Goal: Task Accomplishment & Management: Manage account settings

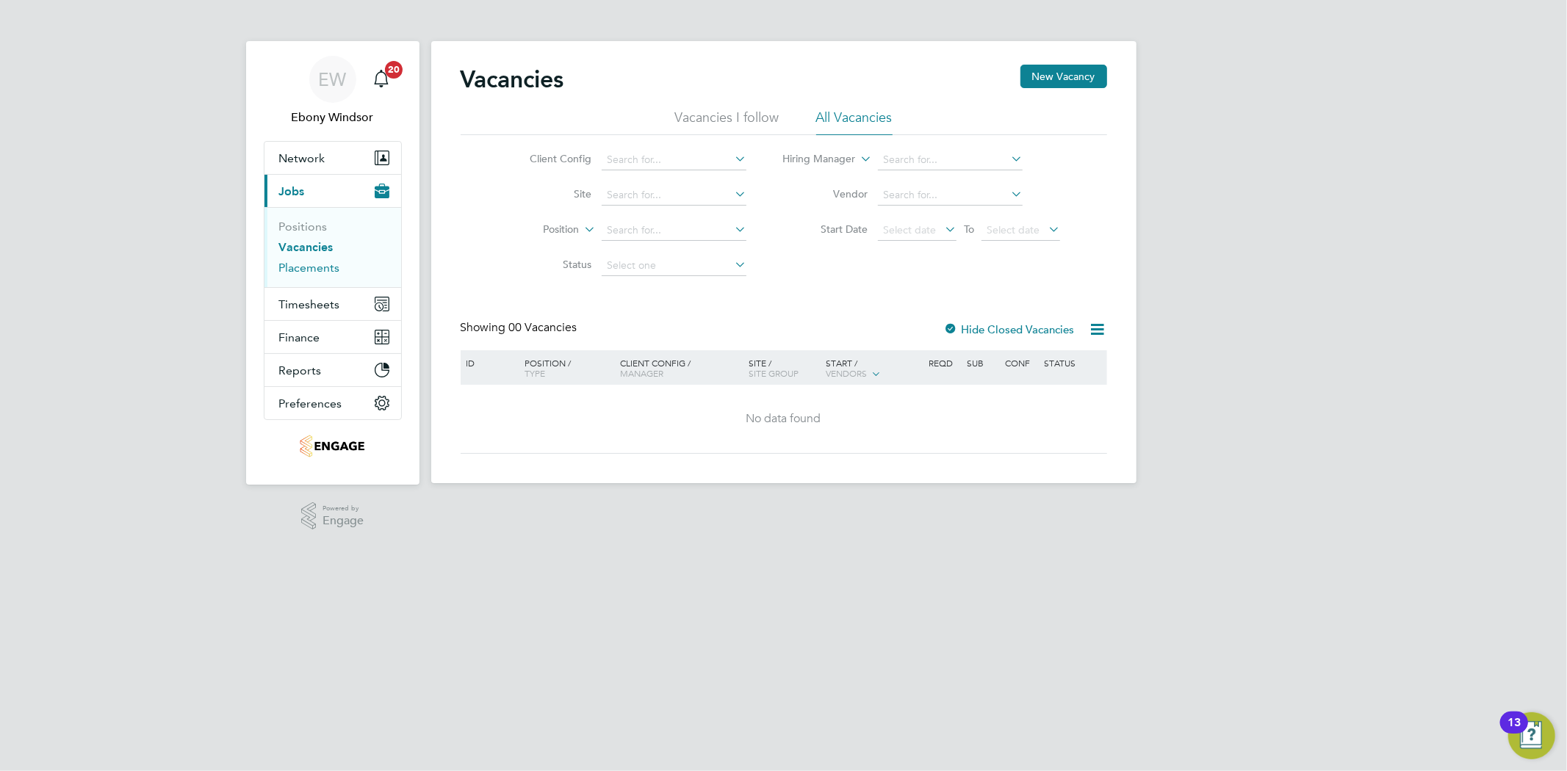
click at [324, 263] on link "Placements" at bounding box center [309, 268] width 61 height 14
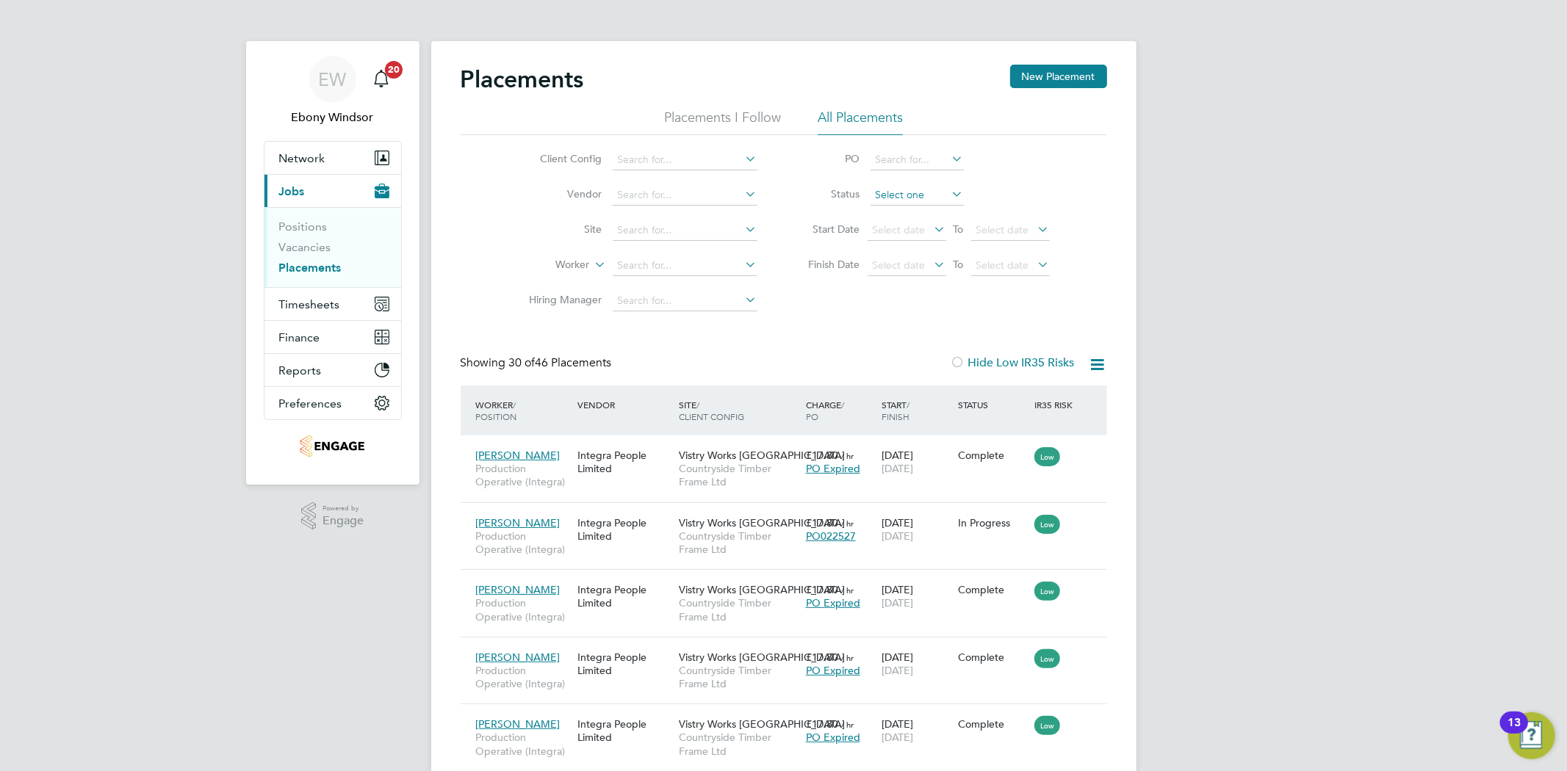
click at [886, 192] on input at bounding box center [916, 195] width 93 height 21
drag, startPoint x: 900, startPoint y: 273, endPoint x: 905, endPoint y: 265, distance: 9.2
click at [900, 270] on li "In Progress" at bounding box center [916, 272] width 95 height 19
type input "In Progress"
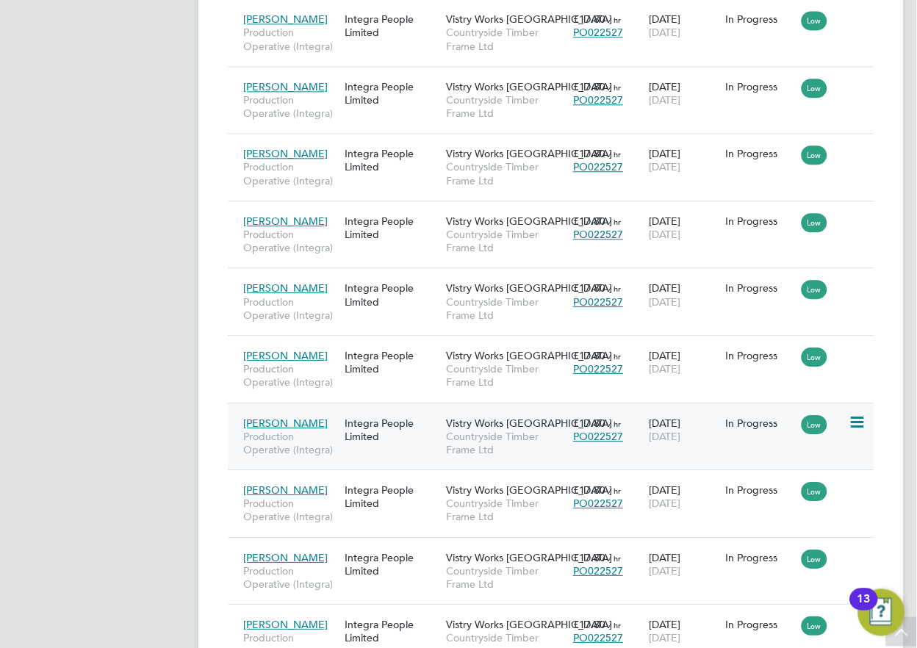
click at [839, 422] on div "Low" at bounding box center [822, 422] width 43 height 13
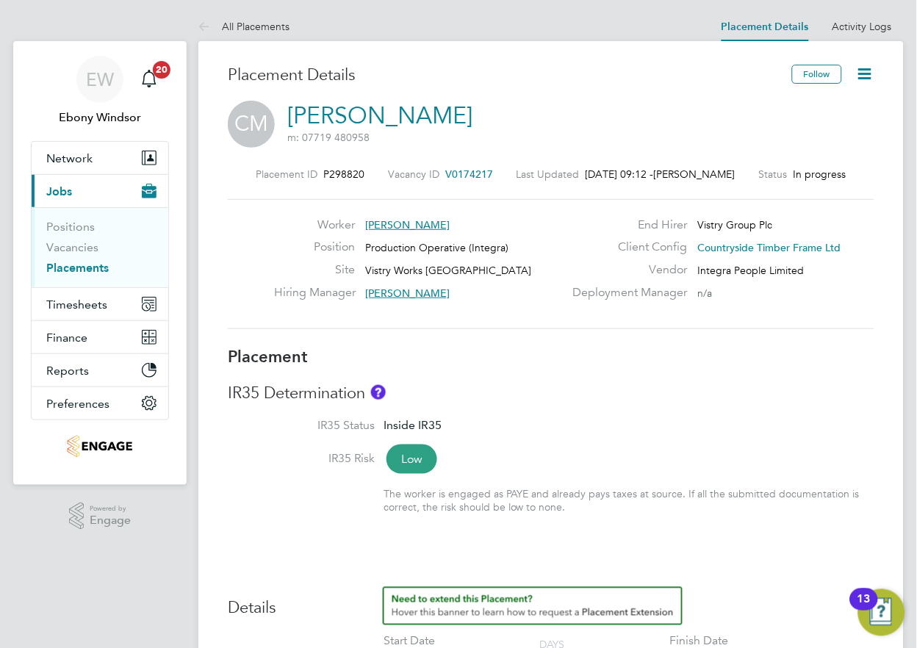
click at [864, 71] on icon at bounding box center [865, 74] width 18 height 18
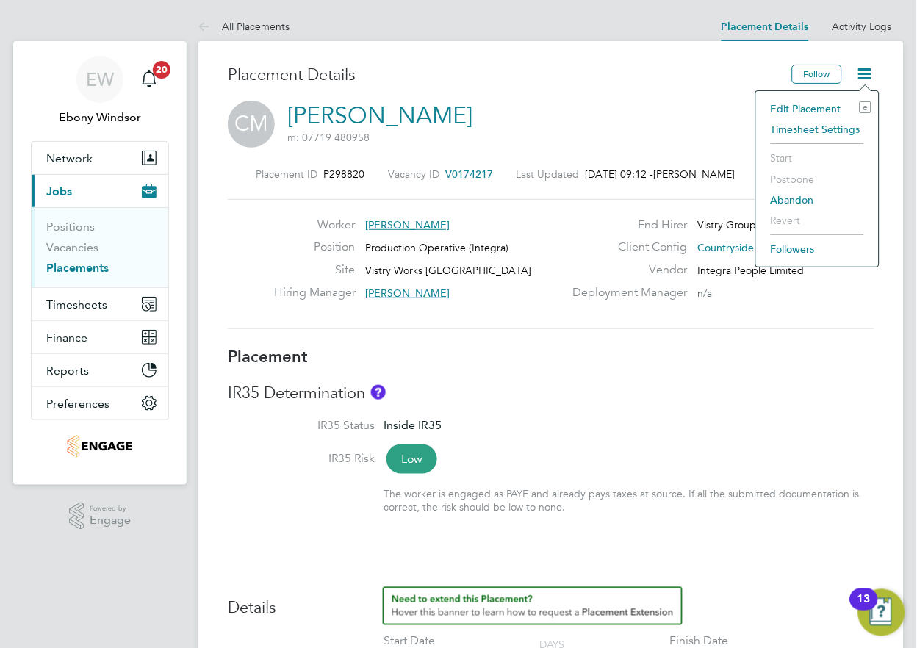
click at [821, 110] on li "Edit Placement e" at bounding box center [817, 108] width 108 height 21
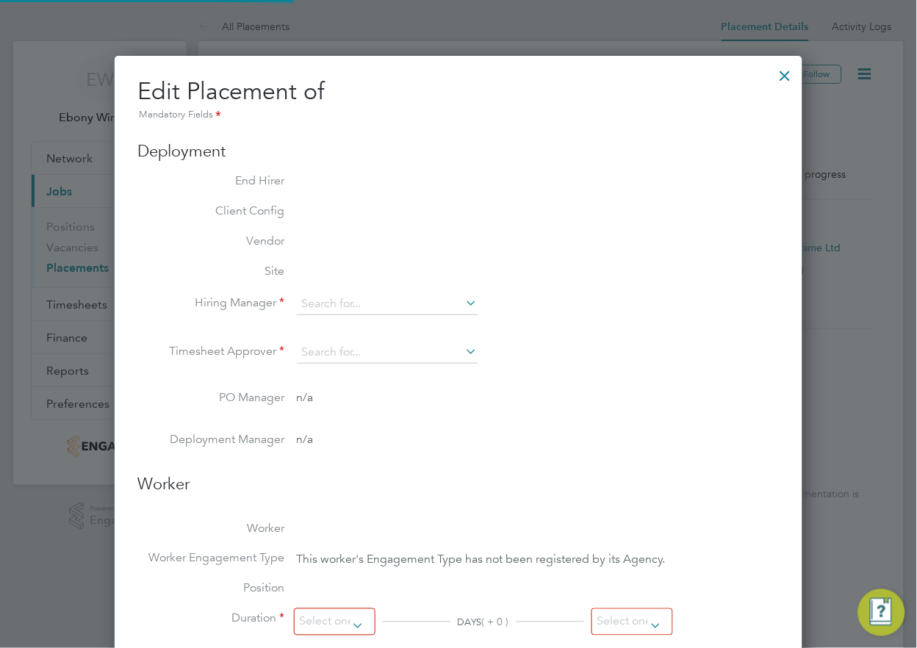
type input "[PERSON_NAME]"
type input "[DATE]"
type input "14 Jun 2026"
type input "08:00"
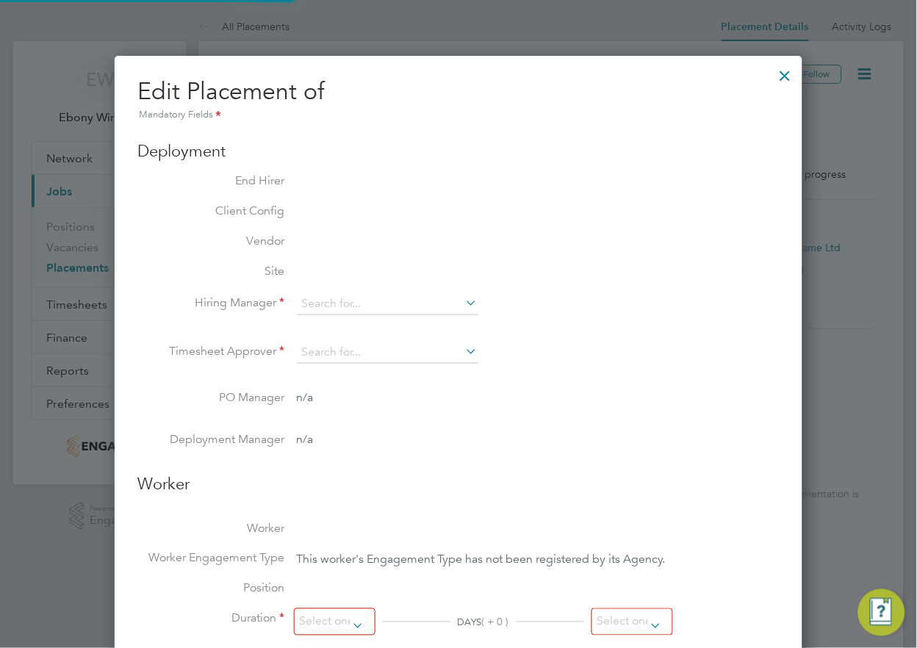
type input "18:00"
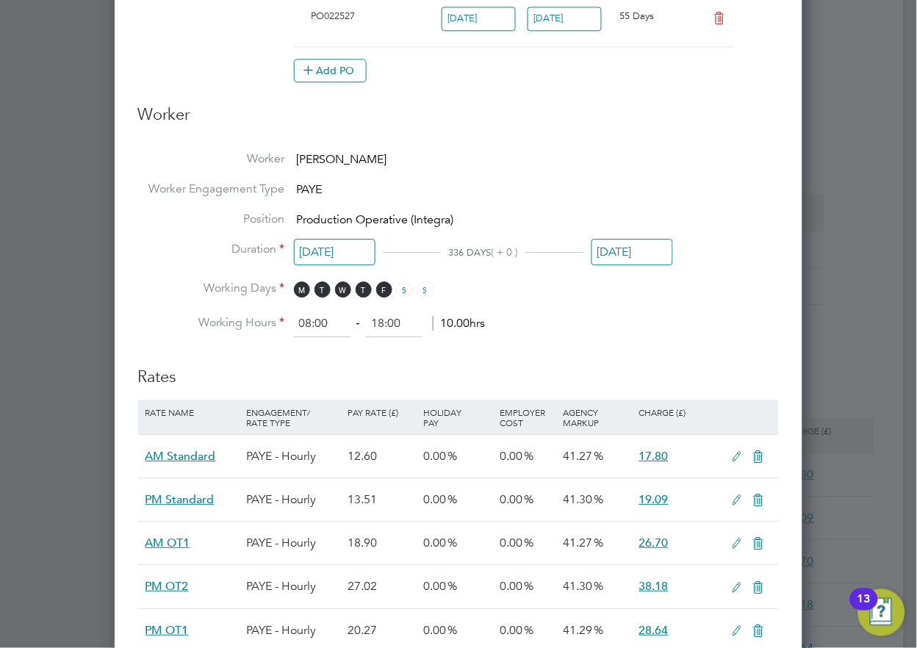
click at [669, 245] on input "14 Jun 2026" at bounding box center [632, 252] width 82 height 27
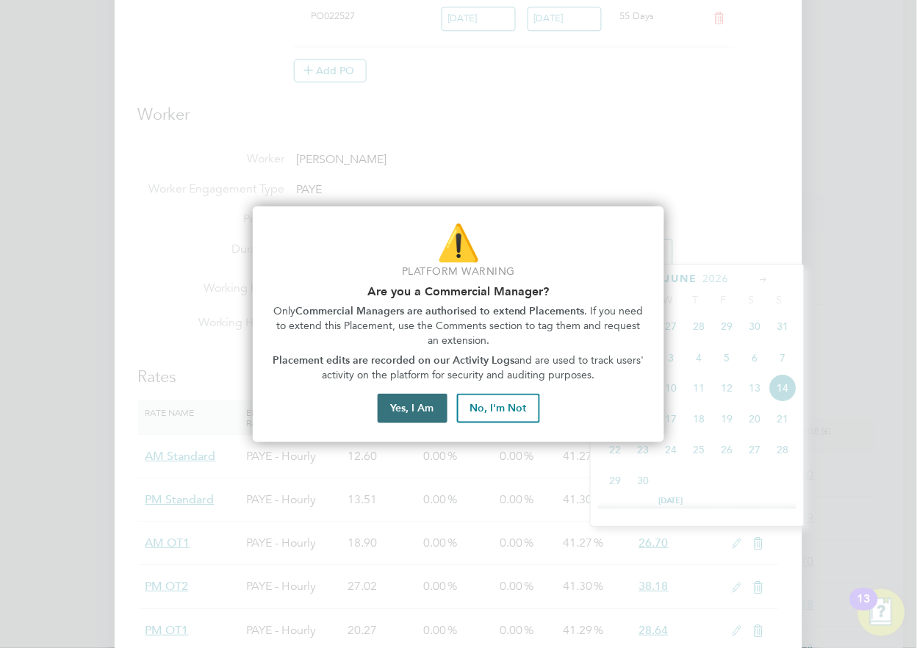
click at [428, 395] on button "Yes, I Am" at bounding box center [412, 408] width 70 height 29
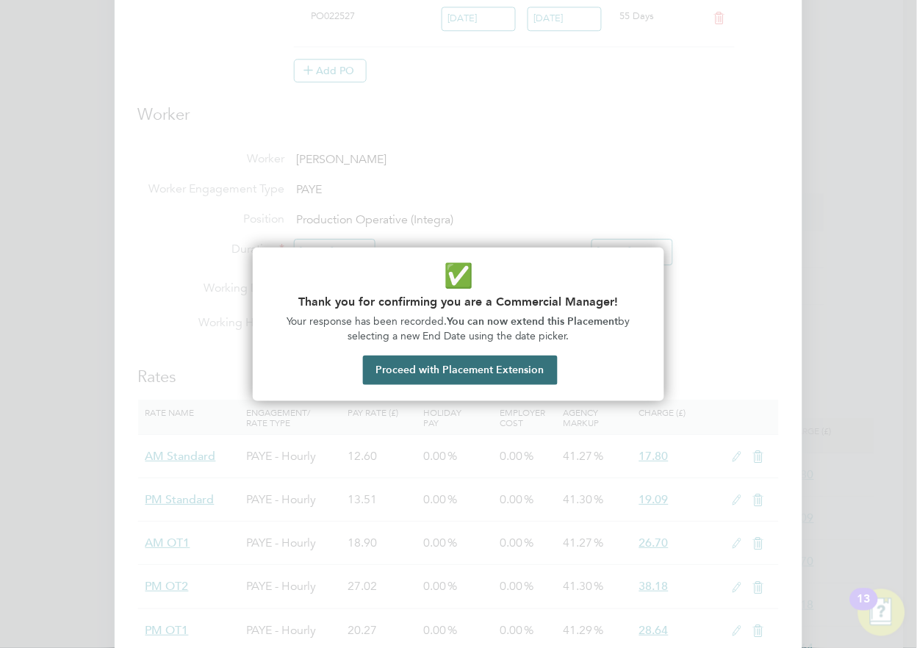
click at [449, 369] on button "Proceed with Placement Extension" at bounding box center [460, 369] width 195 height 29
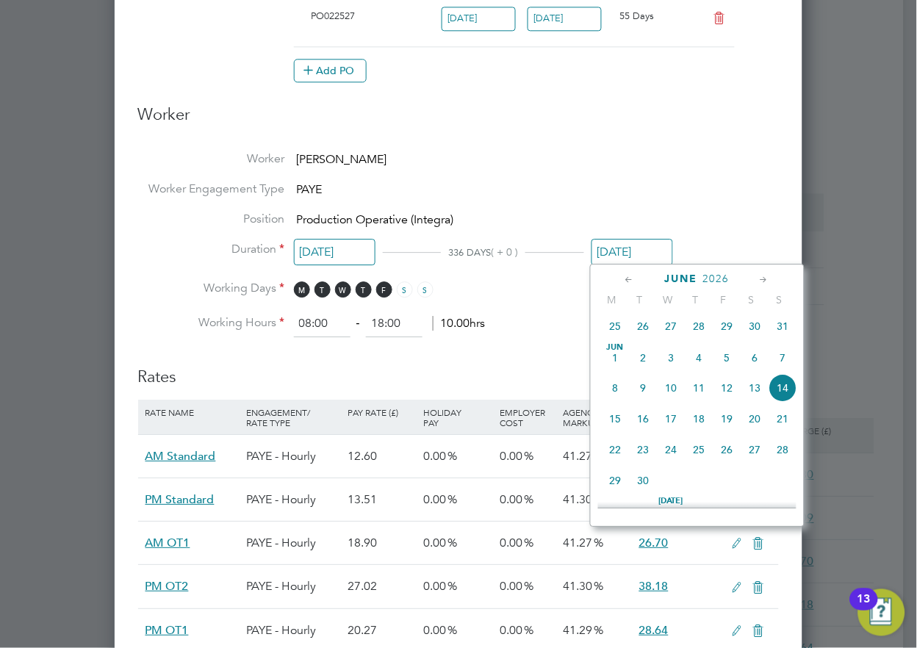
click at [673, 274] on span "June" at bounding box center [681, 278] width 33 height 12
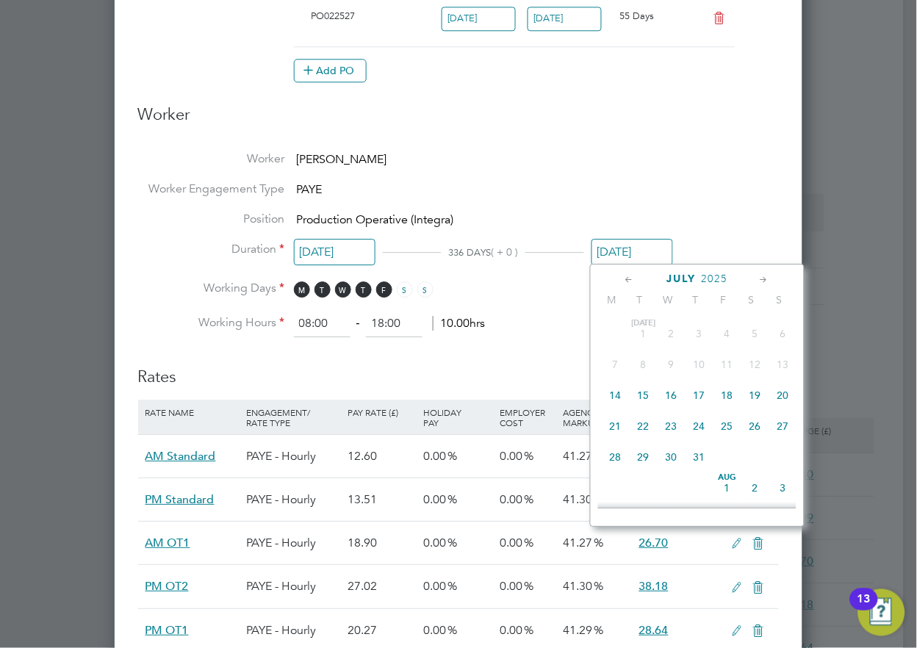
click at [676, 274] on span "July" at bounding box center [680, 278] width 29 height 12
click at [672, 276] on span "August" at bounding box center [681, 278] width 51 height 12
click at [630, 275] on icon at bounding box center [630, 280] width 14 height 16
click at [696, 393] on span "17" at bounding box center [699, 395] width 28 height 28
type input "[DATE]"
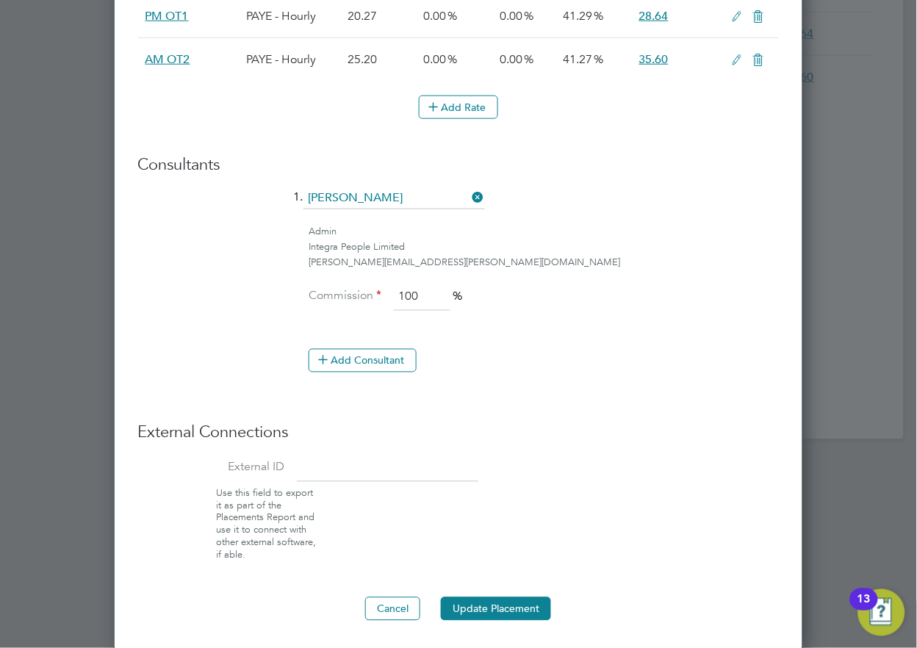
click at [493, 606] on button "Update Placement" at bounding box center [496, 609] width 110 height 24
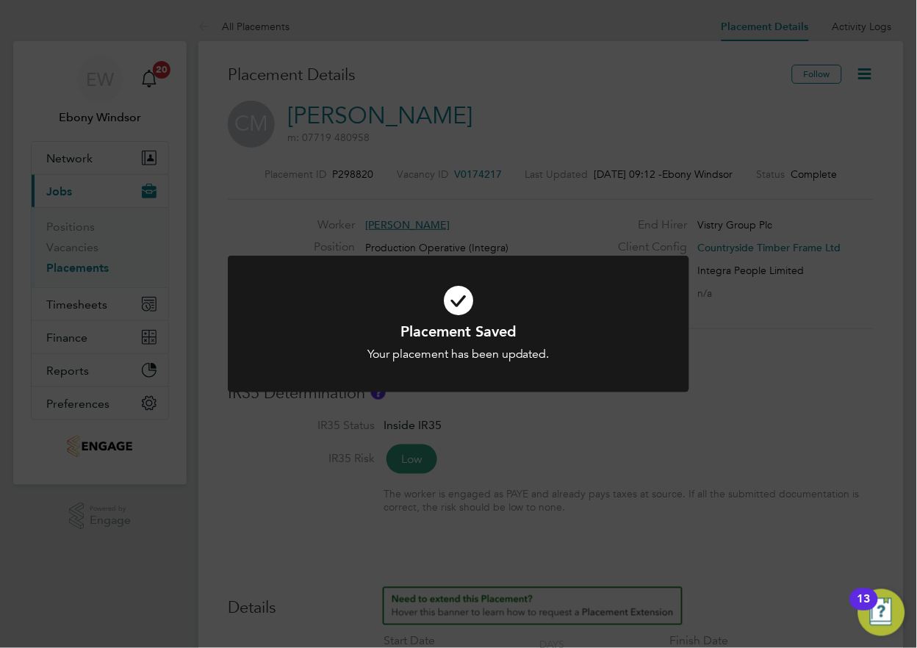
click at [452, 305] on icon at bounding box center [458, 300] width 382 height 57
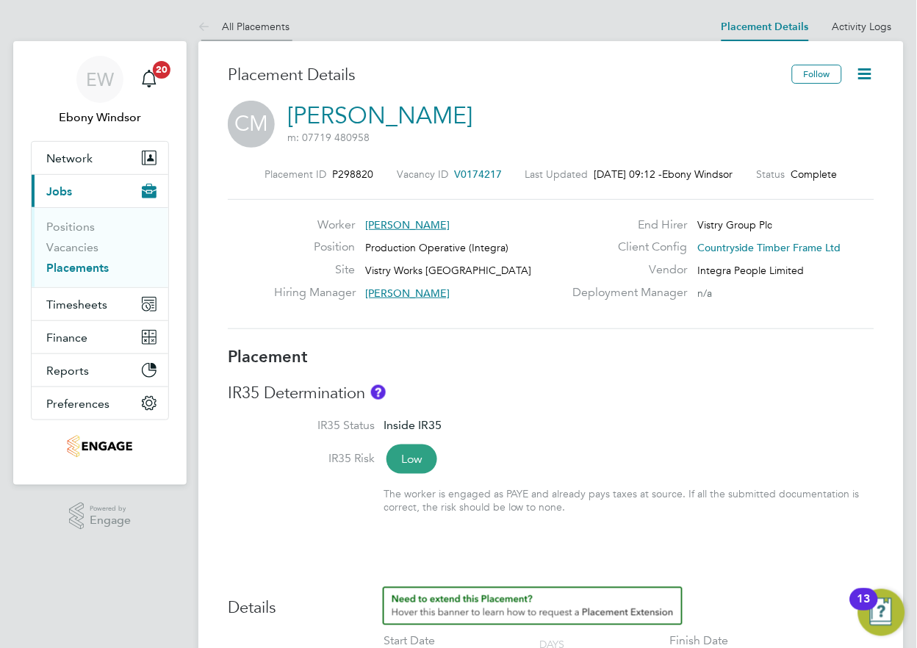
click at [203, 24] on icon at bounding box center [207, 27] width 18 height 18
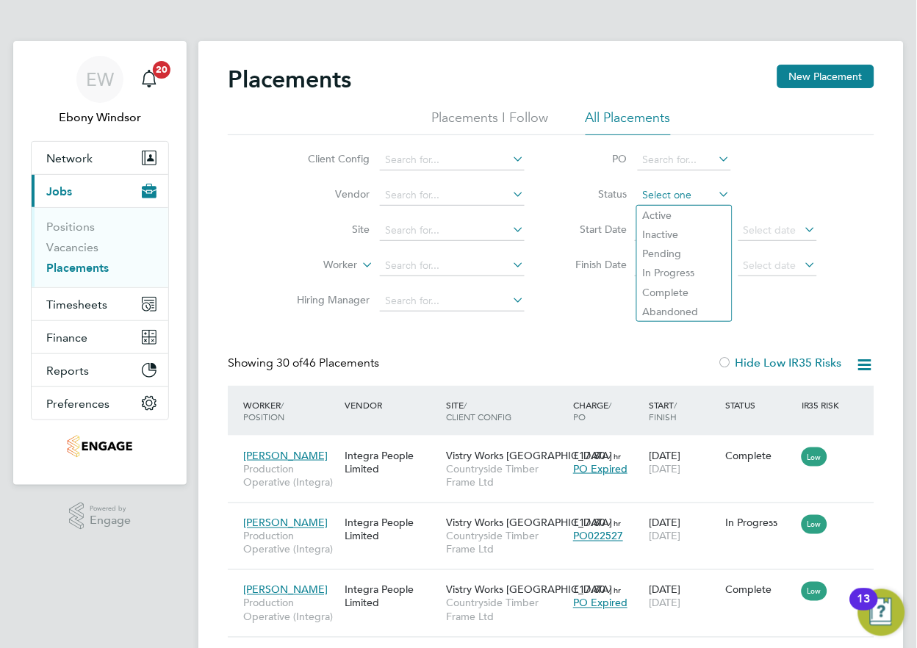
click at [693, 189] on input at bounding box center [683, 195] width 93 height 21
click at [673, 253] on li "Pending" at bounding box center [684, 253] width 95 height 19
type input "Pending"
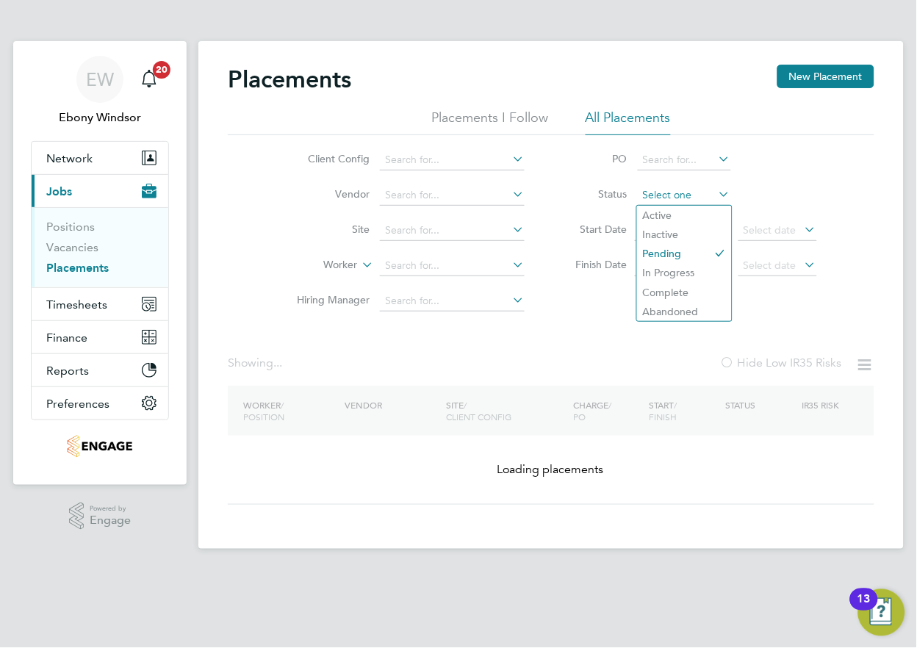
click at [692, 196] on input at bounding box center [683, 195] width 93 height 21
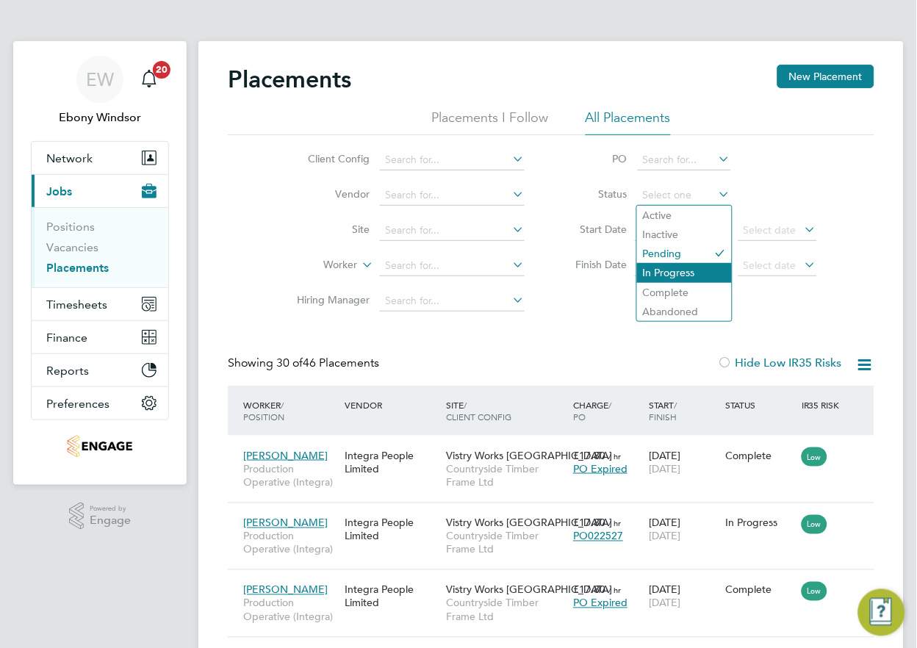
click at [693, 275] on li "In Progress" at bounding box center [684, 272] width 95 height 19
type input "In Progress"
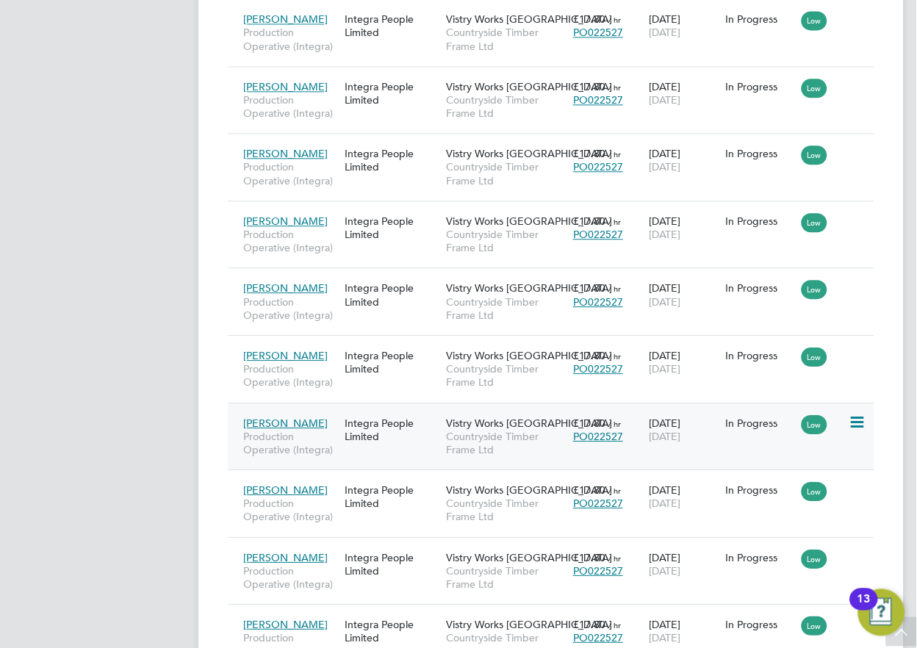
click at [850, 419] on icon at bounding box center [855, 422] width 15 height 18
click at [850, 416] on icon at bounding box center [855, 422] width 15 height 18
click at [850, 421] on icon at bounding box center [855, 422] width 15 height 18
click at [294, 424] on span "[PERSON_NAME]" at bounding box center [285, 422] width 84 height 13
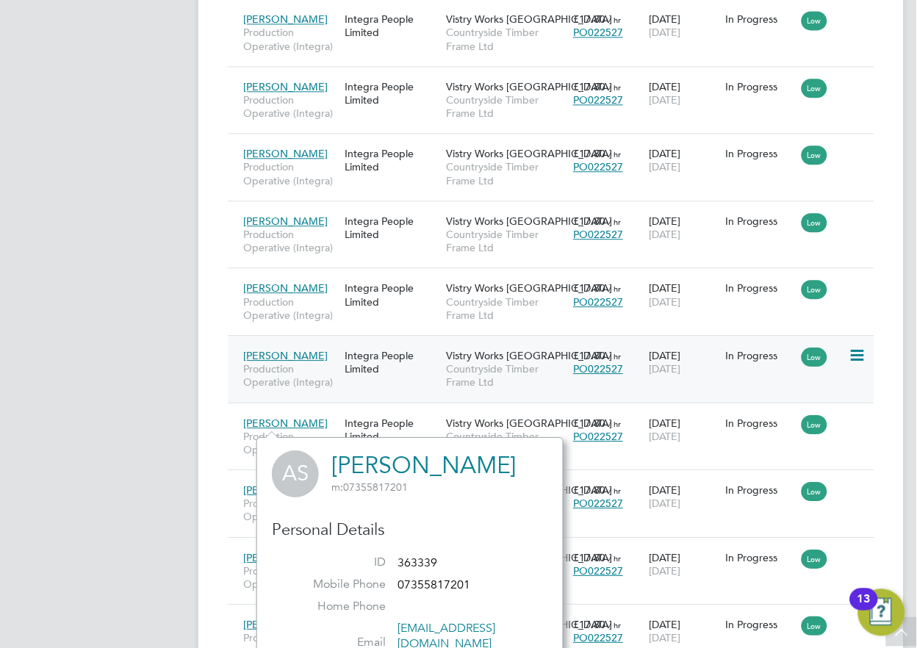
click at [424, 377] on div "Integra People Limited" at bounding box center [391, 362] width 101 height 41
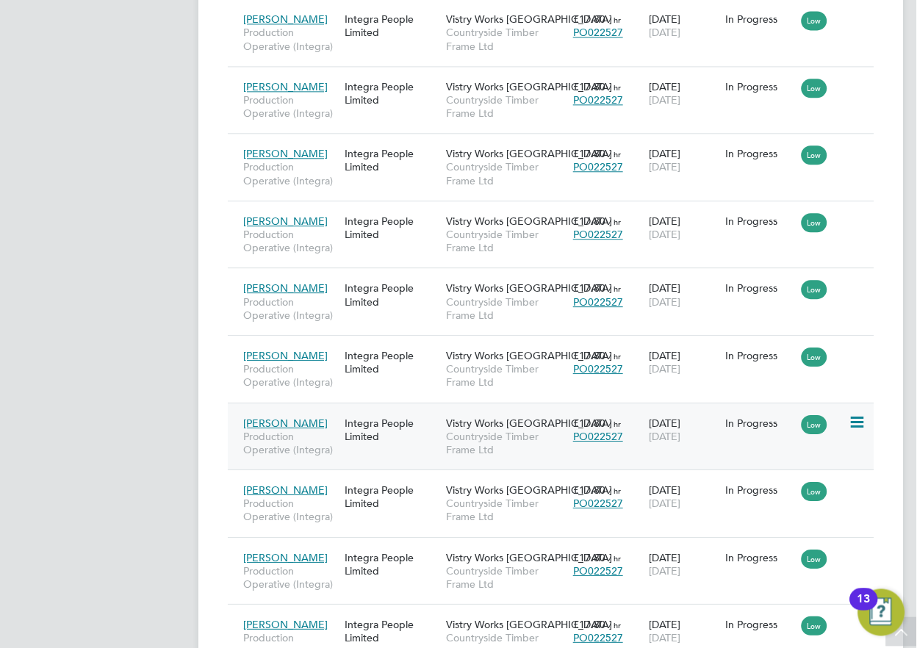
click at [421, 438] on div "Integra People Limited" at bounding box center [391, 429] width 101 height 41
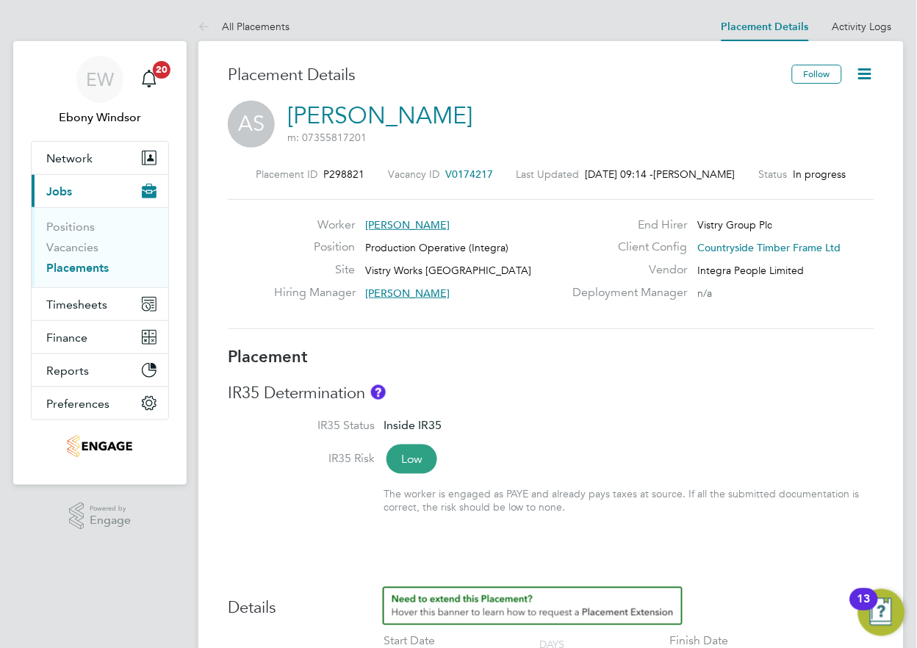
click at [865, 78] on icon at bounding box center [865, 74] width 18 height 18
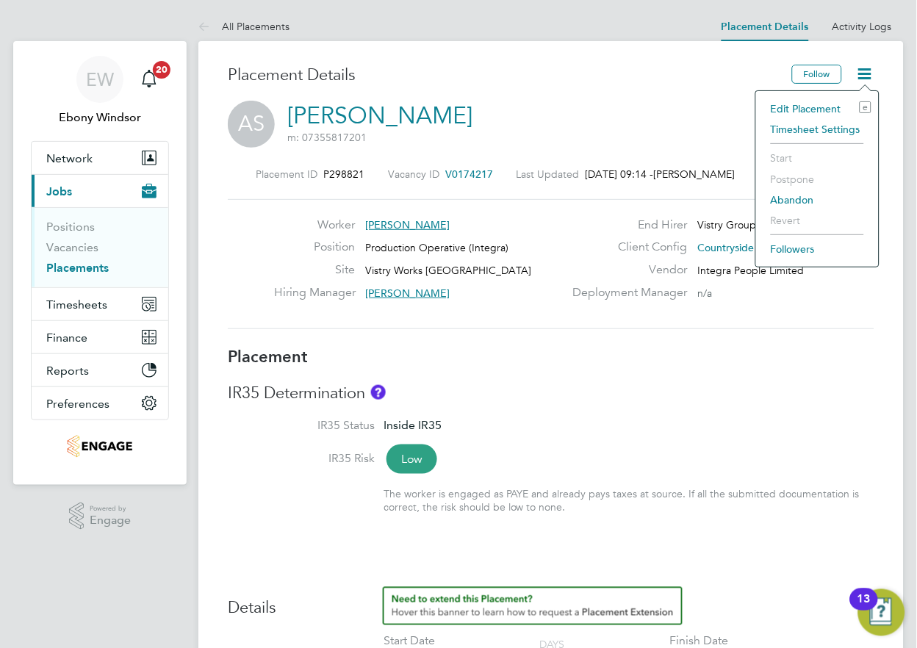
click at [812, 108] on li "Edit Placement e" at bounding box center [817, 108] width 108 height 21
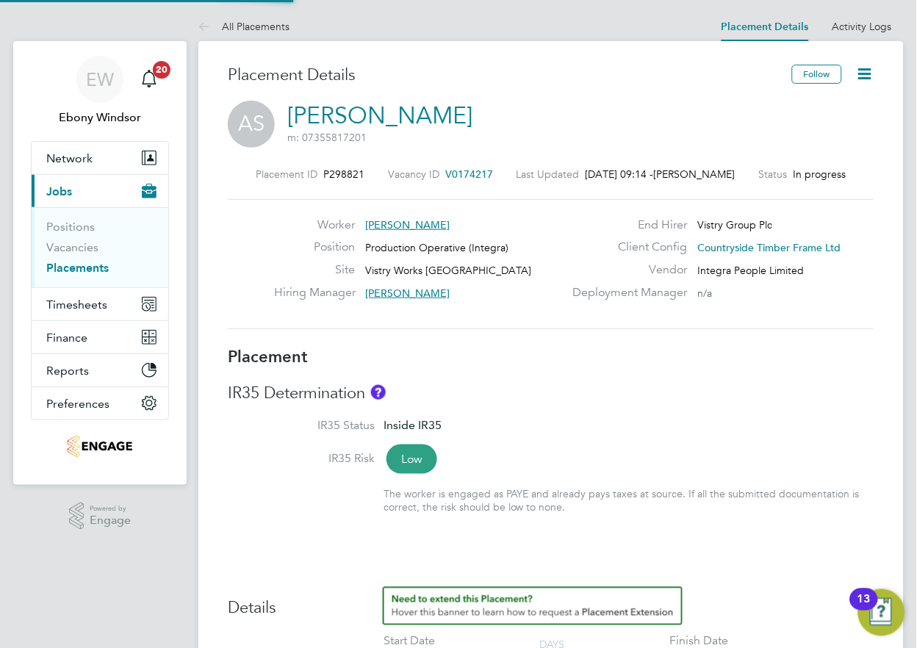
type input "[PERSON_NAME]"
type input "[DATE]"
type input "19 Jul 2026"
type input "08:00"
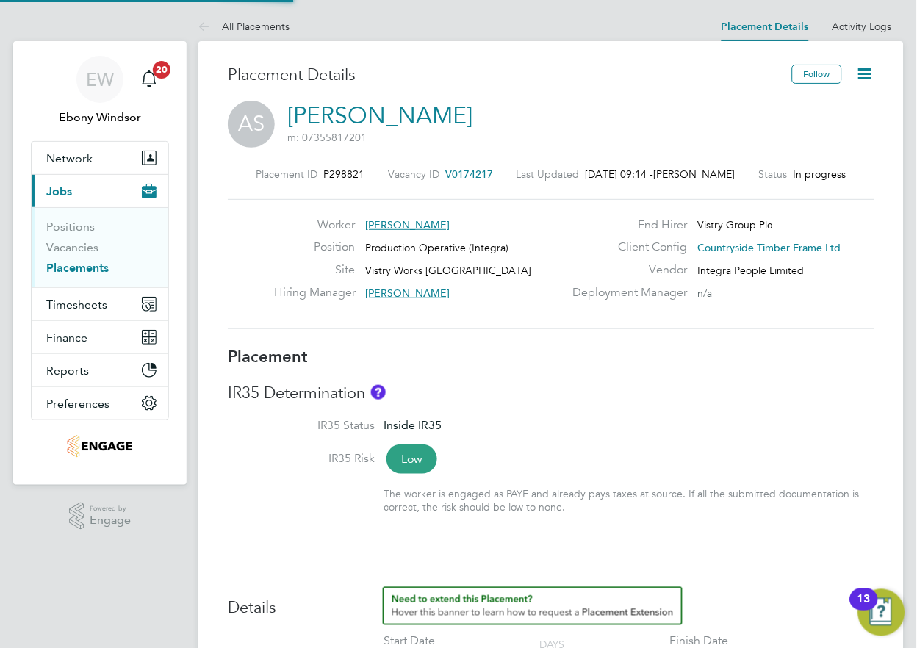
type input "18:00"
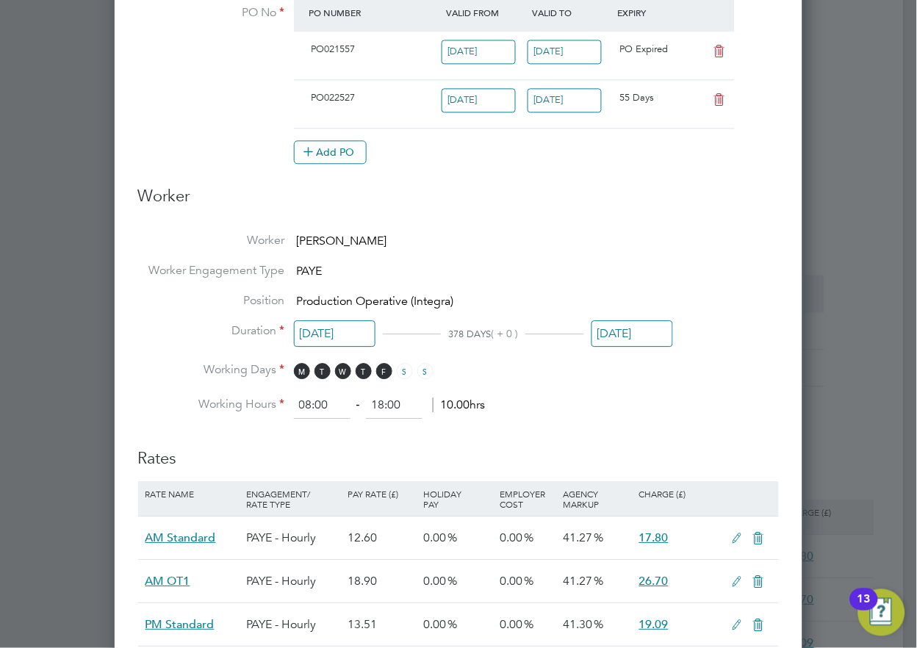
click at [646, 320] on input "19 Jul 2026" at bounding box center [632, 333] width 82 height 27
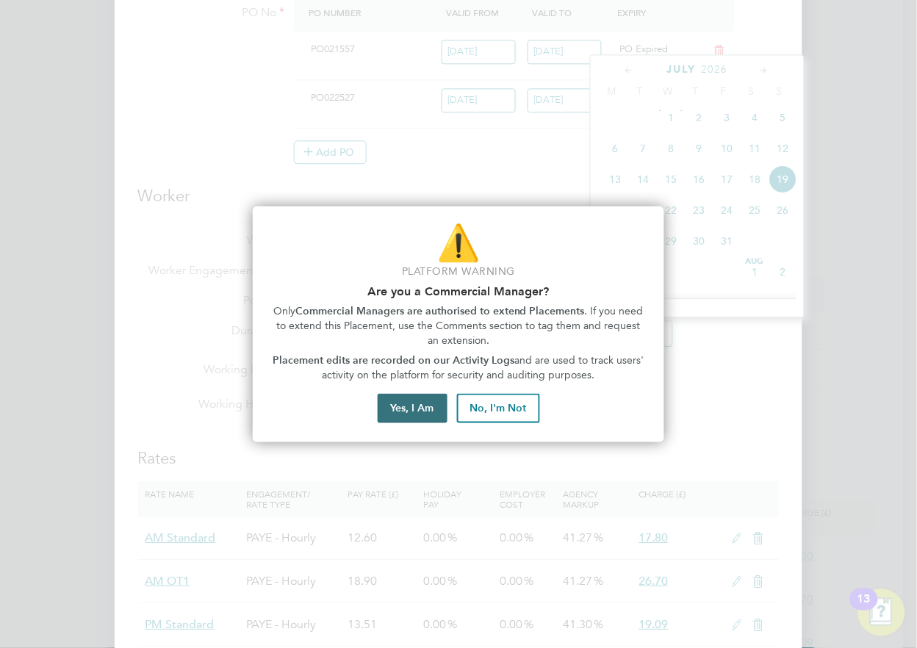
click at [414, 399] on button "Yes, I Am" at bounding box center [412, 408] width 70 height 29
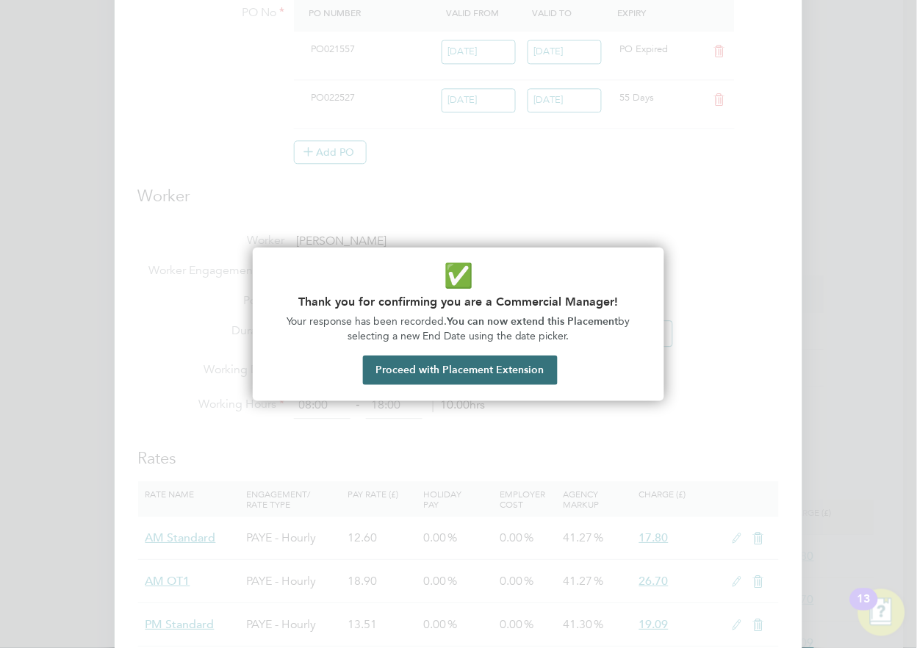
click at [427, 369] on button "Proceed with Placement Extension" at bounding box center [460, 369] width 195 height 29
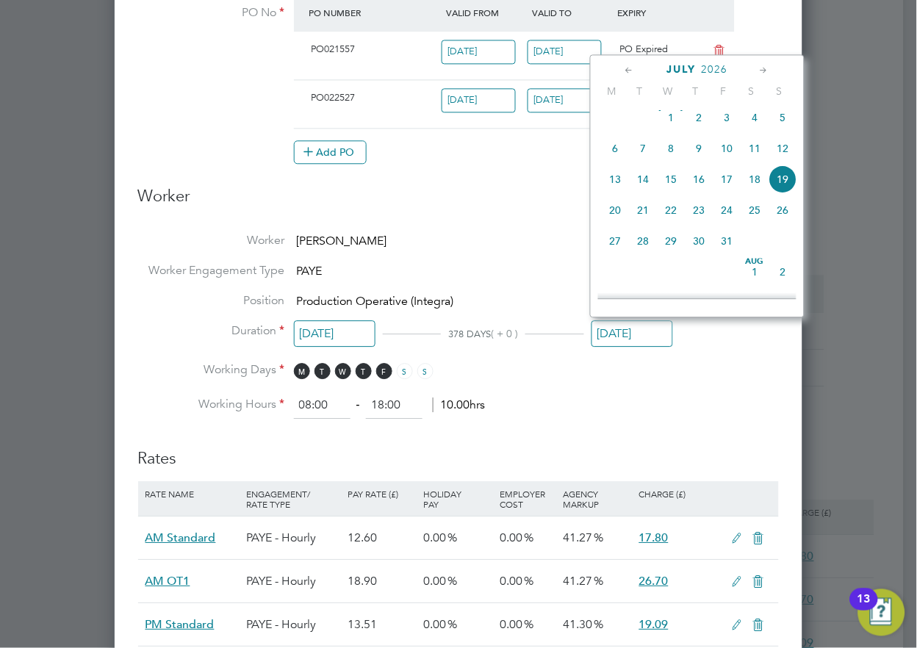
click at [624, 67] on icon at bounding box center [630, 70] width 14 height 16
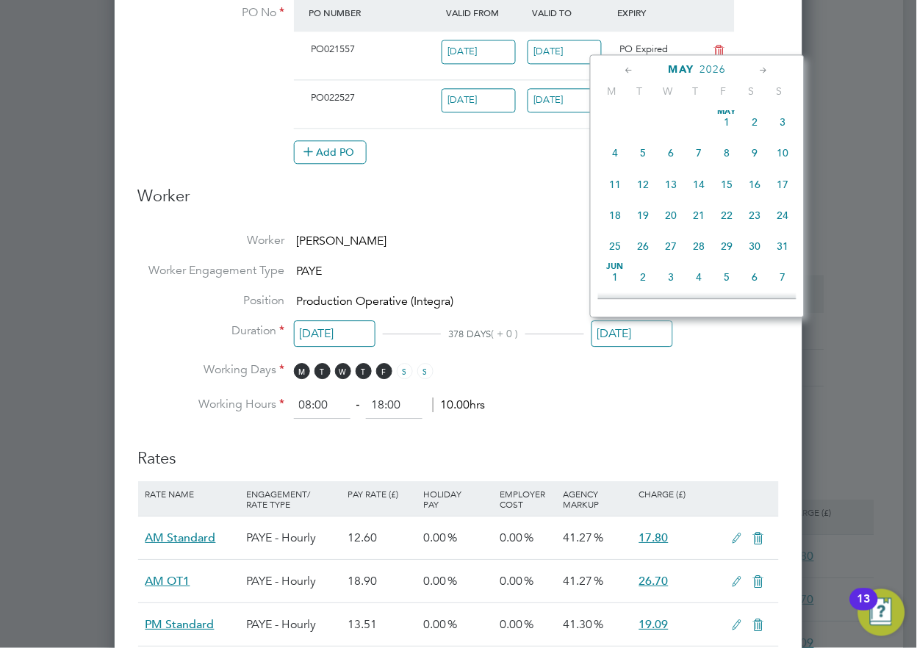
click at [624, 64] on icon at bounding box center [630, 70] width 14 height 16
click at [691, 66] on span "March" at bounding box center [681, 69] width 46 height 12
click at [693, 78] on div "March 2026 M T W T F S S Aug 1 2 3 4 5 6 7 8 9 10 11 12 13 14 15 16 17 18 19 20…" at bounding box center [697, 185] width 214 height 263
click at [696, 68] on span "March" at bounding box center [681, 69] width 46 height 12
click at [626, 68] on icon at bounding box center [630, 70] width 14 height 16
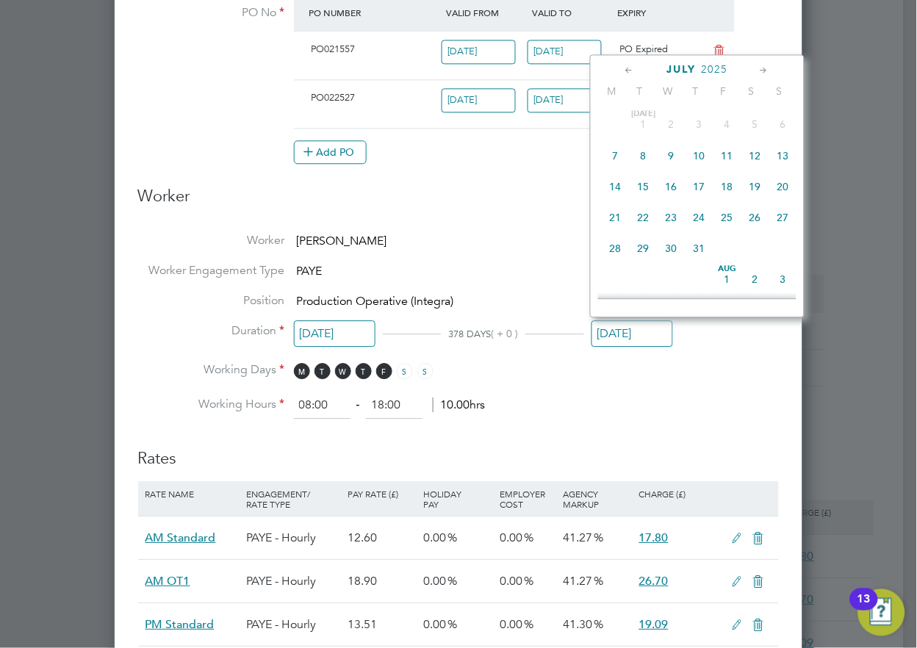
click at [626, 68] on icon at bounding box center [630, 70] width 14 height 16
click at [755, 69] on div "May 2025" at bounding box center [697, 69] width 198 height 14
click at [760, 71] on icon at bounding box center [764, 70] width 14 height 16
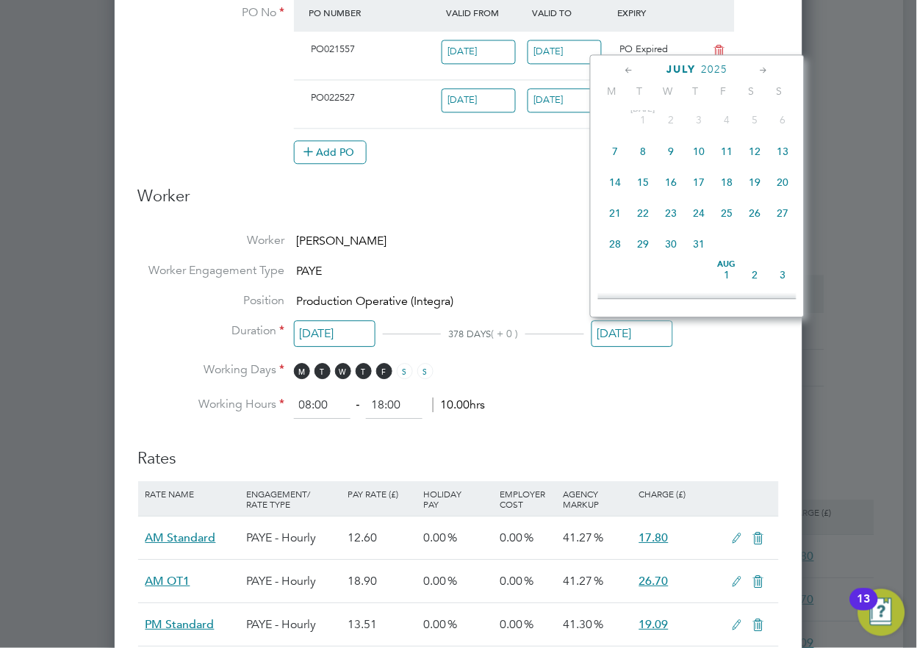
click at [637, 244] on span "29" at bounding box center [643, 243] width 28 height 28
type input "[DATE]"
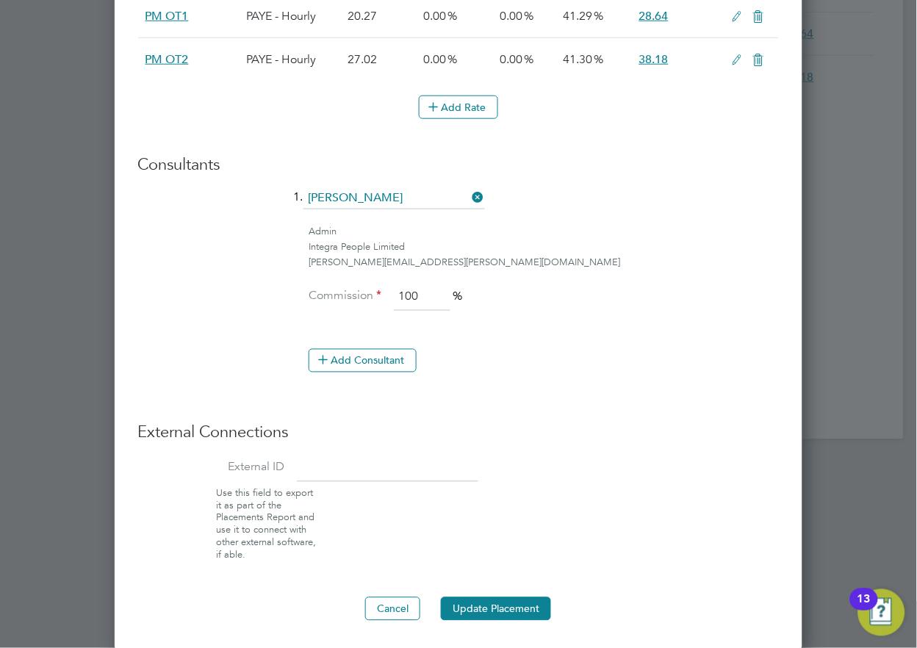
drag, startPoint x: 500, startPoint y: 601, endPoint x: 509, endPoint y: 593, distance: 12.0
click at [503, 597] on button "Update Placement" at bounding box center [496, 609] width 110 height 24
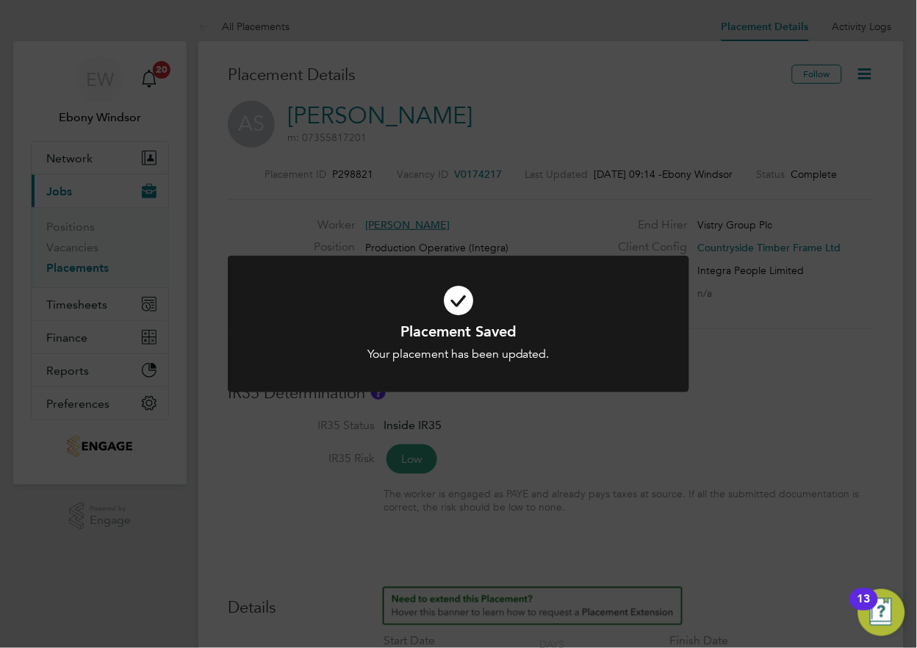
click at [466, 301] on icon at bounding box center [458, 300] width 382 height 57
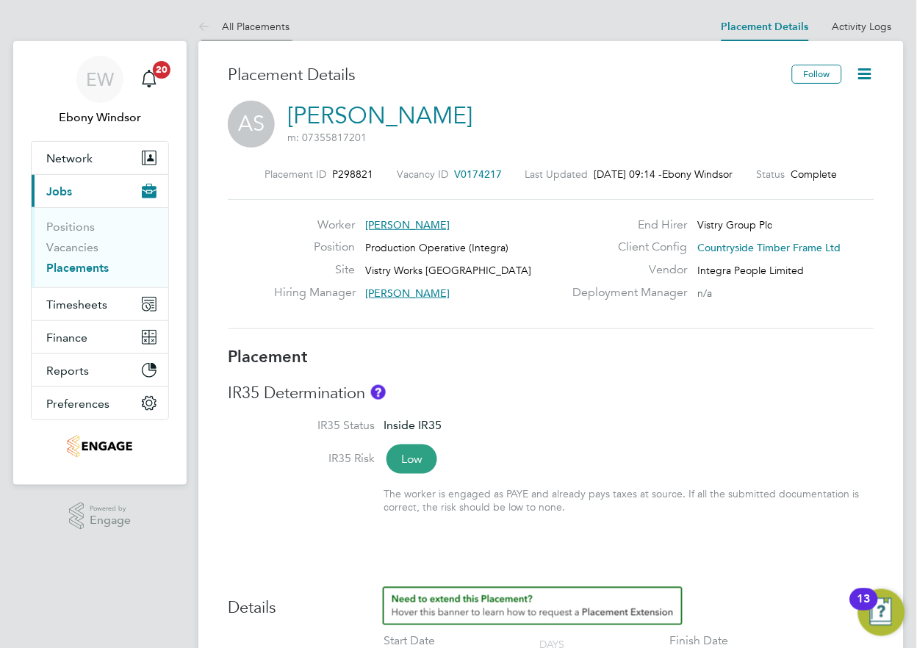
click at [214, 27] on icon at bounding box center [207, 27] width 18 height 18
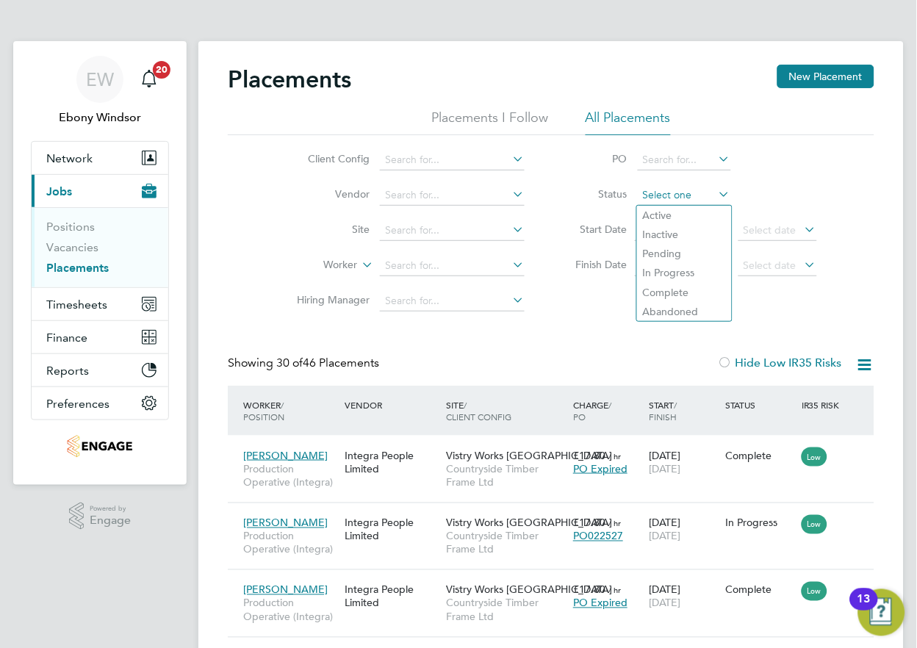
click at [649, 197] on input at bounding box center [683, 195] width 93 height 21
click at [649, 270] on li "In Progress" at bounding box center [684, 272] width 95 height 19
type input "In Progress"
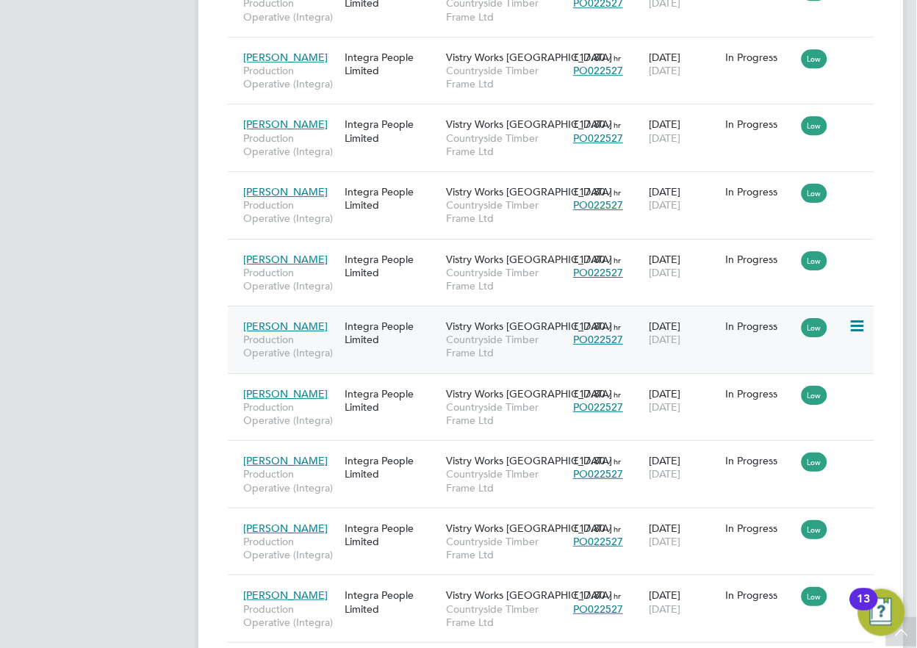
click at [444, 322] on div "Vistry Works Warrington Countryside Timber Frame Ltd" at bounding box center [505, 339] width 127 height 55
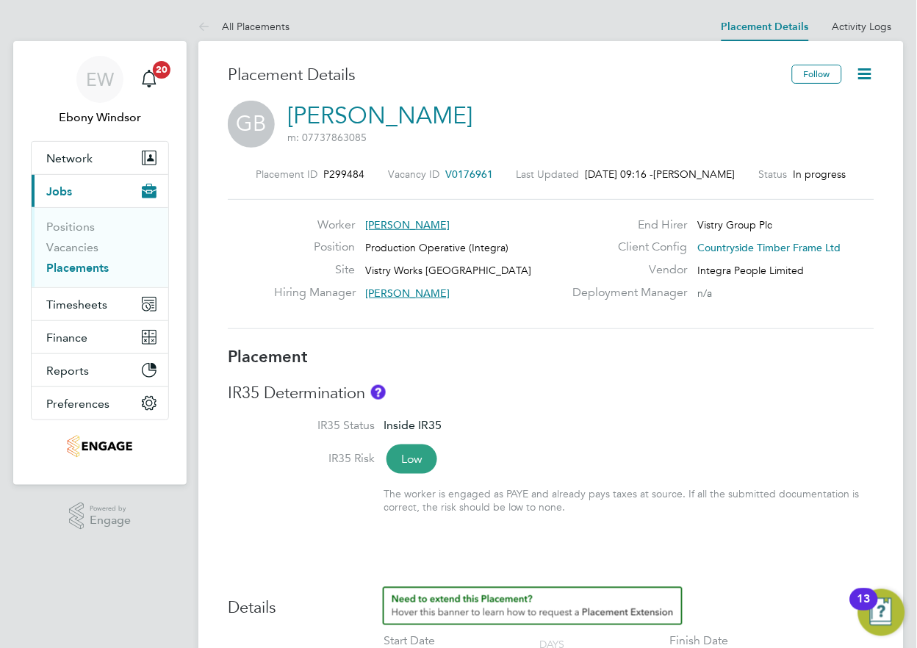
click at [869, 75] on icon at bounding box center [865, 74] width 18 height 18
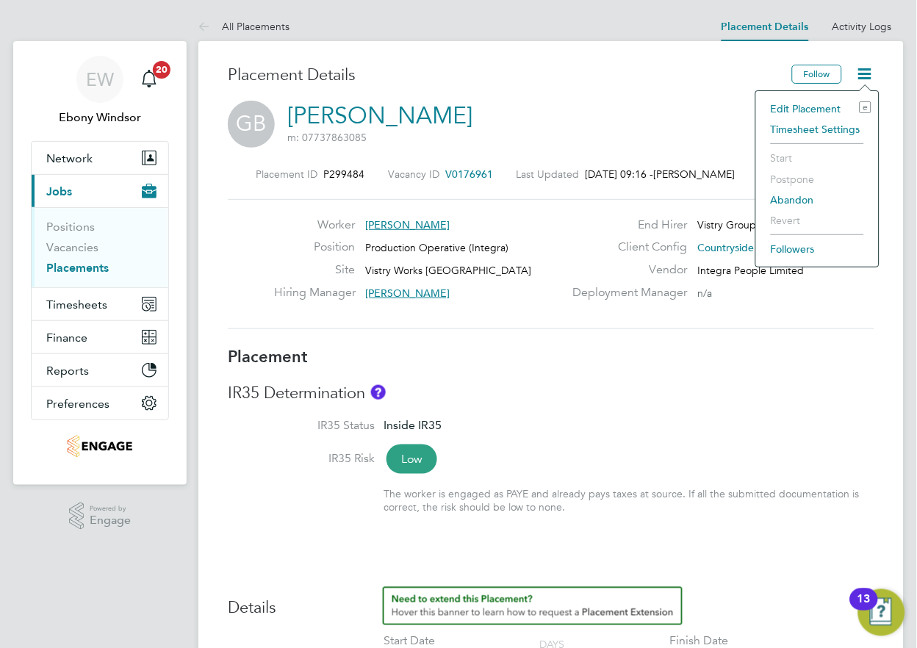
click at [817, 104] on li "Edit Placement e" at bounding box center [817, 108] width 108 height 21
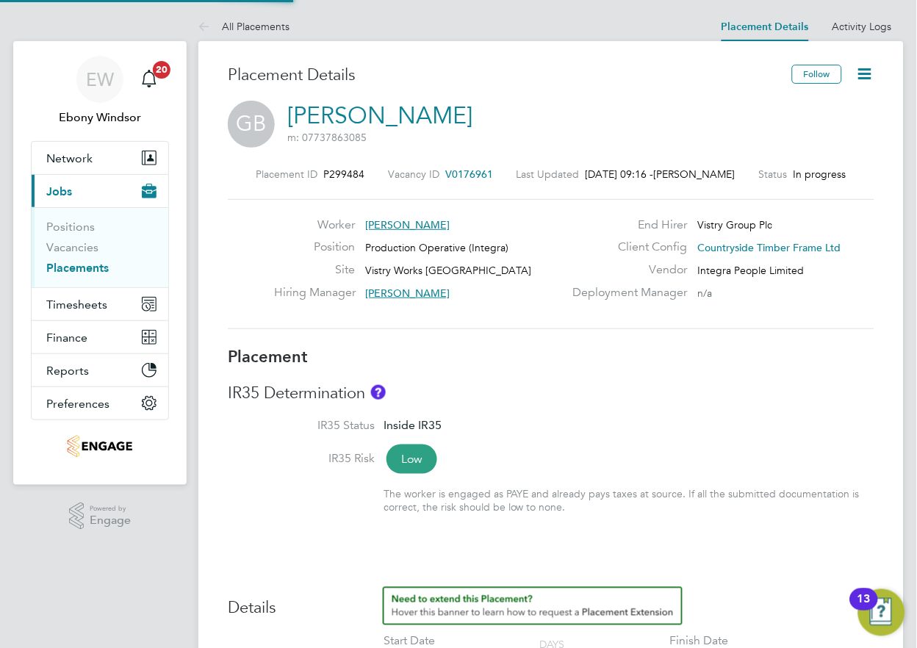
type input "[PERSON_NAME]"
type input "[DATE]"
type input "08:00"
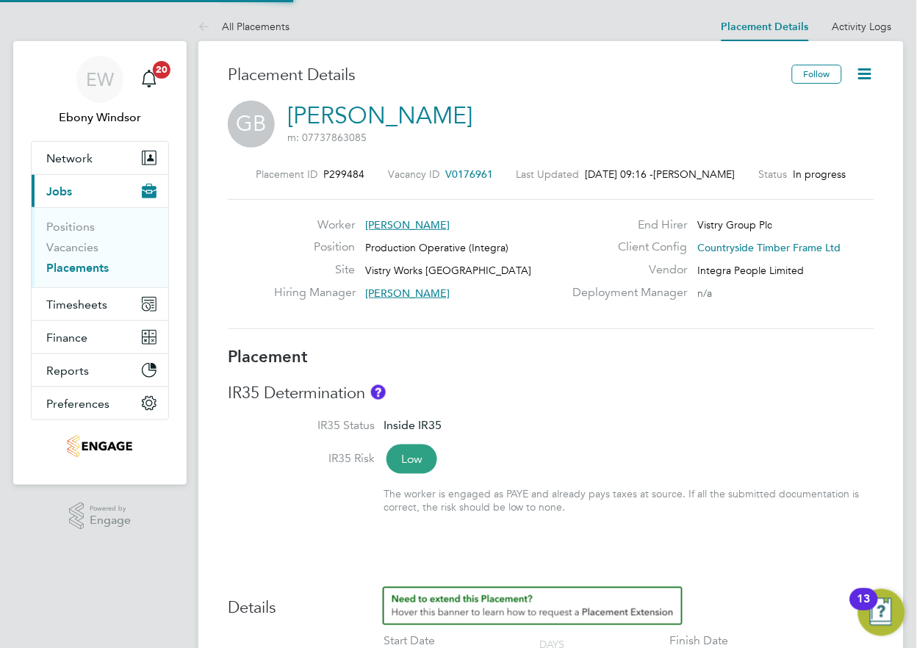
type input "18:00"
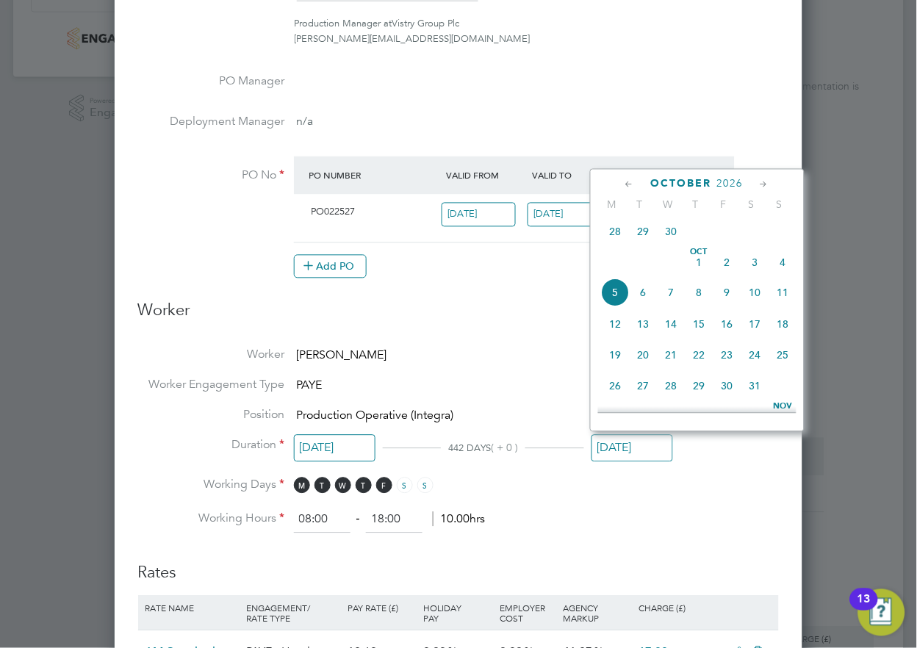
click at [621, 448] on input "[DATE]" at bounding box center [632, 448] width 82 height 27
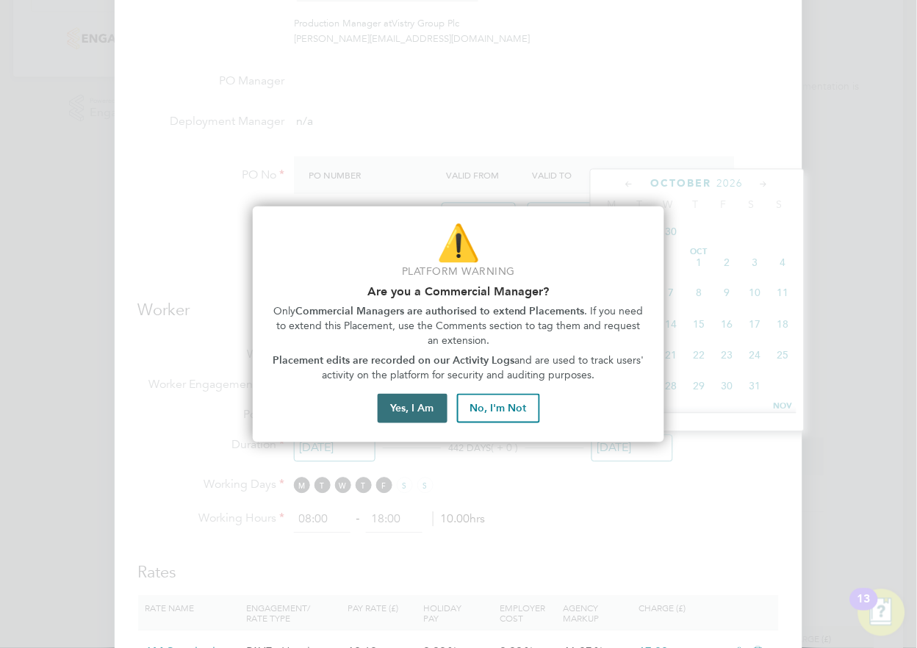
click at [408, 405] on button "Yes, I Am" at bounding box center [412, 408] width 70 height 29
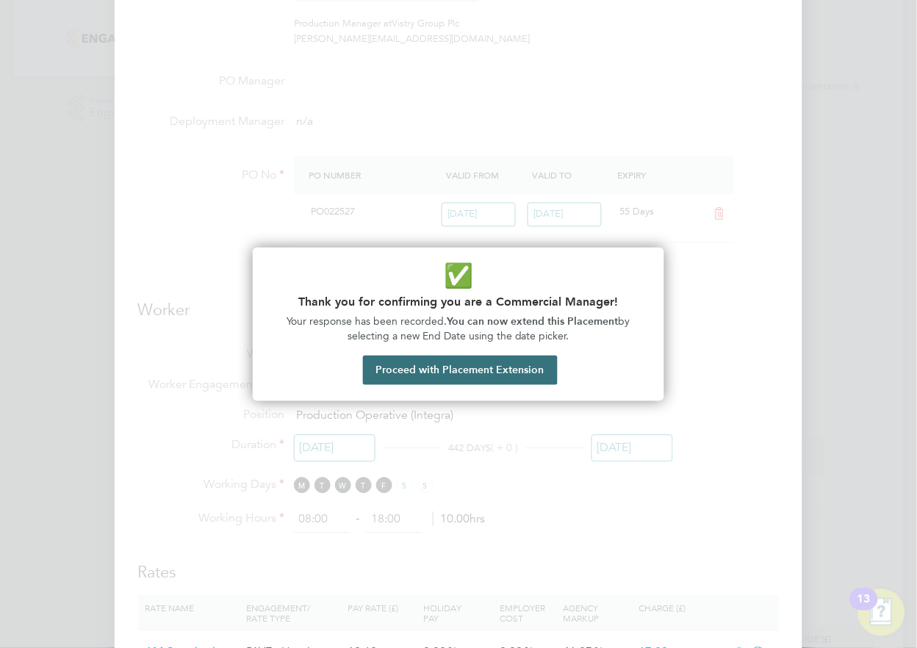
click at [442, 383] on button "Proceed with Placement Extension" at bounding box center [460, 369] width 195 height 29
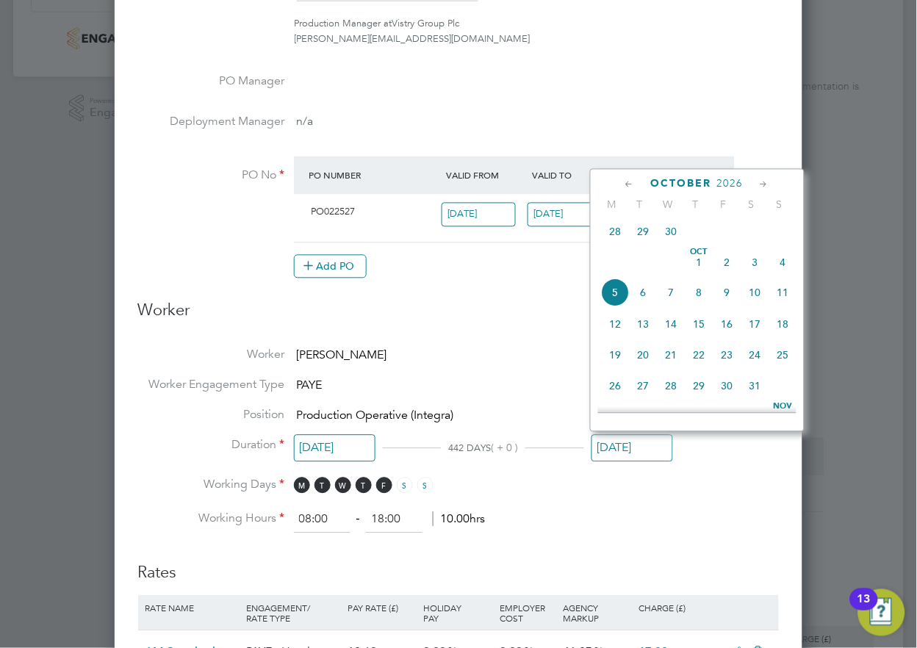
click at [701, 184] on span "October" at bounding box center [681, 184] width 61 height 12
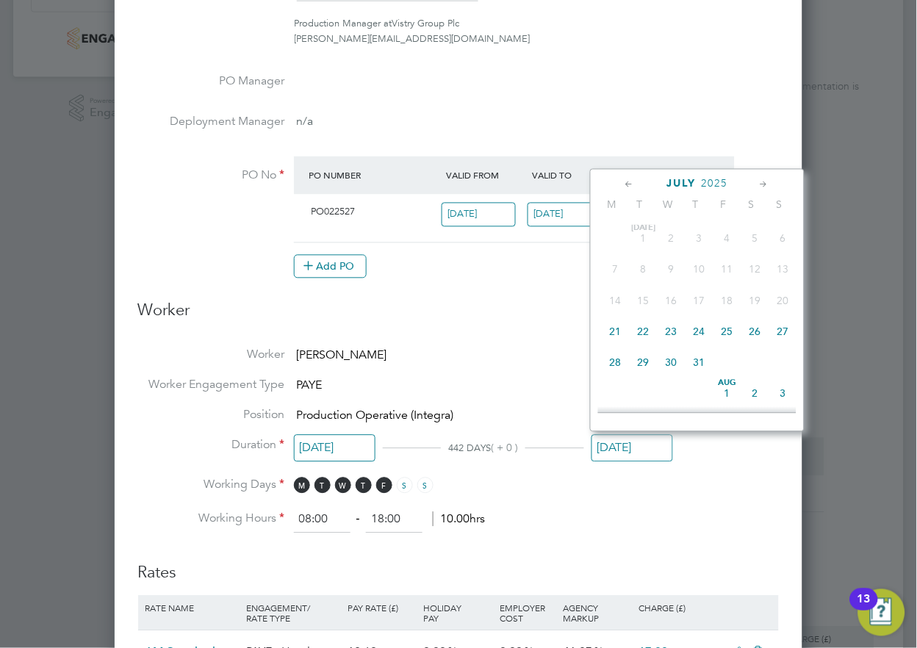
click at [665, 333] on span "23" at bounding box center [671, 332] width 28 height 28
type input "[DATE]"
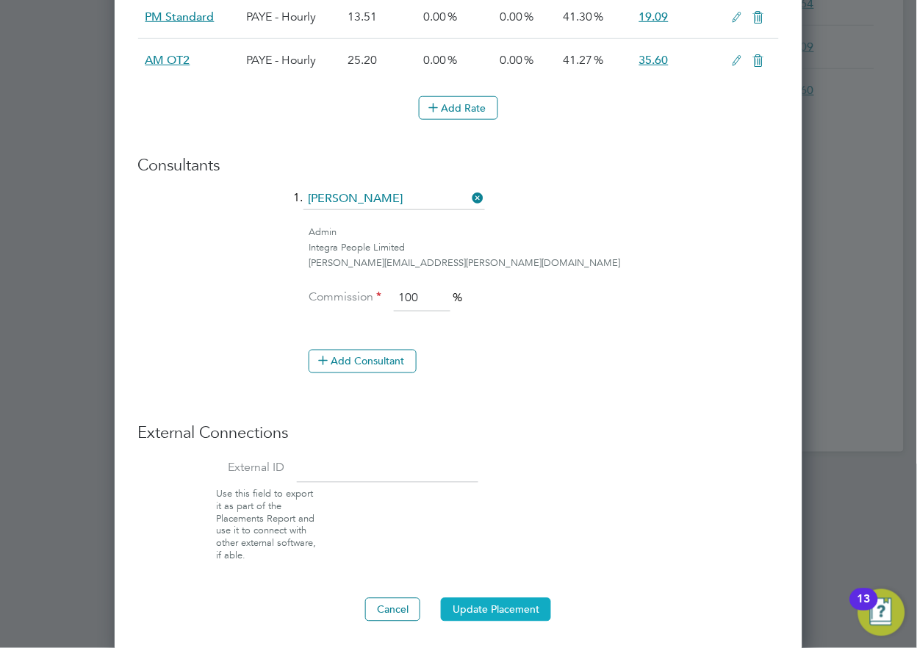
click at [483, 602] on button "Update Placement" at bounding box center [496, 610] width 110 height 24
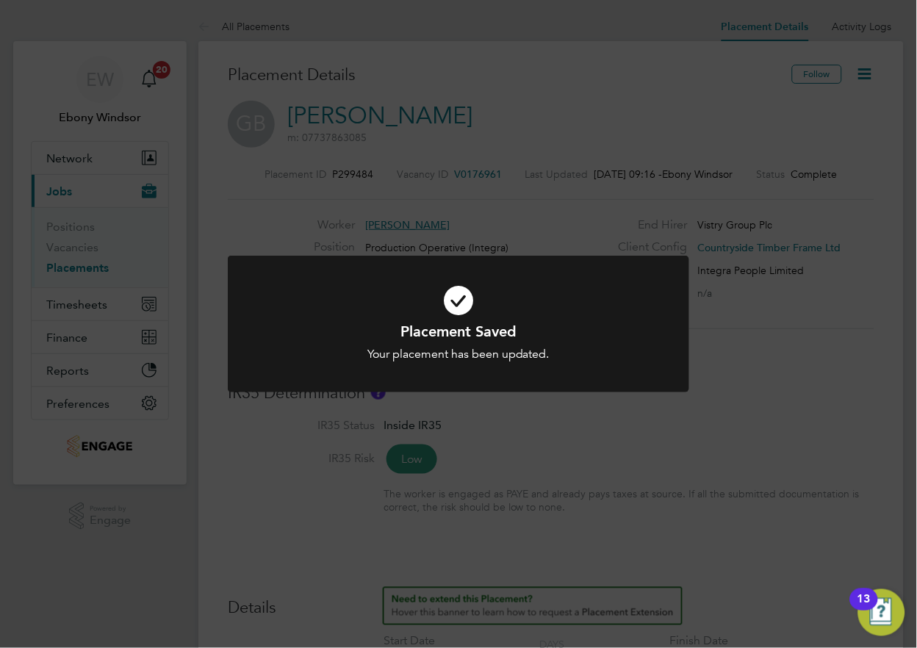
click at [452, 308] on icon at bounding box center [458, 300] width 382 height 57
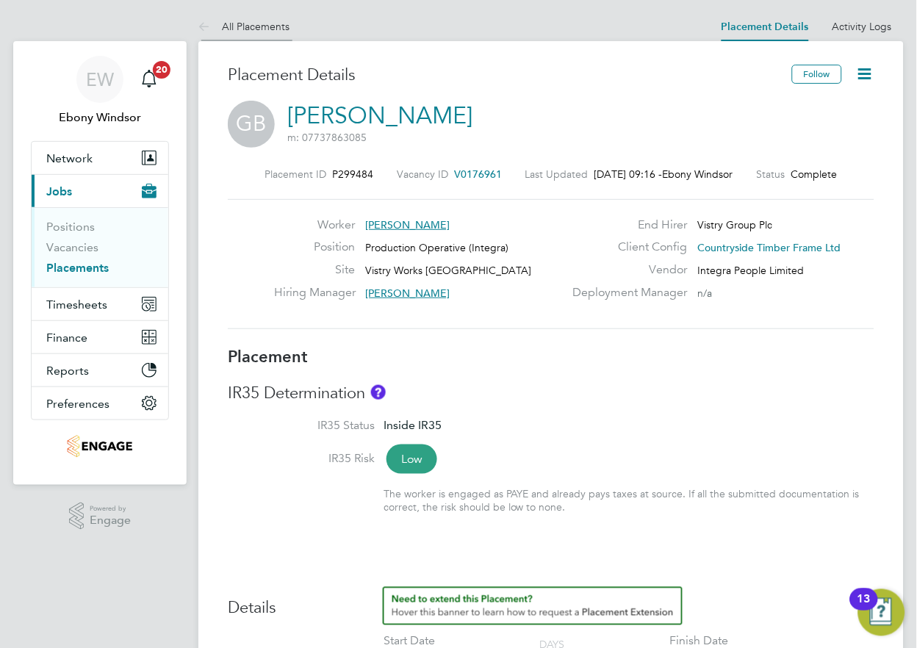
click at [209, 29] on icon at bounding box center [207, 27] width 18 height 18
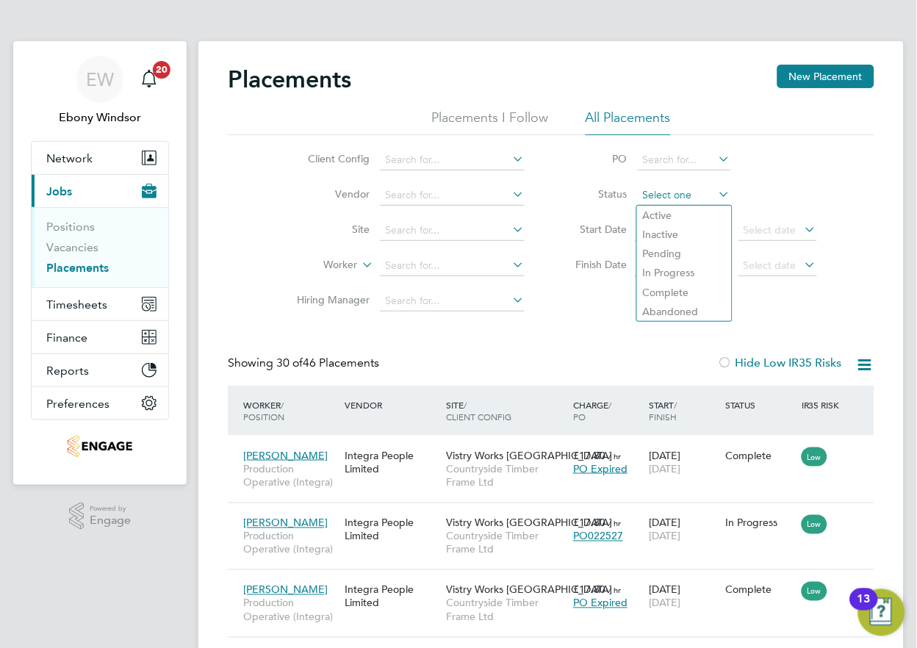
click at [676, 203] on input at bounding box center [683, 195] width 93 height 21
click at [676, 267] on li "In Progress" at bounding box center [684, 272] width 95 height 19
type input "In Progress"
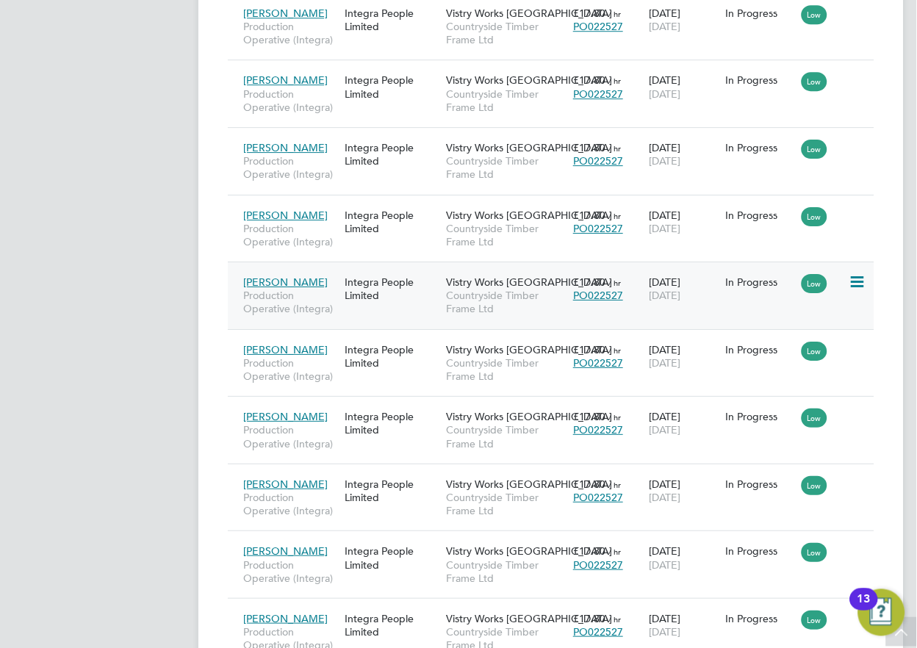
click at [379, 287] on div "Integra People Limited" at bounding box center [391, 288] width 101 height 41
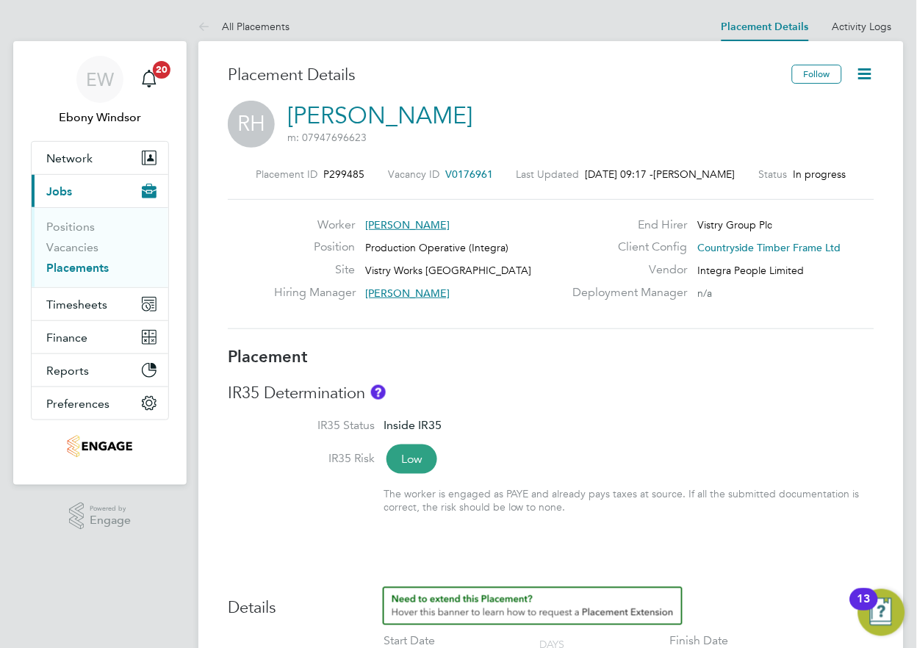
click at [871, 72] on icon at bounding box center [865, 74] width 18 height 18
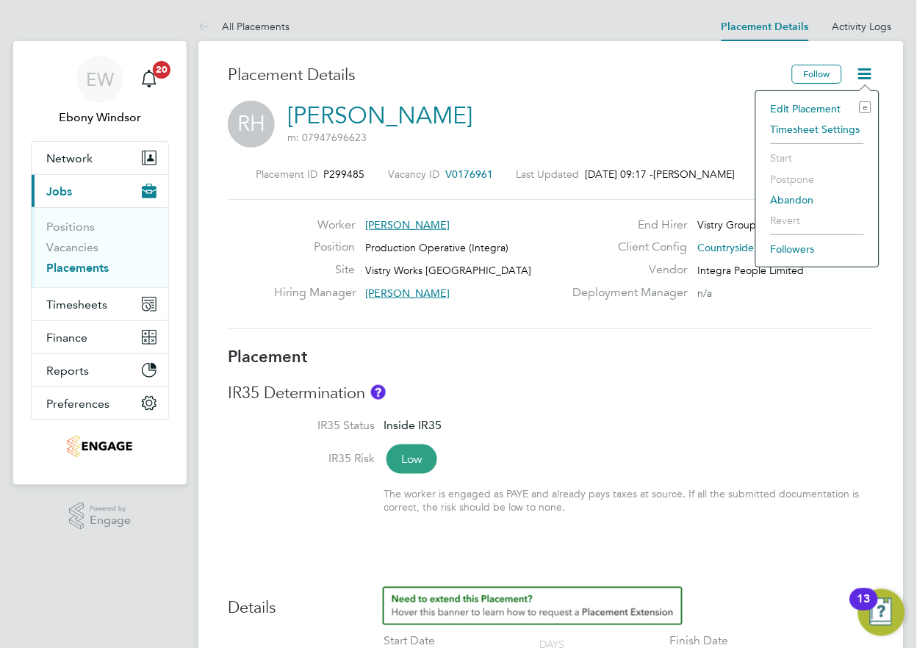
click at [834, 101] on li "Edit Placement e" at bounding box center [817, 108] width 108 height 21
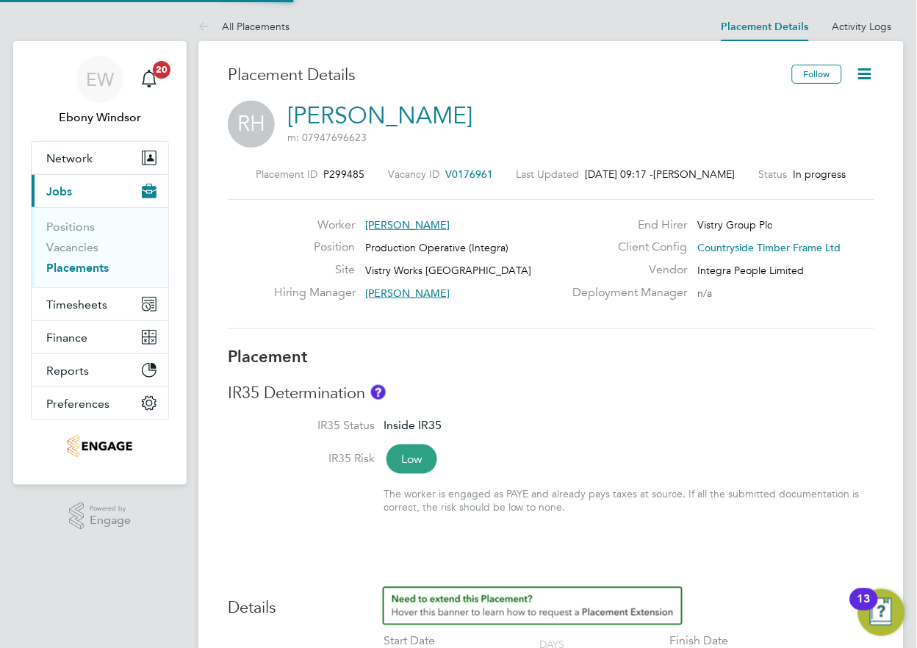
type input "[PERSON_NAME]"
type input "[DATE]"
type input "08:00"
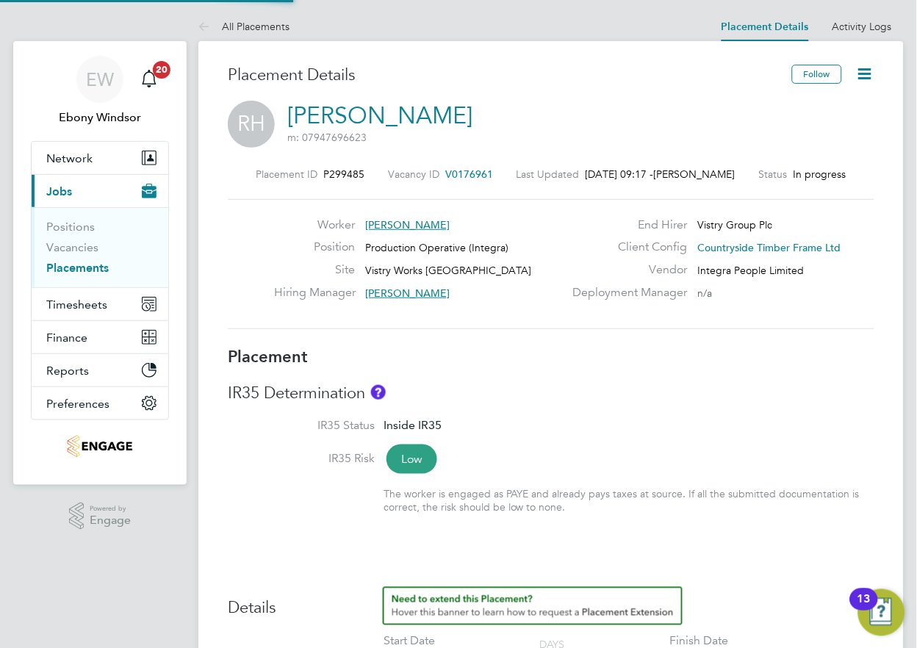
type input "18:00"
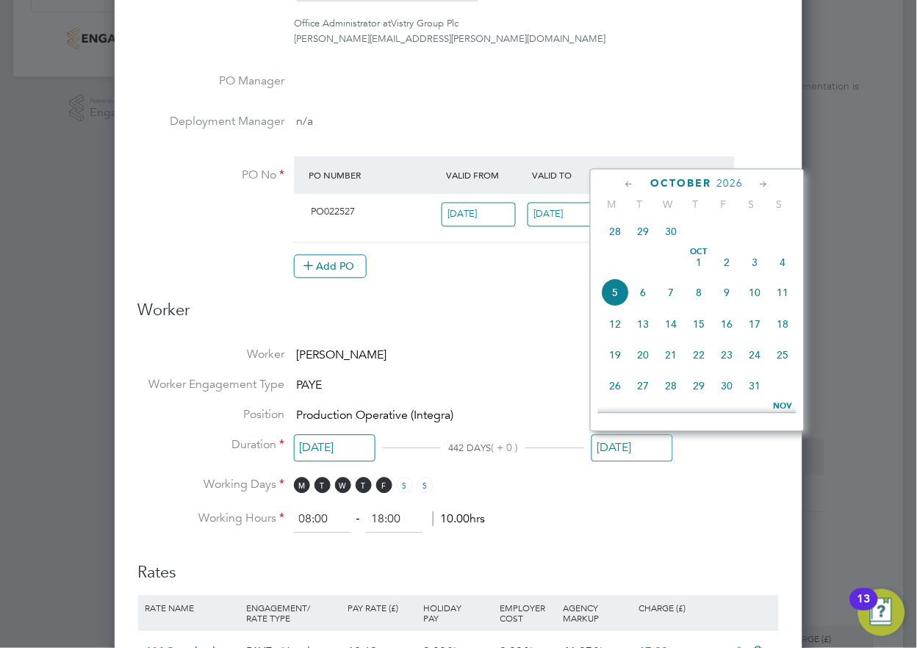
click at [604, 438] on input "[DATE]" at bounding box center [632, 448] width 82 height 27
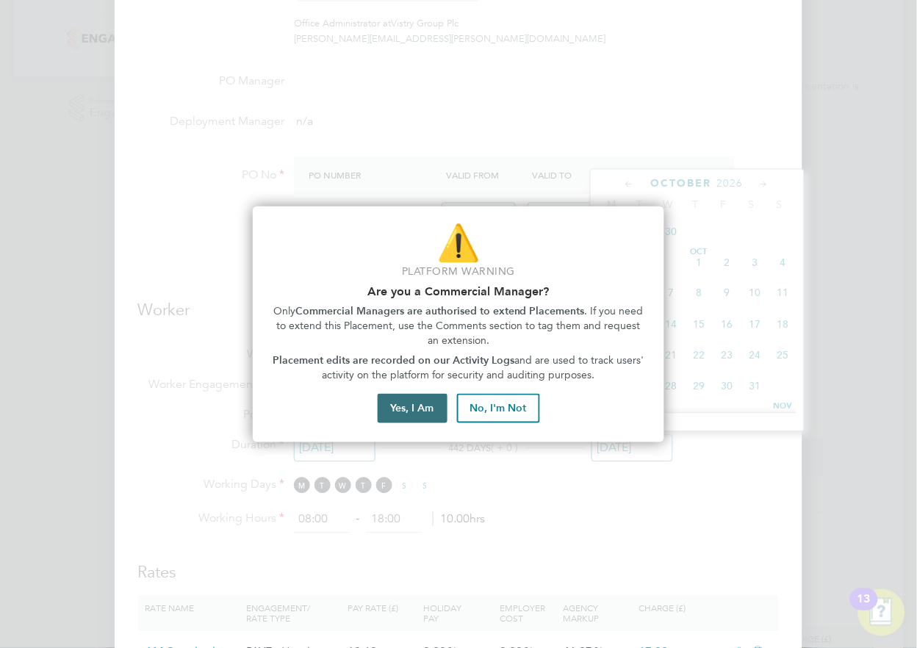
click at [413, 397] on button "Yes, I Am" at bounding box center [412, 408] width 70 height 29
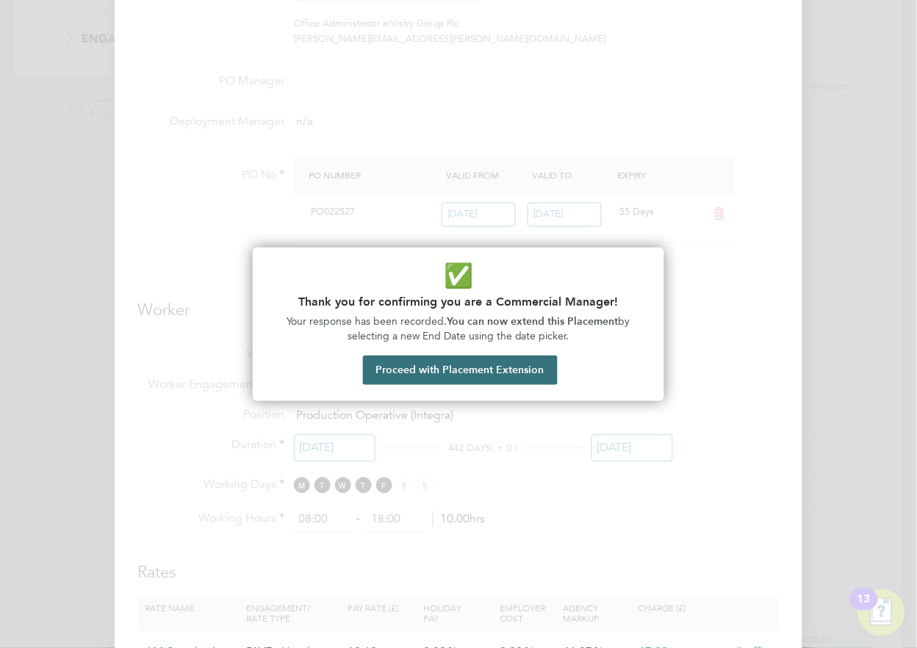
click at [476, 366] on button "Proceed with Placement Extension" at bounding box center [460, 369] width 195 height 29
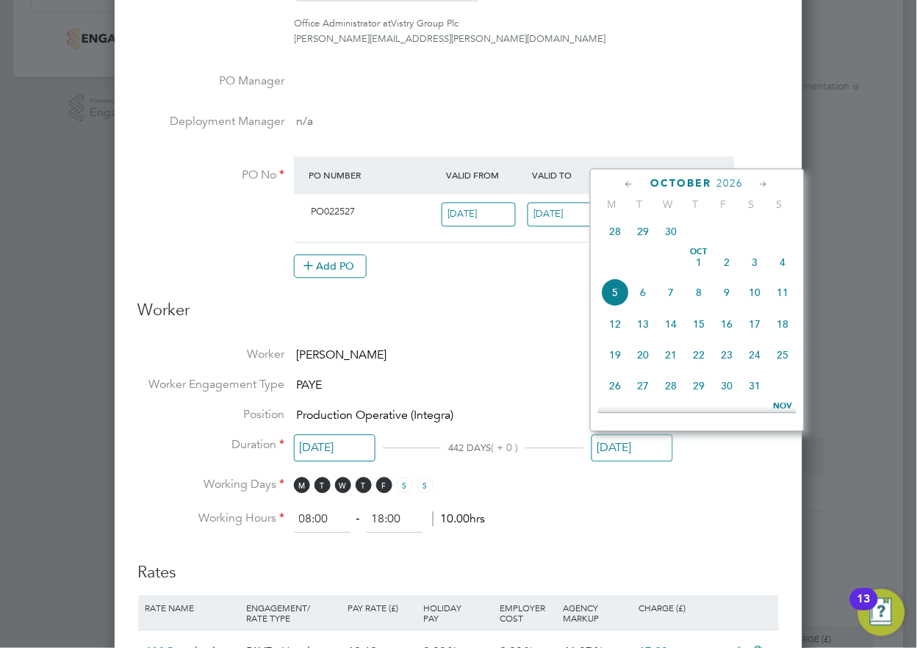
click at [665, 171] on div "October 2026 M T W T F S S Jul 1 2 3 4 5 6 7 8 9 10 11 12 13 14 15 16 17 18 19 …" at bounding box center [697, 300] width 214 height 263
drag, startPoint x: 664, startPoint y: 186, endPoint x: 657, endPoint y: 193, distance: 10.4
click at [657, 193] on div "October 2026 M T W T F S S Jul 1 2 3 4 5 6 7 8 9 10 11 12 13 14 15 16 17 18 19 …" at bounding box center [697, 300] width 214 height 263
click at [670, 188] on div "October 2026" at bounding box center [697, 184] width 198 height 14
click at [671, 187] on span "October" at bounding box center [681, 184] width 61 height 12
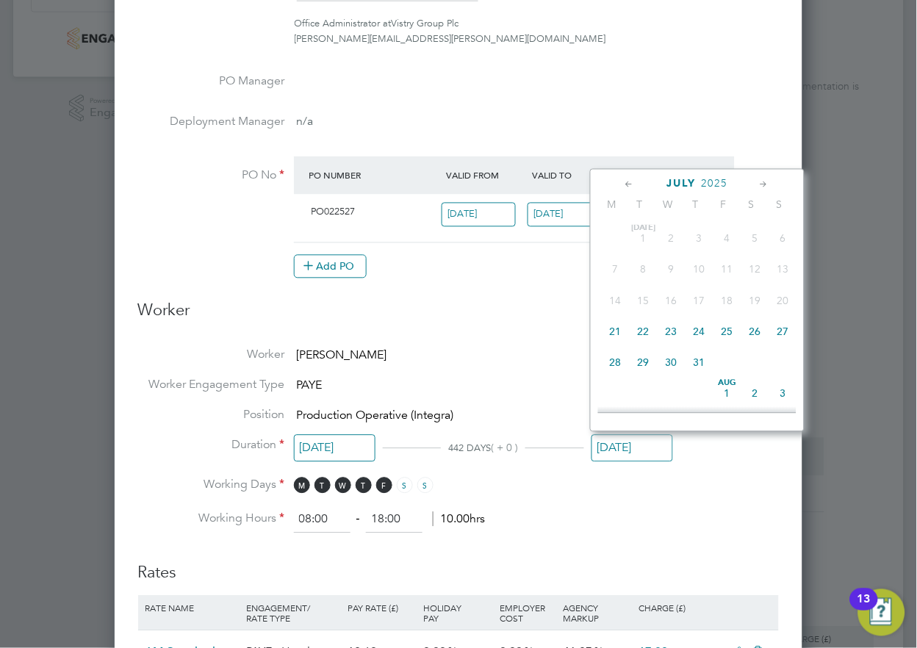
click at [671, 187] on span "July" at bounding box center [680, 184] width 29 height 12
click at [628, 182] on icon at bounding box center [630, 185] width 14 height 16
click at [704, 364] on span "31" at bounding box center [699, 363] width 28 height 28
type input "[DATE]"
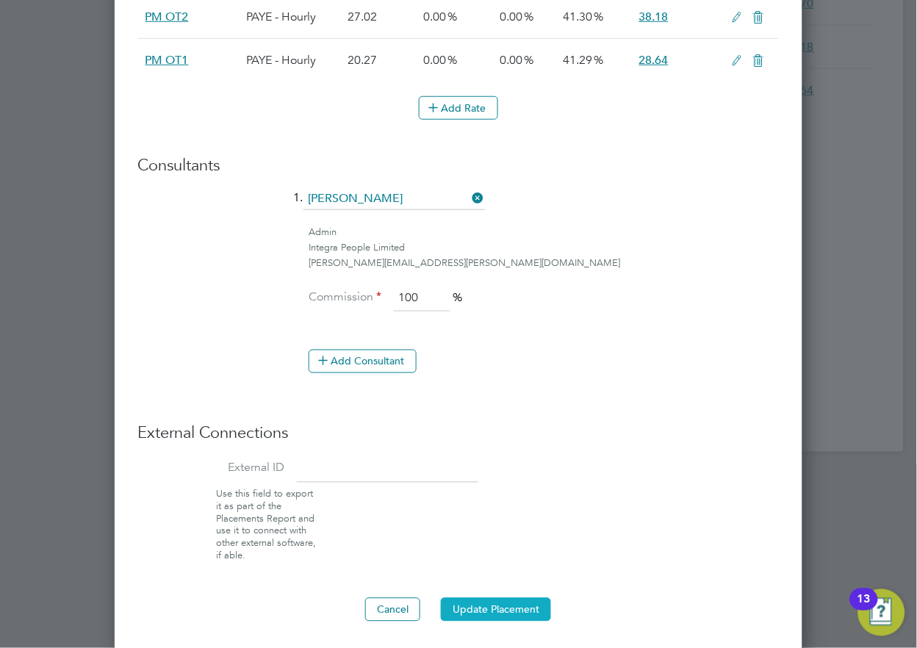
click at [495, 610] on button "Update Placement" at bounding box center [496, 610] width 110 height 24
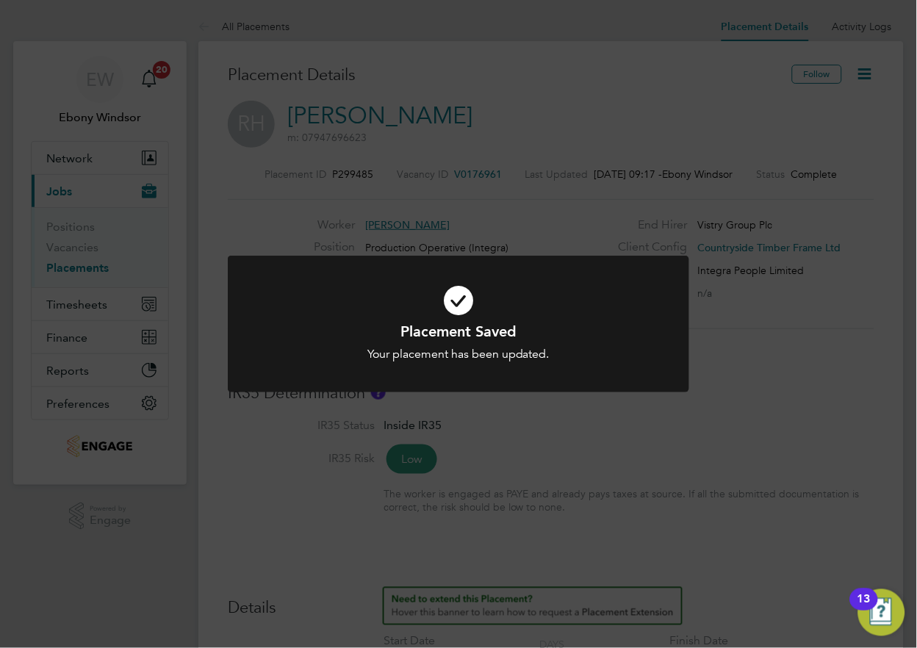
click at [456, 299] on icon at bounding box center [458, 300] width 382 height 57
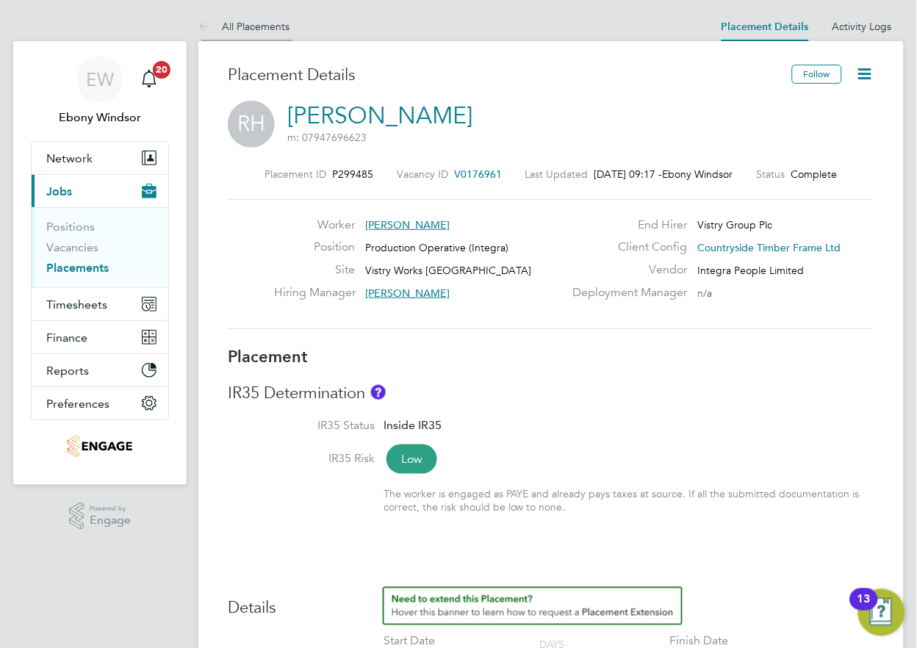
click at [202, 22] on icon at bounding box center [207, 27] width 18 height 18
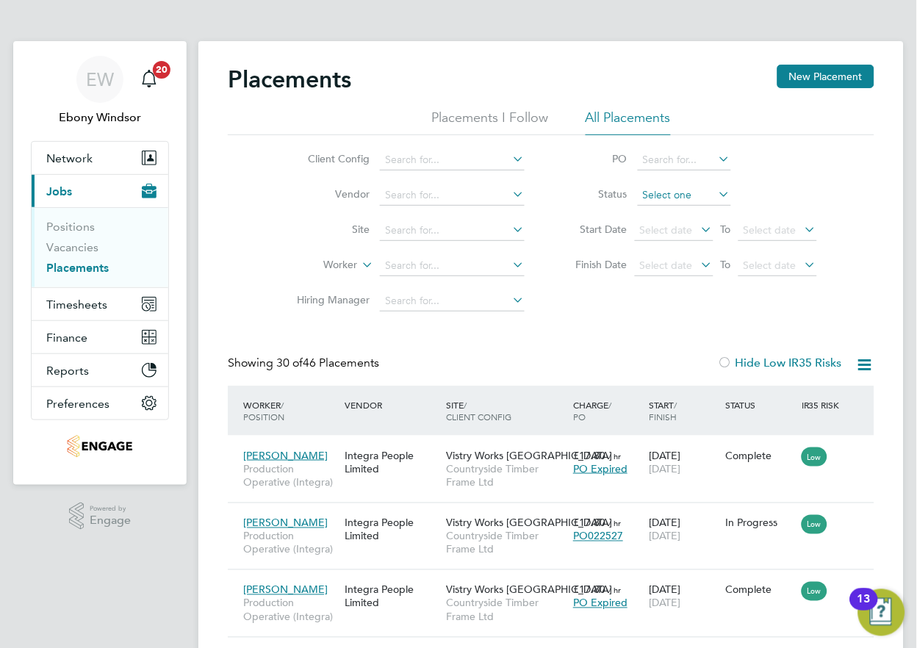
click at [671, 198] on input at bounding box center [683, 195] width 93 height 21
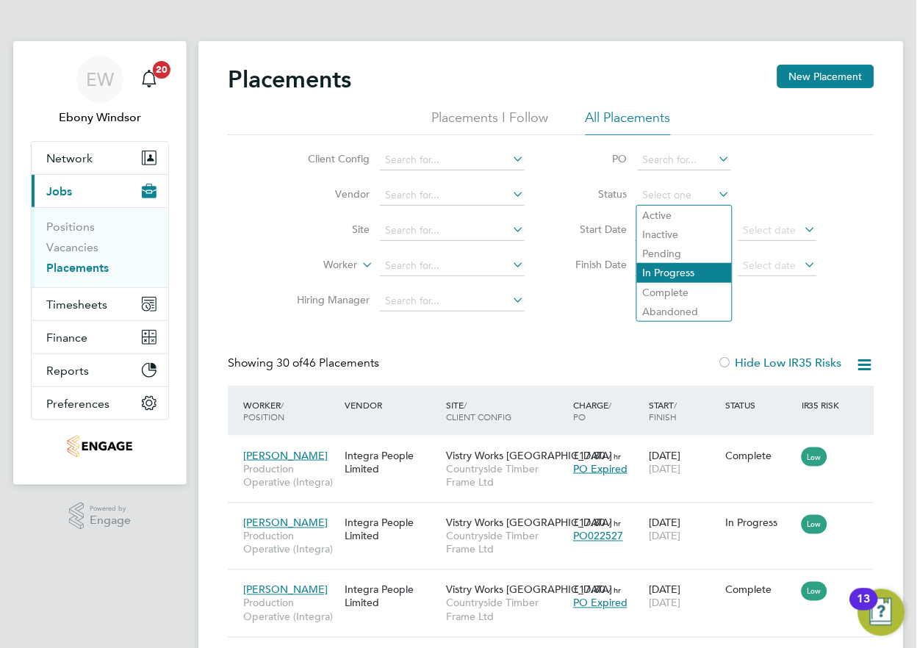
click at [679, 272] on li "In Progress" at bounding box center [684, 272] width 95 height 19
type input "In Progress"
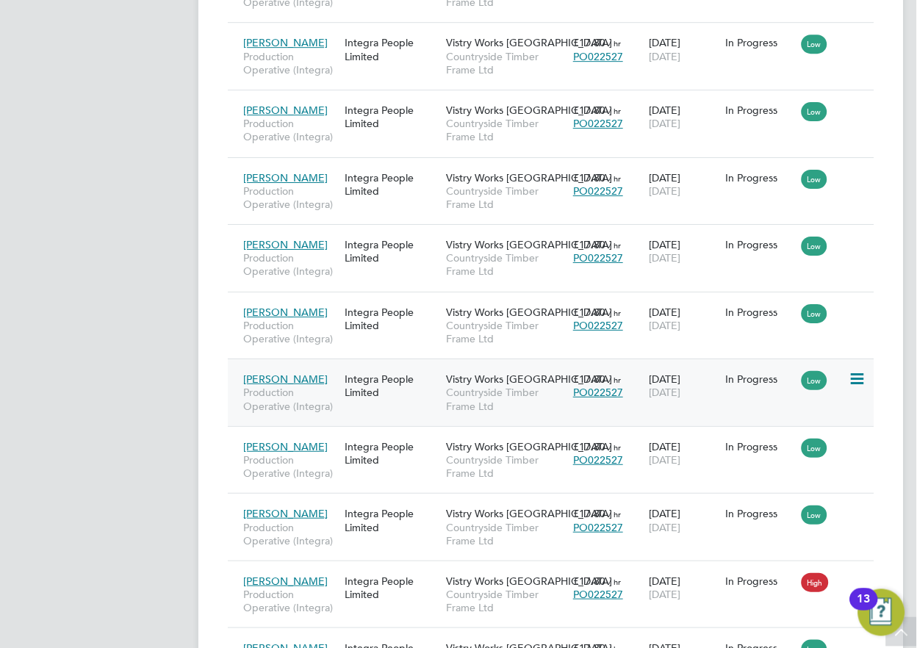
click at [854, 380] on icon at bounding box center [855, 379] width 15 height 18
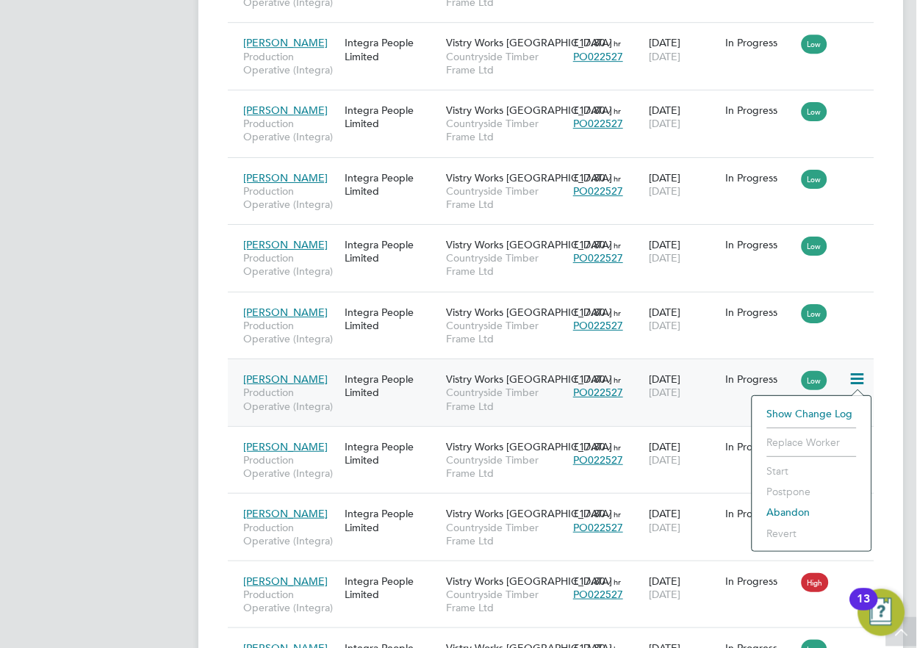
click at [427, 391] on div "Integra People Limited" at bounding box center [391, 385] width 101 height 41
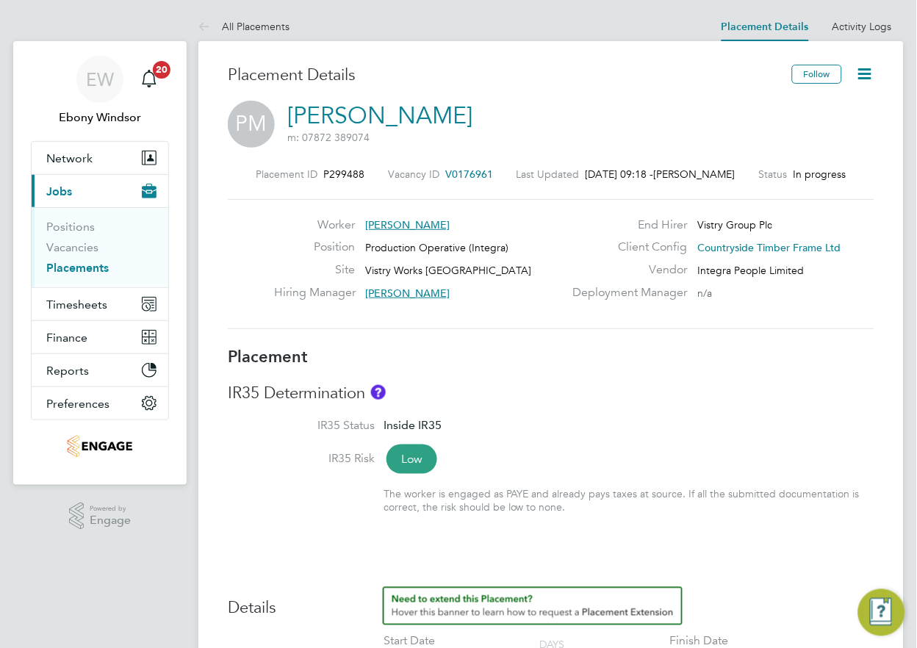
click at [865, 72] on icon at bounding box center [865, 74] width 18 height 18
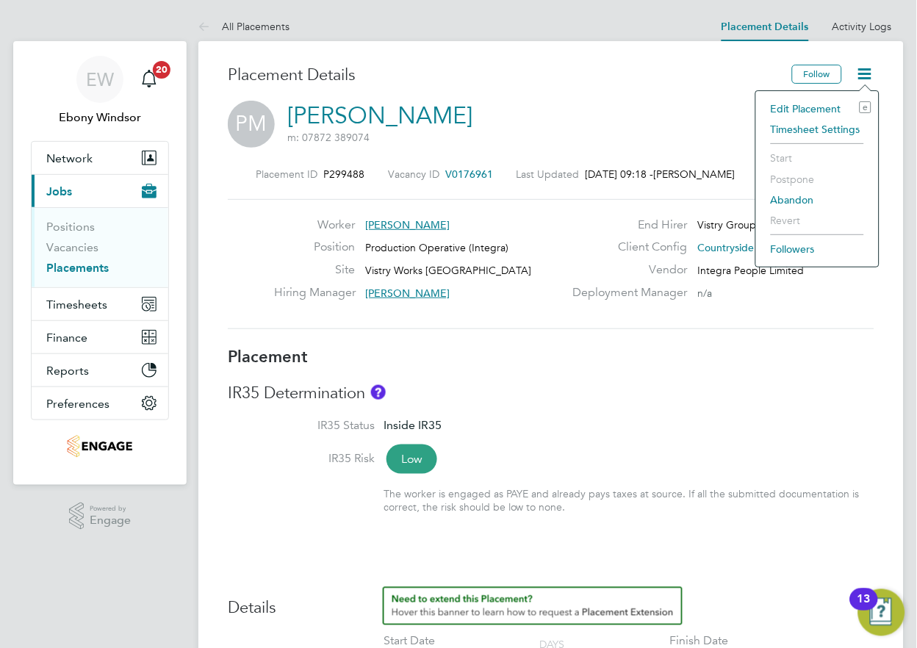
click at [828, 112] on li "Edit Placement e" at bounding box center [817, 108] width 108 height 21
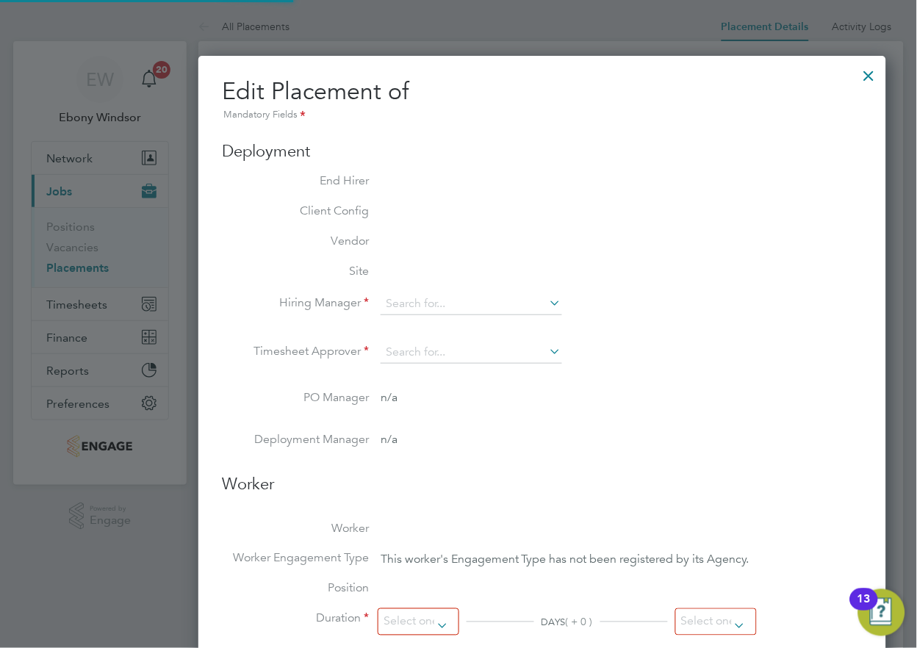
type input "[PERSON_NAME]"
type input "[DATE]"
type input "08:00"
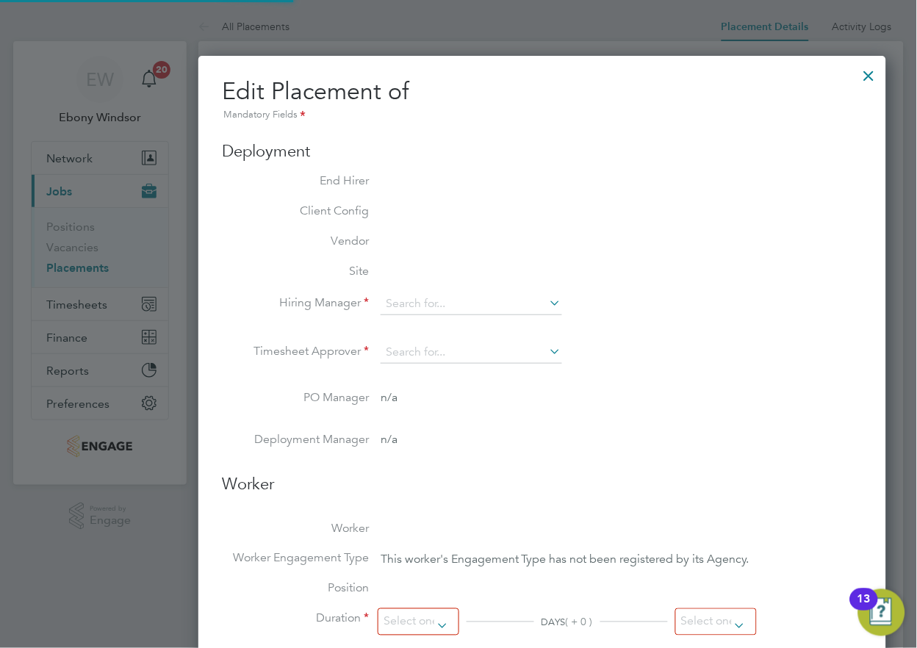
type input "18:00"
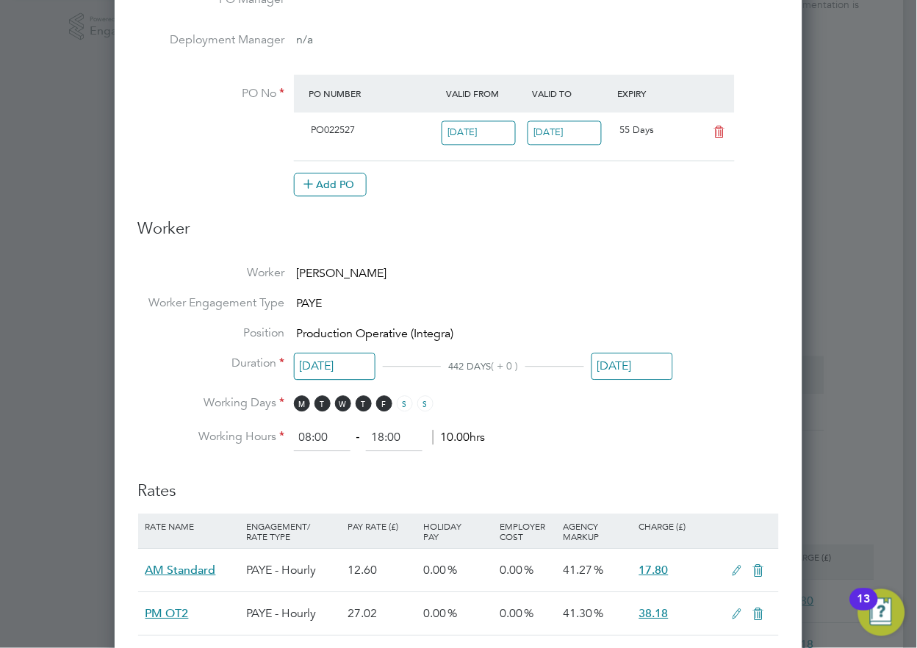
click at [643, 369] on input "[DATE]" at bounding box center [632, 366] width 82 height 27
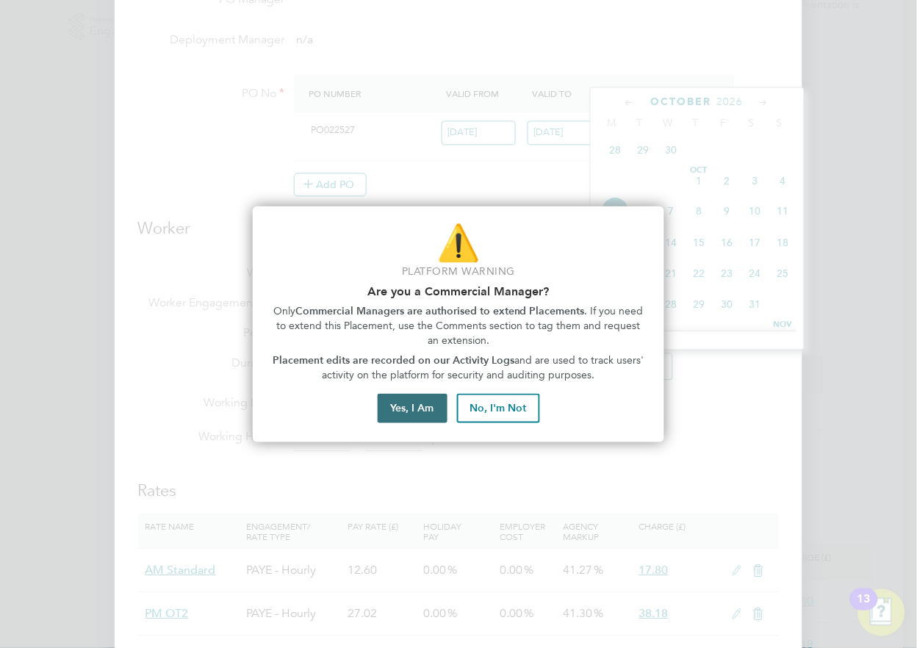
click at [408, 412] on button "Yes, I Am" at bounding box center [412, 408] width 70 height 29
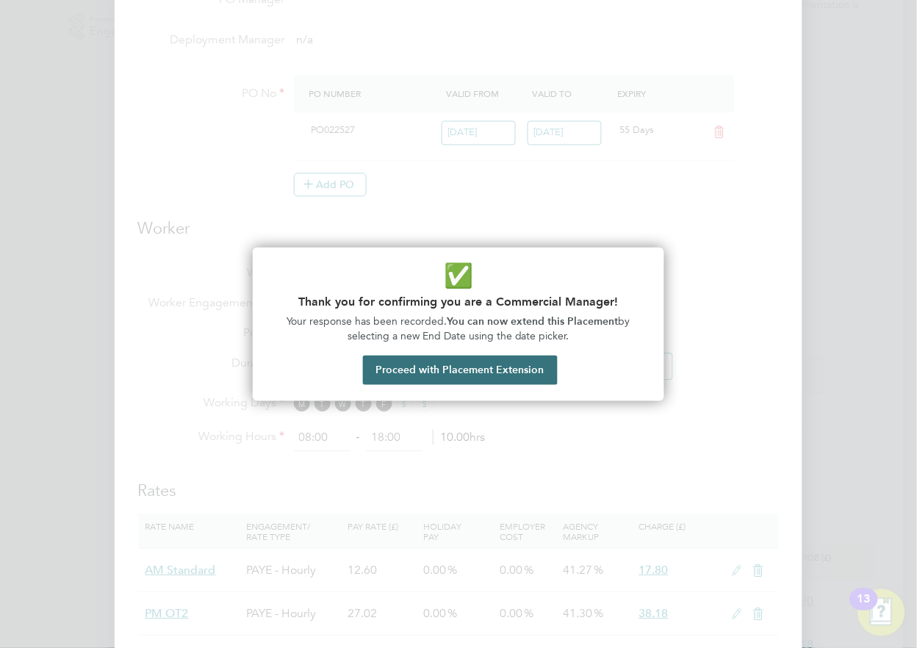
click at [402, 378] on button "Proceed with Placement Extension" at bounding box center [460, 369] width 195 height 29
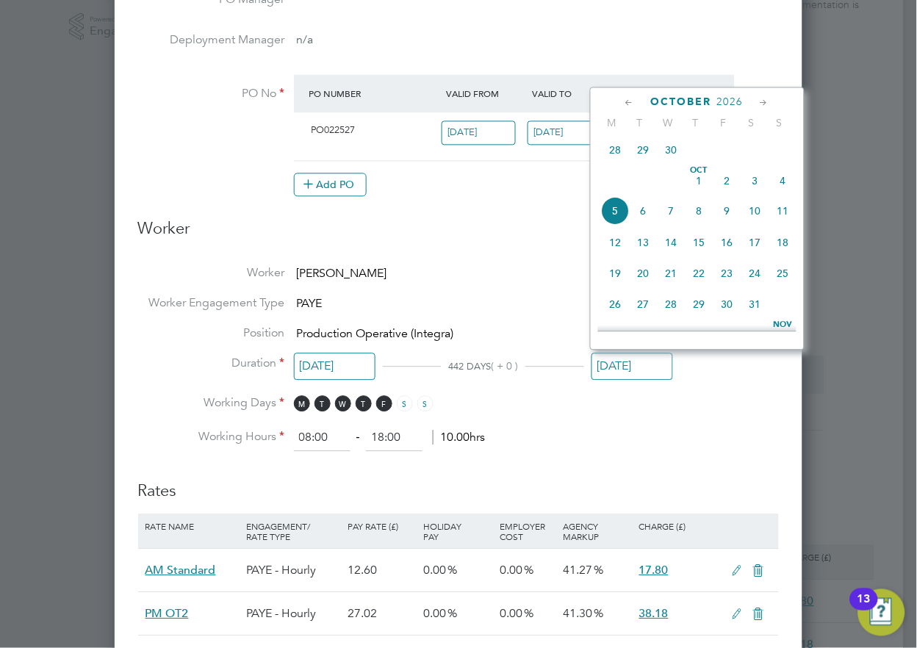
click at [690, 101] on span "October" at bounding box center [681, 102] width 61 height 12
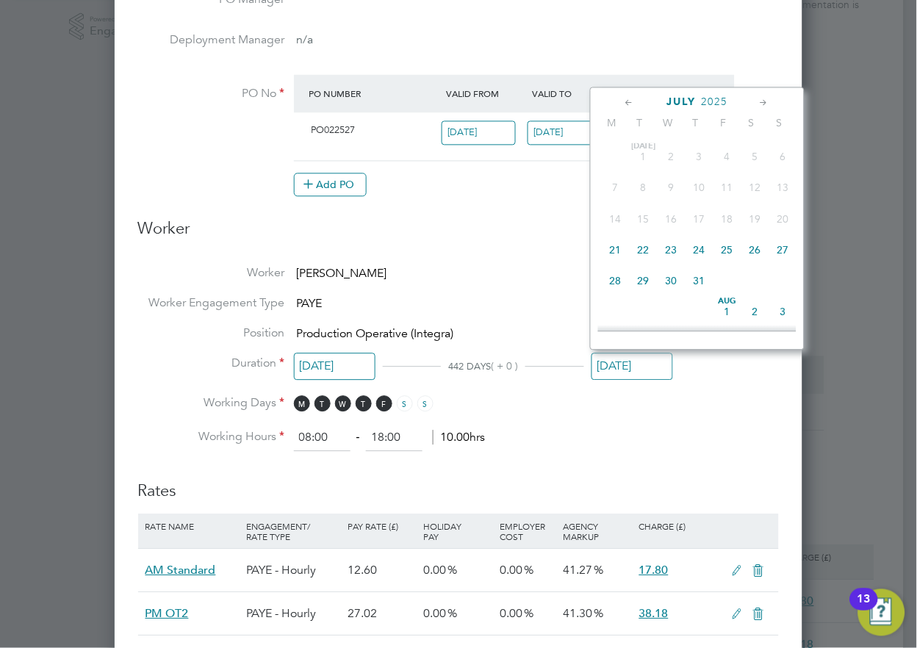
click at [673, 245] on span "23" at bounding box center [671, 250] width 28 height 28
type input "[DATE]"
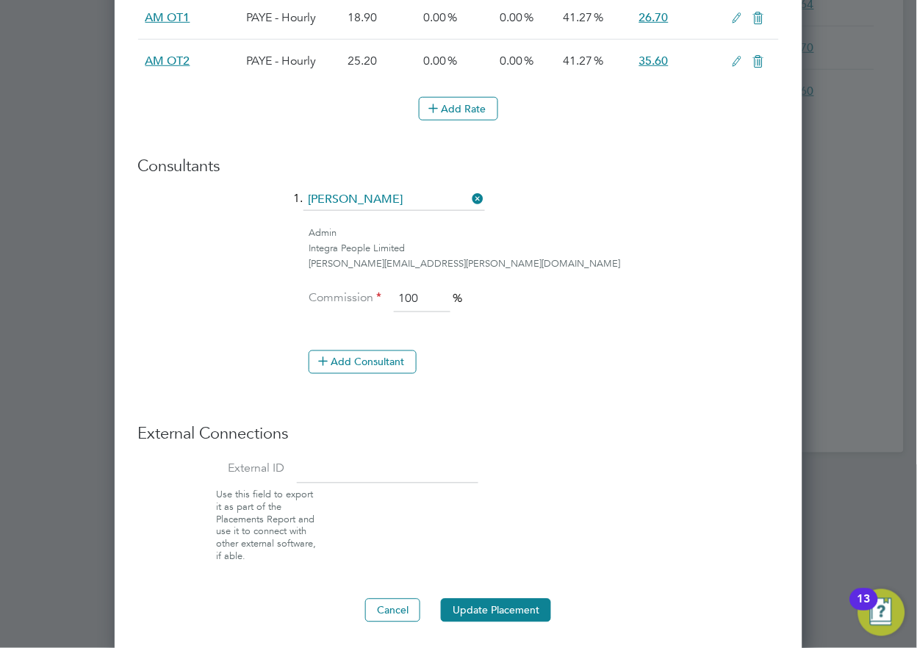
scroll to position [1217, 0]
click at [511, 615] on button "Update Placement" at bounding box center [496, 610] width 110 height 24
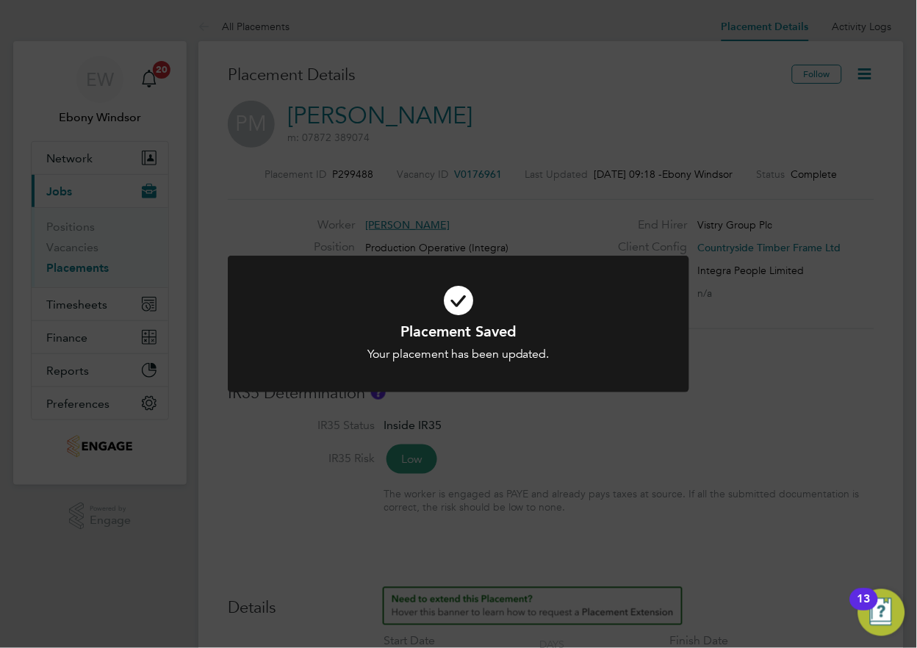
scroll to position [43, 129]
click at [437, 326] on h1 "Placement Saved" at bounding box center [458, 331] width 382 height 19
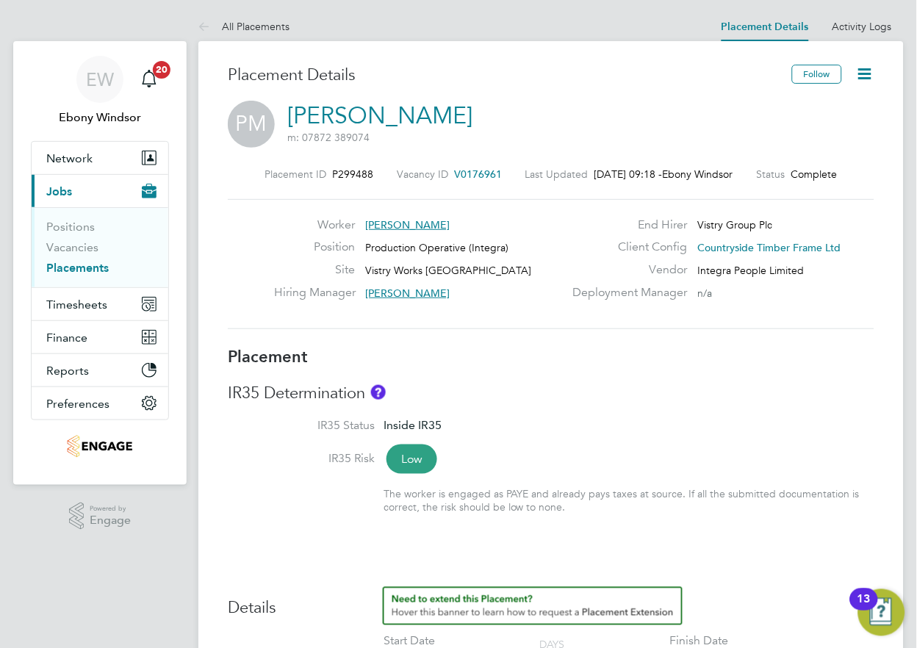
click at [223, 40] on li "All Placements" at bounding box center [243, 26] width 91 height 29
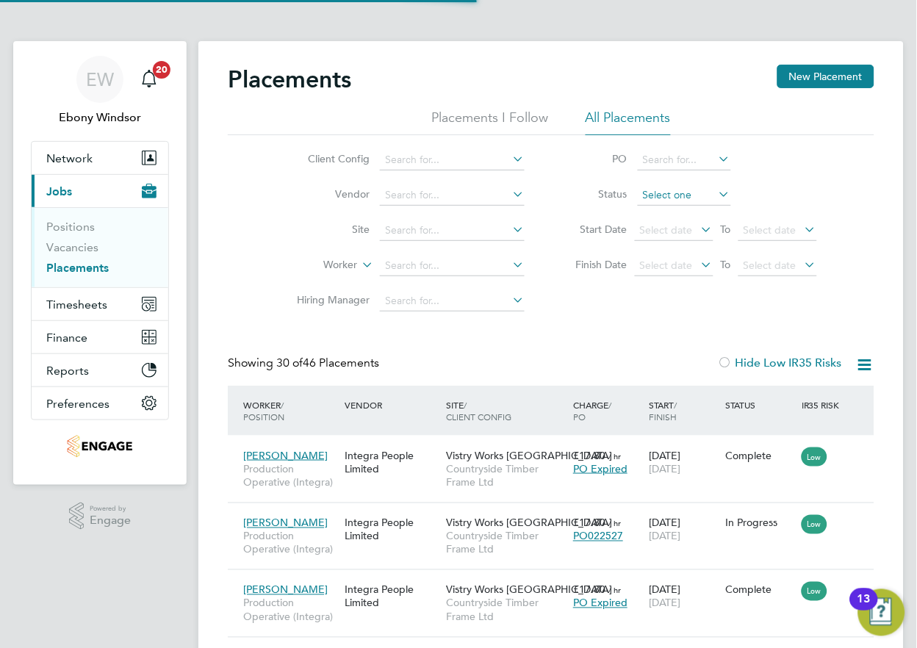
scroll to position [55, 128]
click at [704, 200] on input at bounding box center [683, 195] width 93 height 21
click at [685, 269] on li "In Progress" at bounding box center [684, 272] width 95 height 19
type input "In Progress"
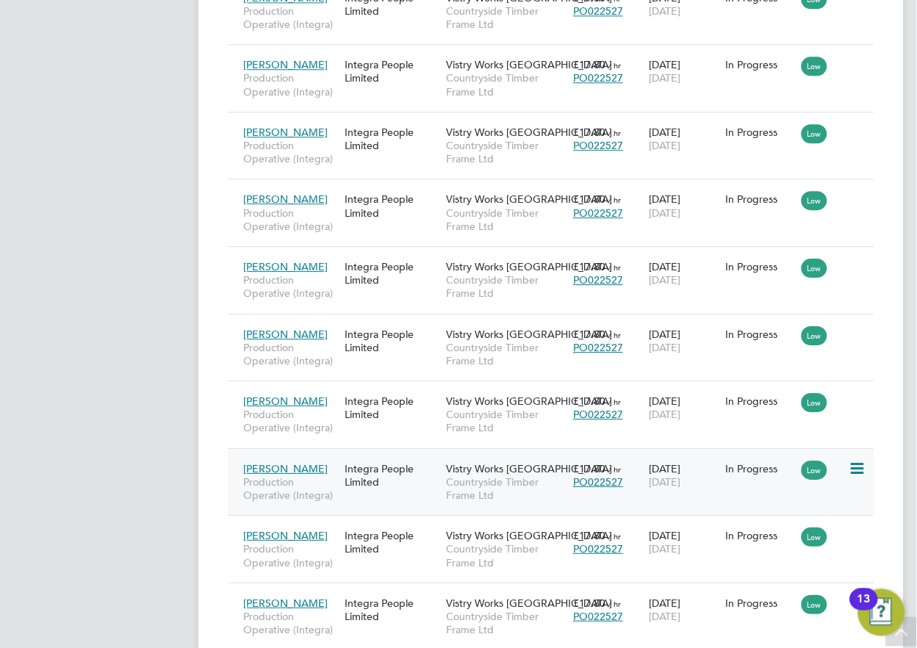
scroll to position [816, 0]
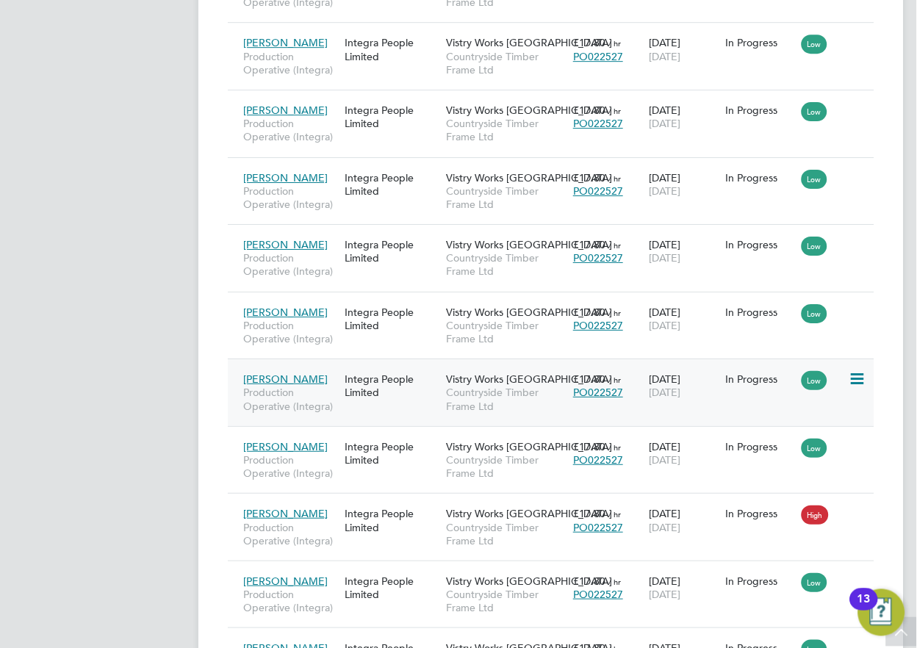
click at [856, 372] on icon at bounding box center [855, 379] width 15 height 18
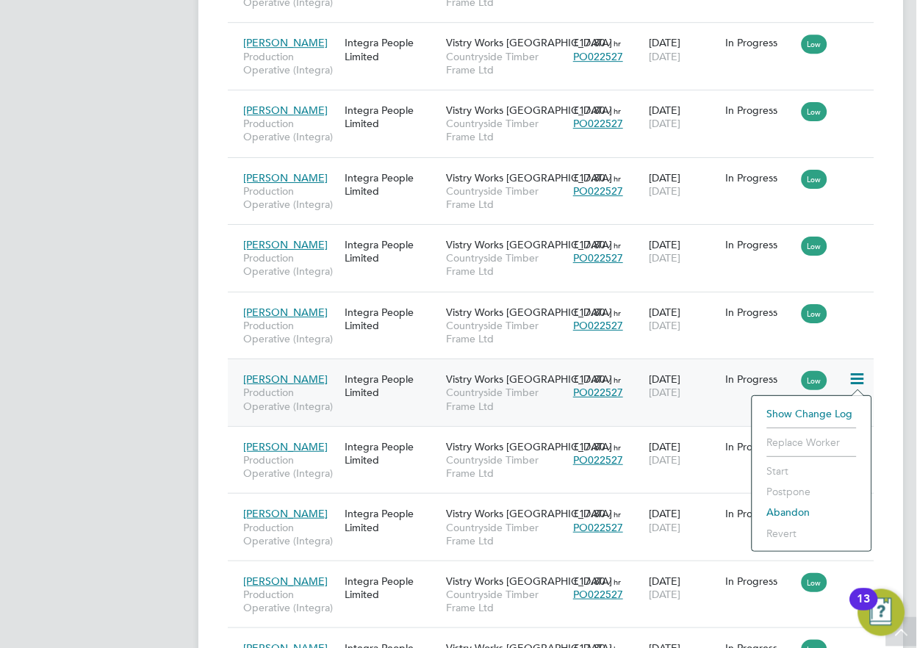
click at [353, 383] on div "Integra People Limited" at bounding box center [391, 385] width 101 height 41
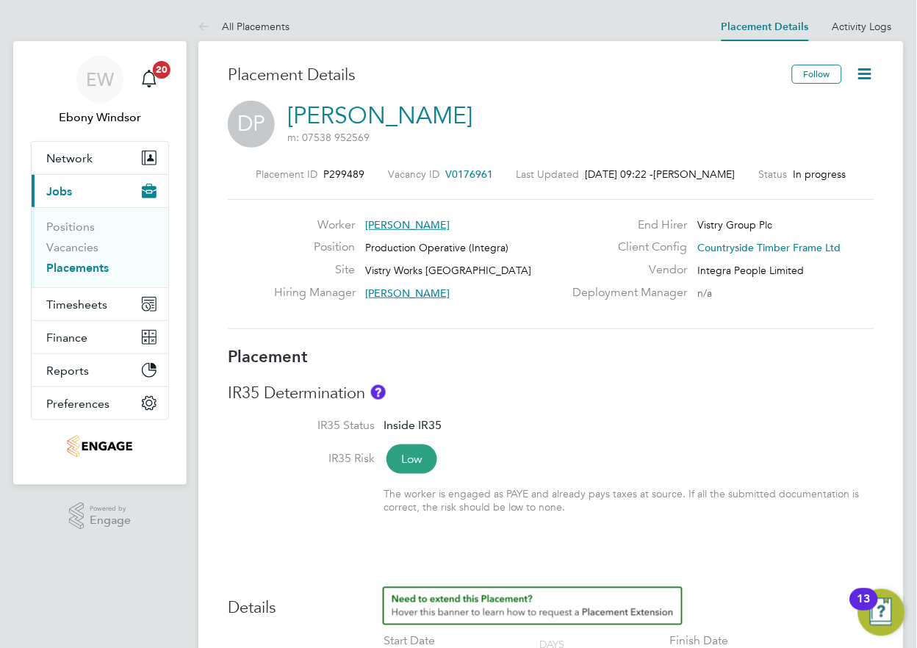
click at [871, 65] on icon at bounding box center [865, 74] width 18 height 18
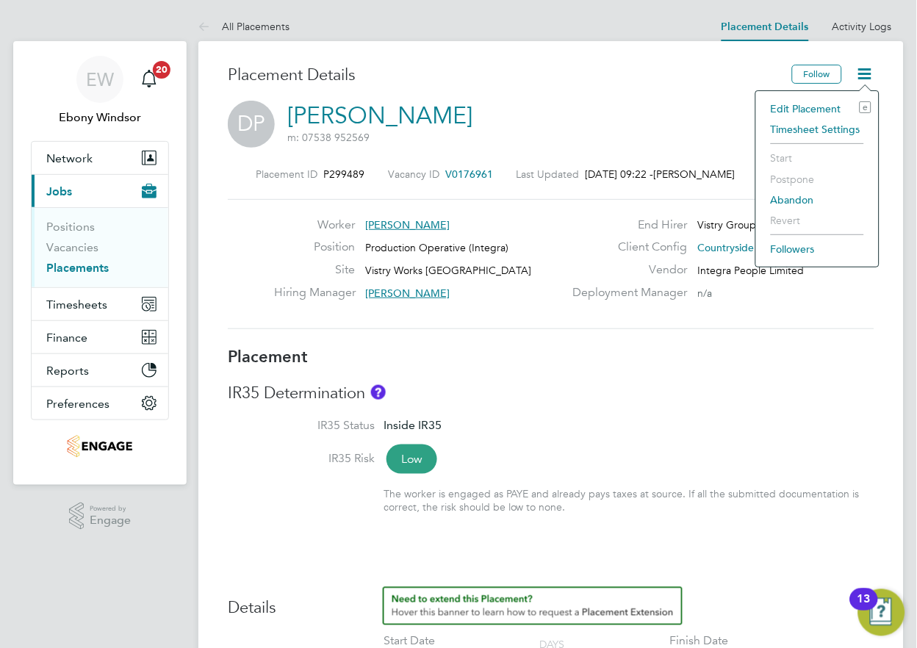
click at [836, 104] on li "Edit Placement e" at bounding box center [817, 108] width 108 height 21
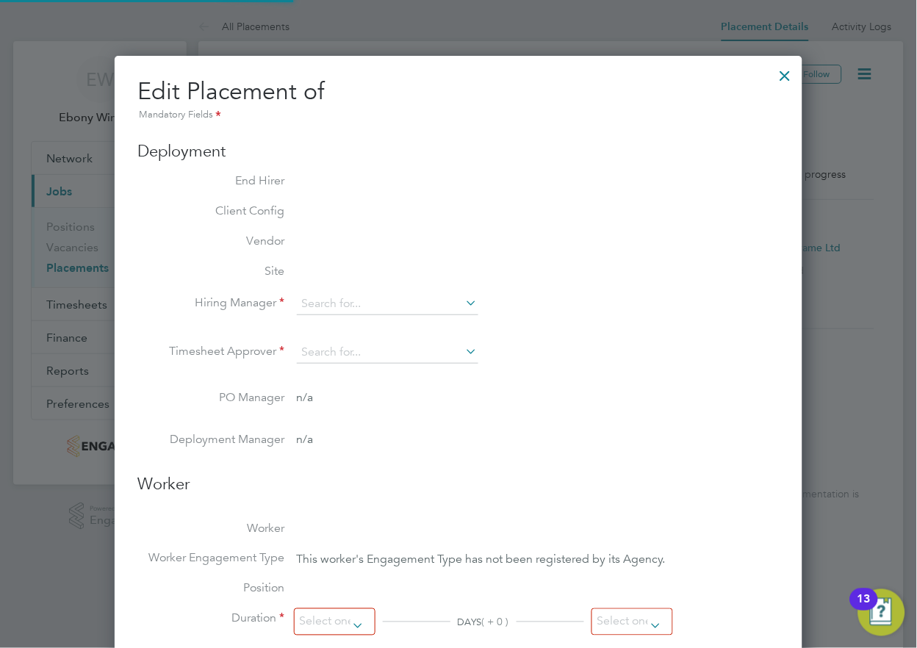
type input "[PERSON_NAME]"
type input "[DATE]"
type input "08:00"
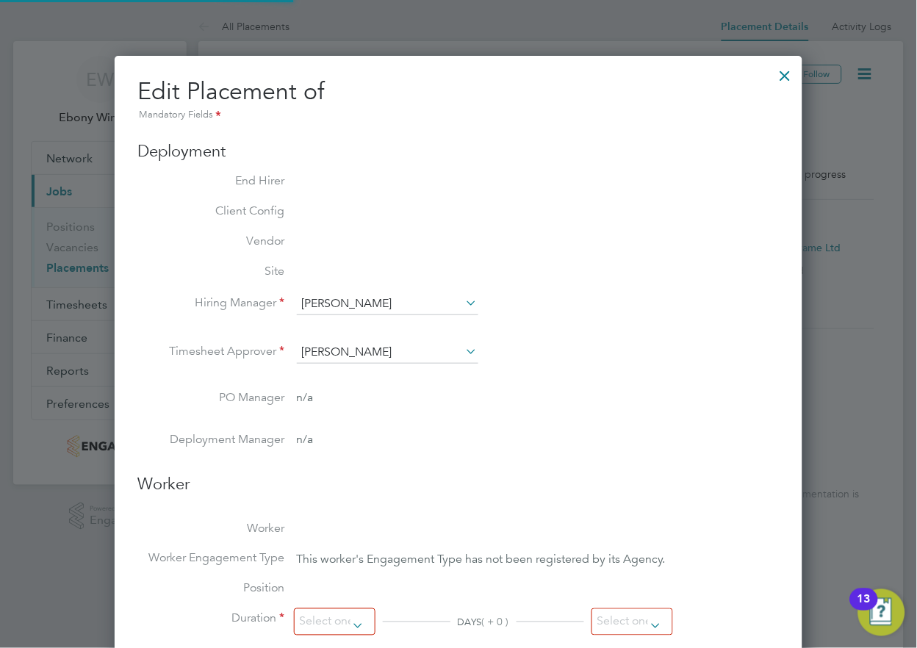
type input "18:00"
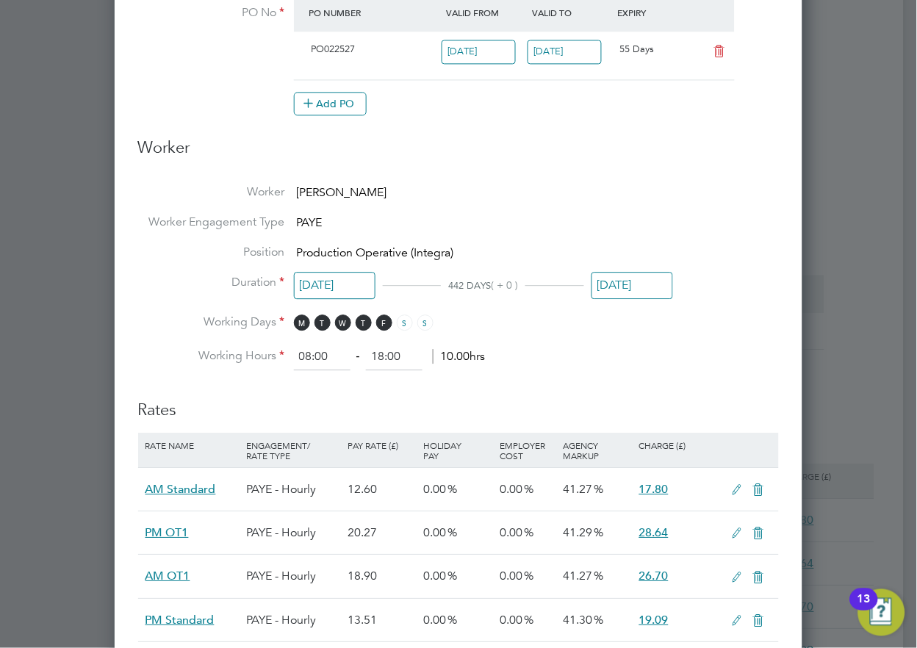
click at [617, 283] on input "[DATE]" at bounding box center [632, 285] width 82 height 27
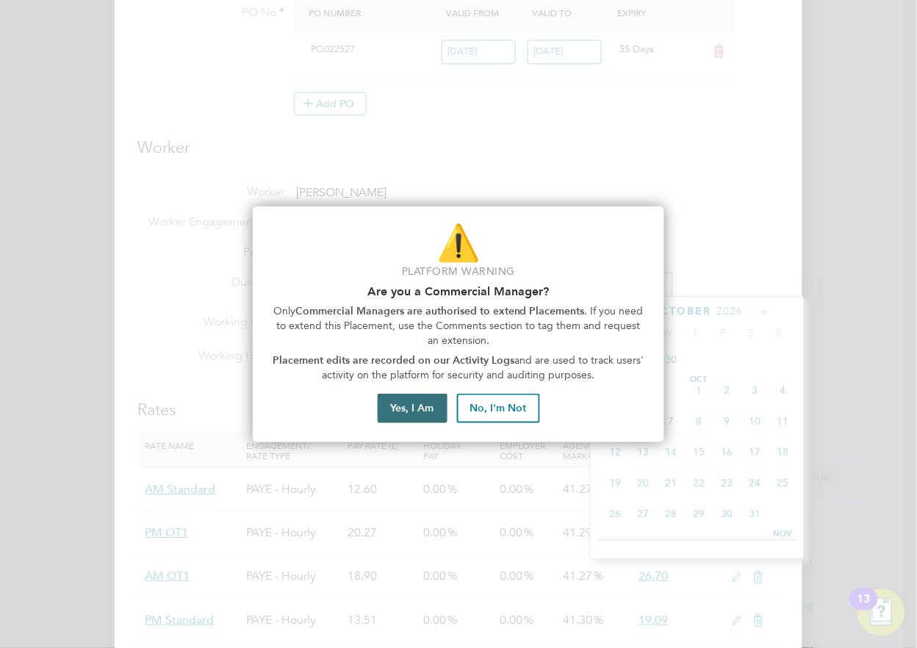
click at [400, 402] on button "Yes, I Am" at bounding box center [412, 408] width 70 height 29
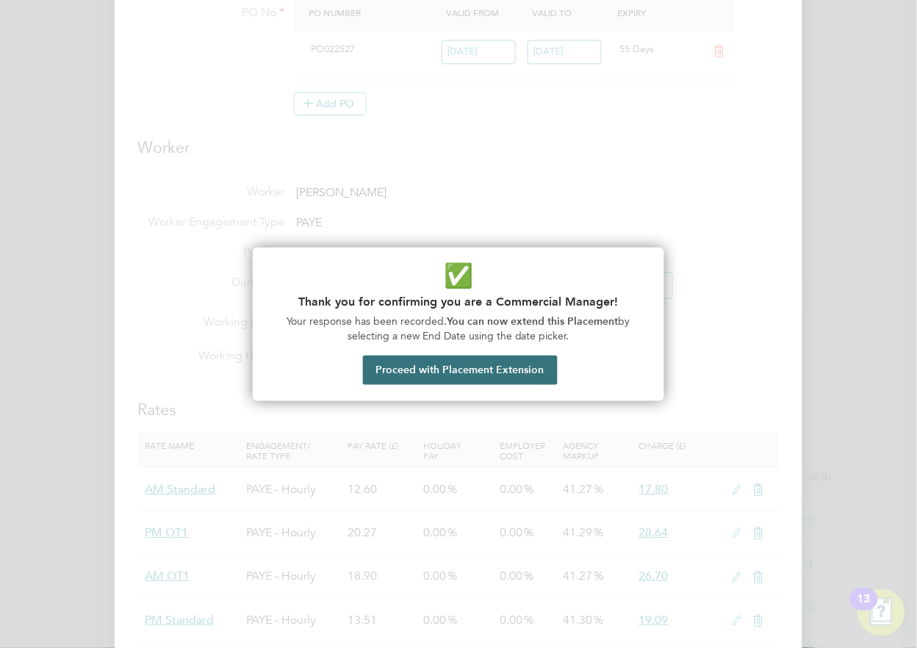
click at [433, 364] on button "Proceed with Placement Extension" at bounding box center [460, 369] width 195 height 29
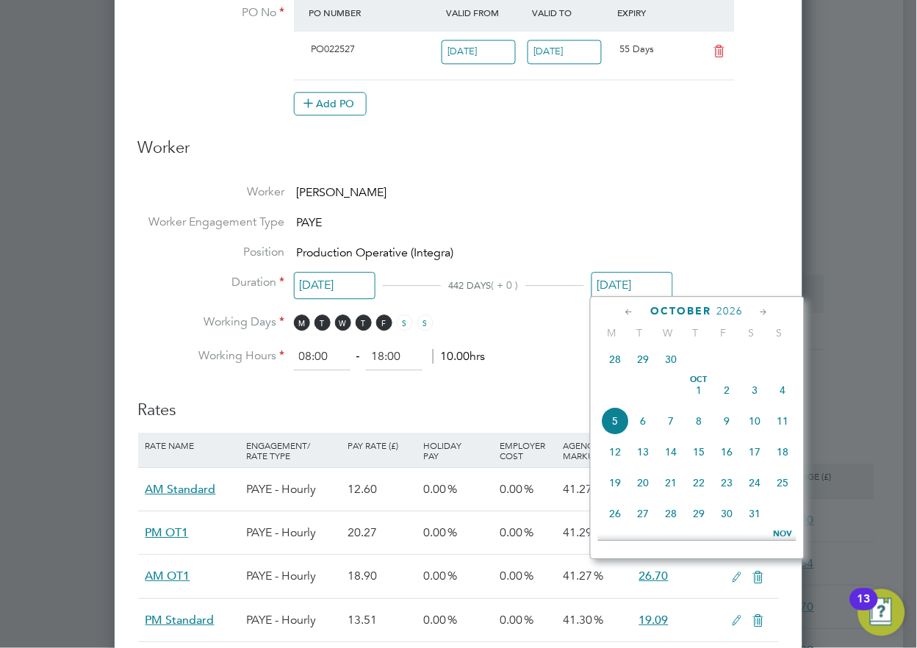
click at [720, 312] on span "2026" at bounding box center [730, 311] width 26 height 12
click at [717, 311] on span "2026" at bounding box center [730, 311] width 26 height 12
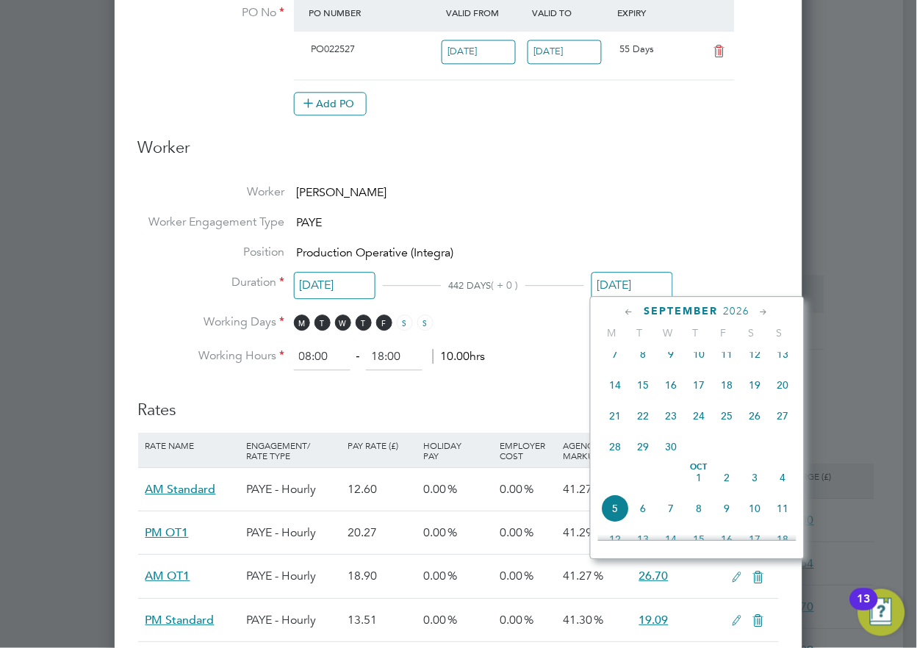
click at [698, 308] on span "September" at bounding box center [681, 311] width 74 height 12
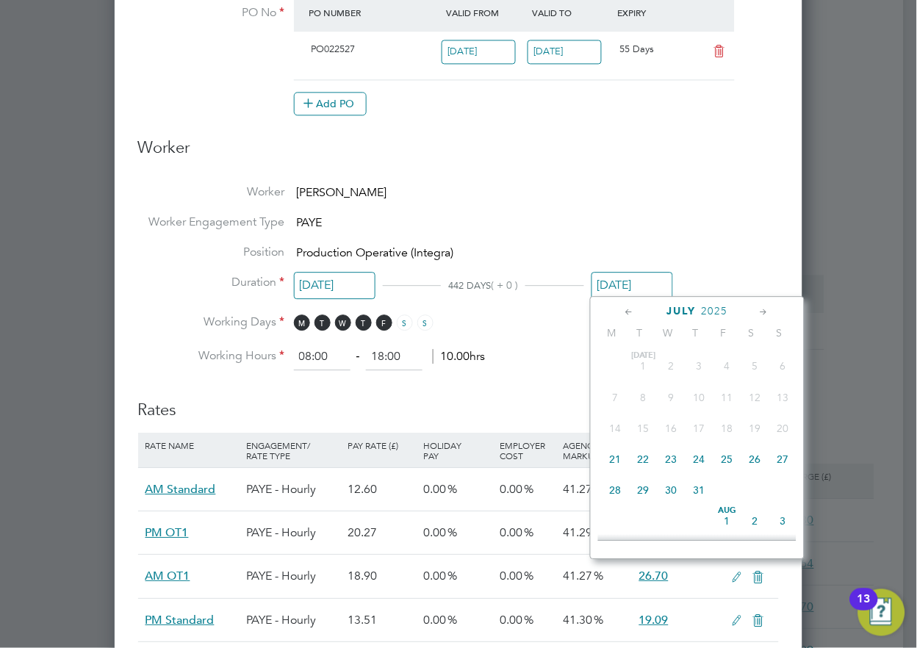
click at [698, 488] on span "31" at bounding box center [699, 490] width 28 height 28
type input "[DATE]"
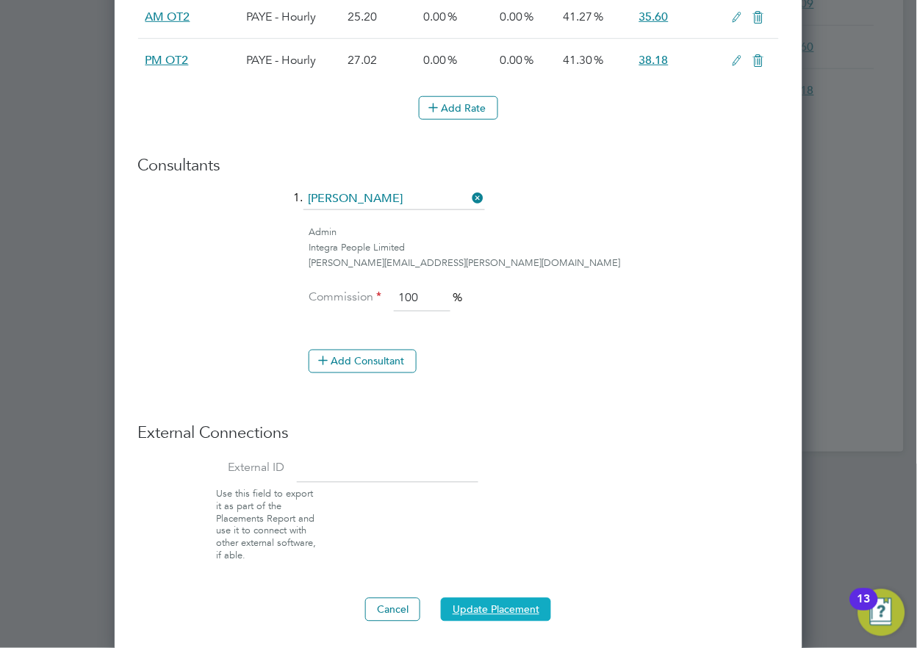
click at [478, 606] on button "Update Placement" at bounding box center [496, 610] width 110 height 24
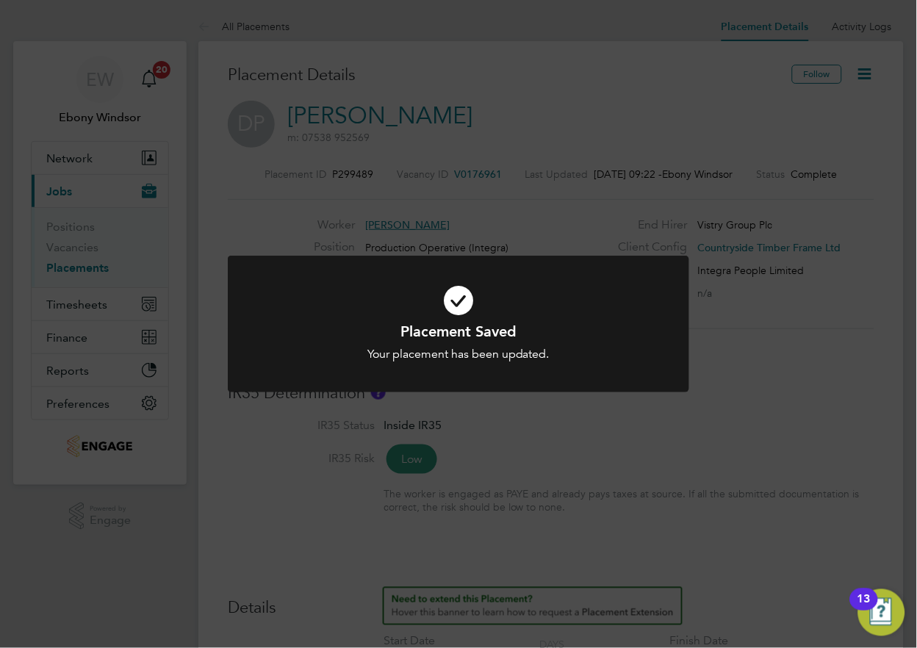
click at [480, 342] on div "Placement Saved Your placement has been updated. Cancel Okay" at bounding box center [458, 342] width 382 height 40
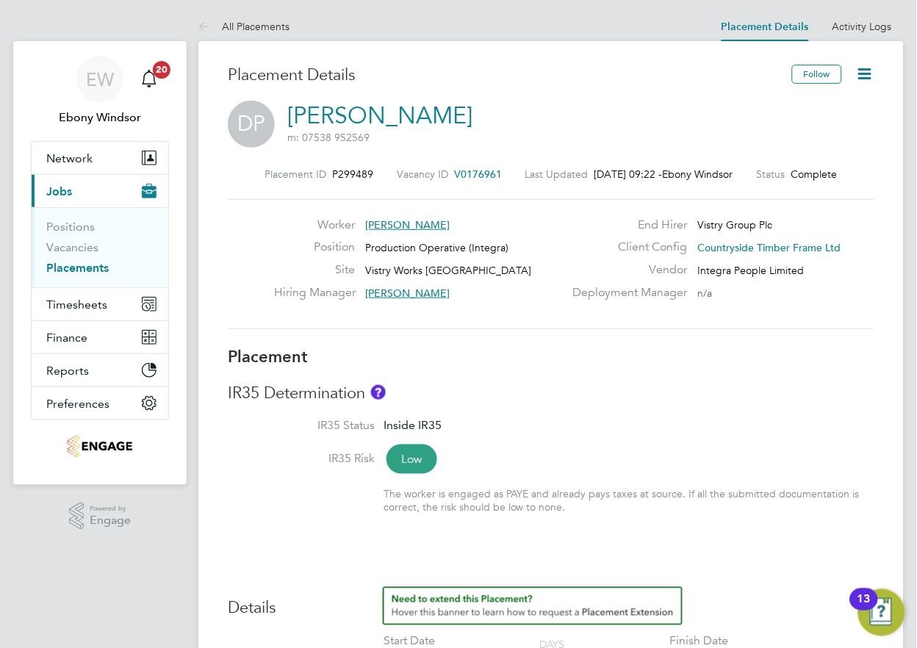
click at [206, 28] on icon at bounding box center [207, 27] width 18 height 18
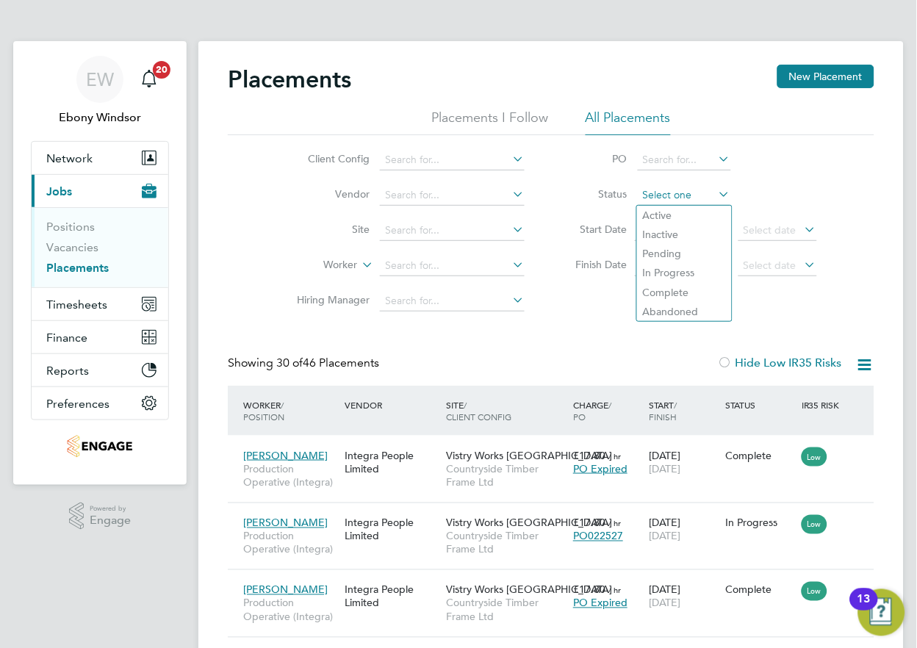
click at [695, 195] on input at bounding box center [683, 195] width 93 height 21
click at [683, 268] on li "In Progress" at bounding box center [684, 272] width 95 height 19
type input "In Progress"
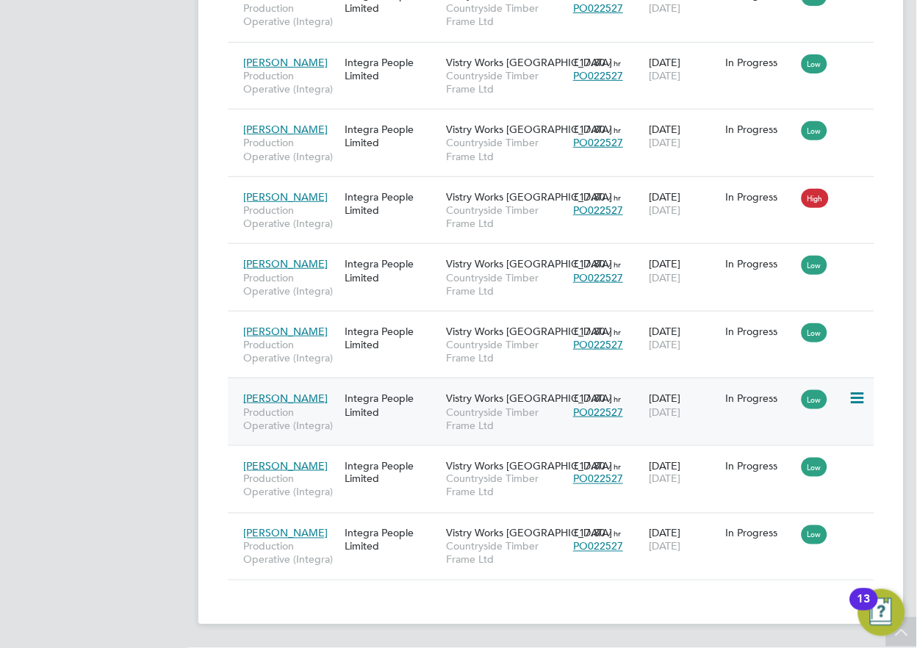
click at [417, 409] on div "Integra People Limited" at bounding box center [391, 404] width 101 height 41
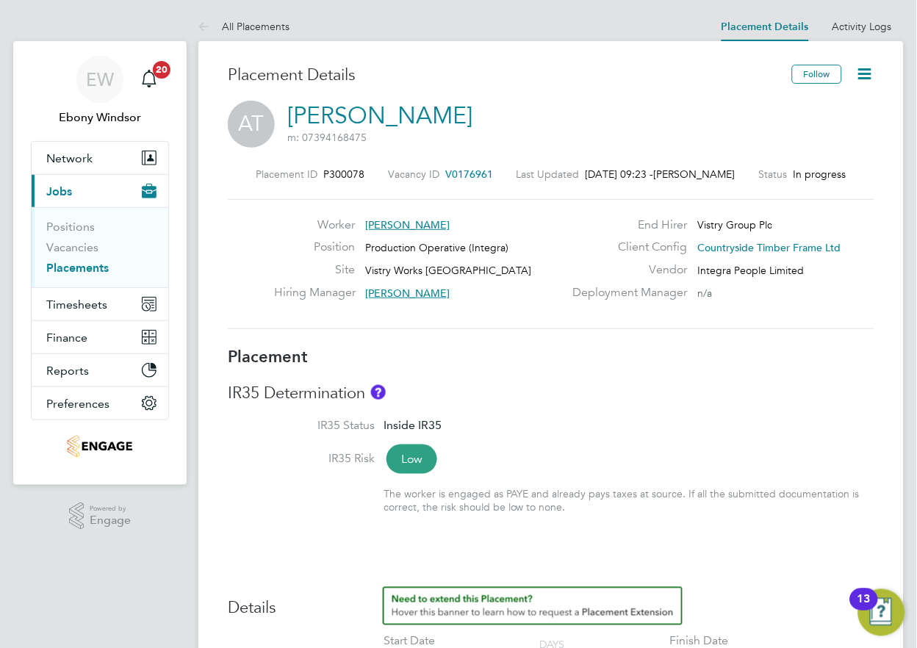
click at [874, 67] on icon at bounding box center [865, 74] width 18 height 18
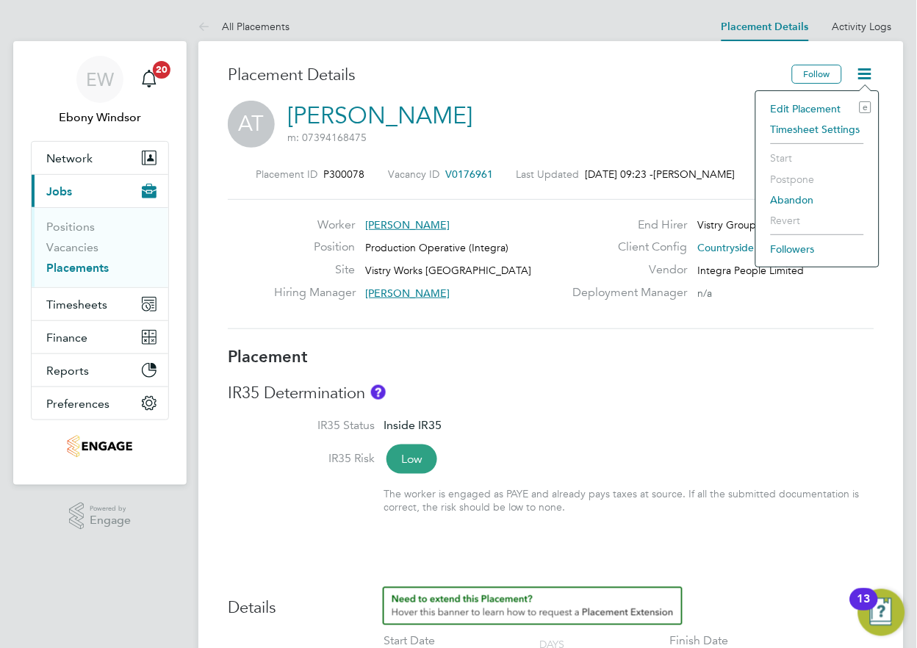
click at [794, 110] on li "Edit Placement e" at bounding box center [817, 108] width 108 height 21
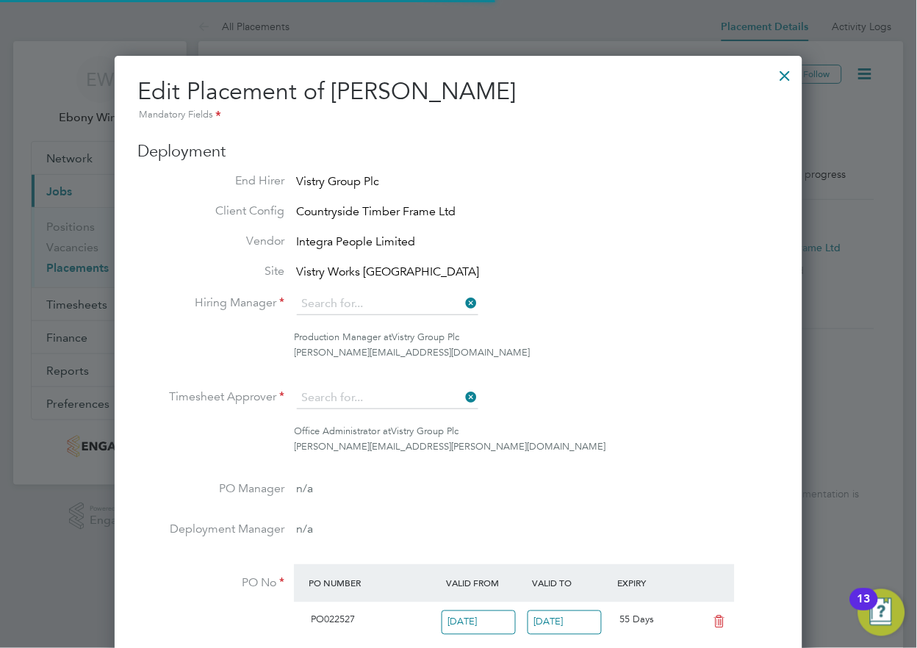
type input "[PERSON_NAME]"
type input "[DATE]"
type input "08:00"
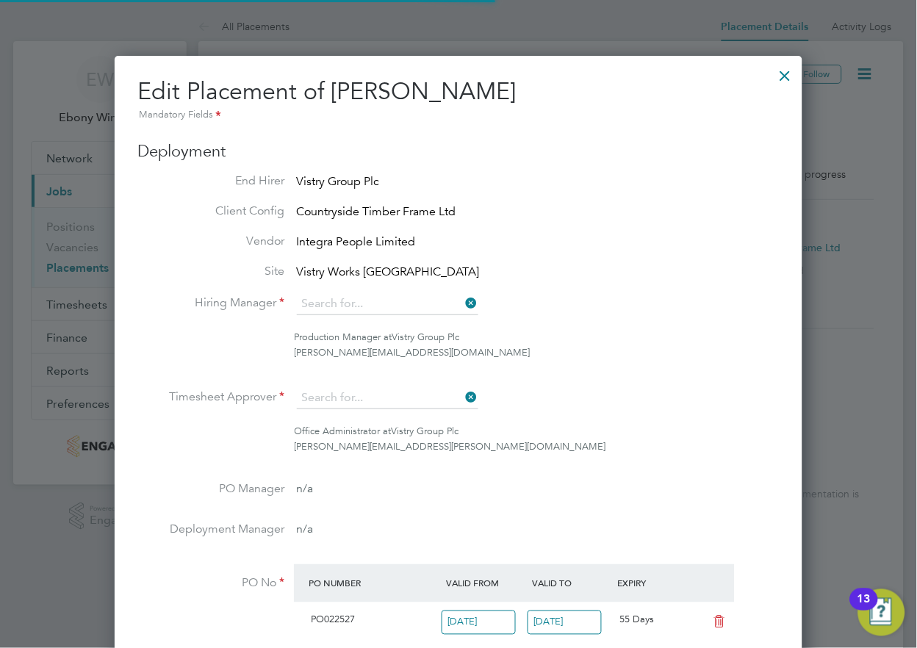
type input "18:00"
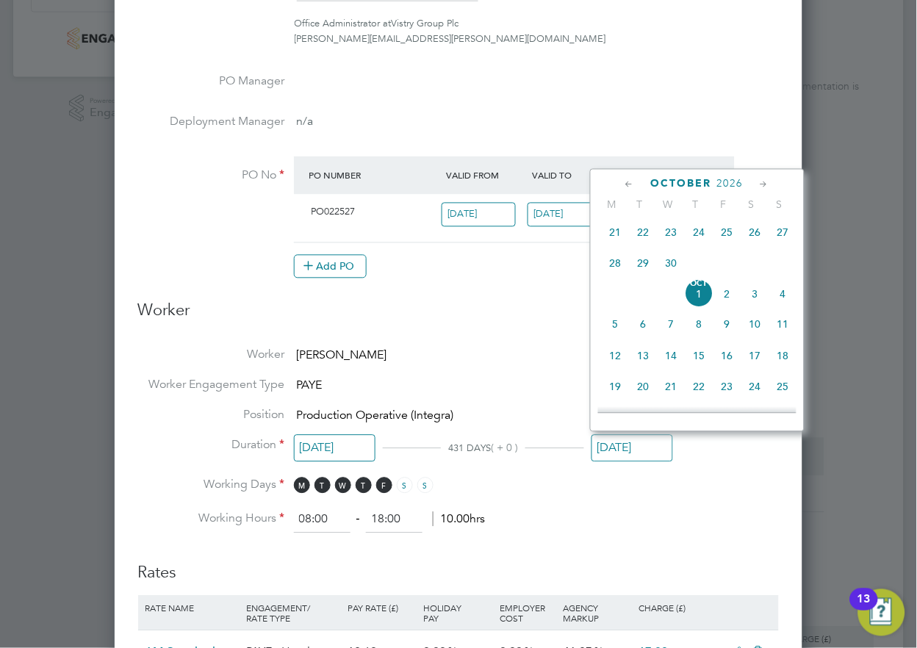
click at [618, 449] on input "[DATE]" at bounding box center [632, 448] width 82 height 27
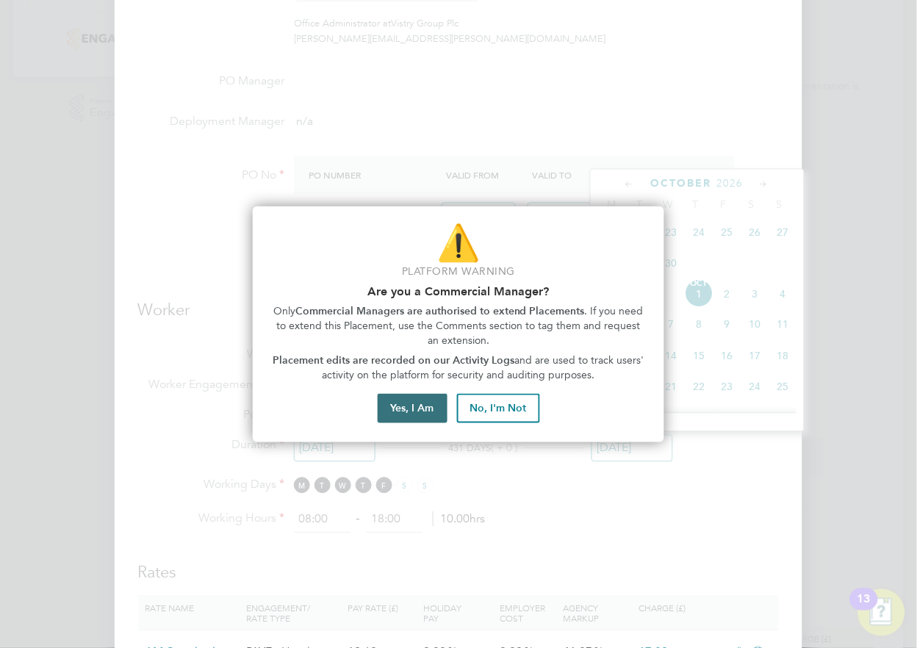
click at [393, 421] on button "Yes, I Am" at bounding box center [412, 408] width 70 height 29
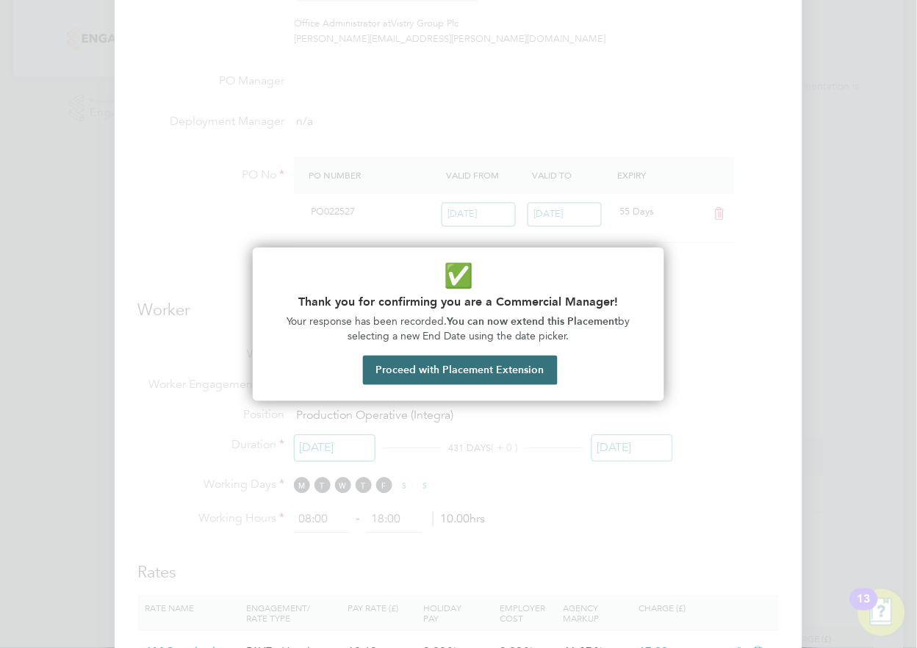
click at [541, 370] on button "Proceed with Placement Extension" at bounding box center [460, 369] width 195 height 29
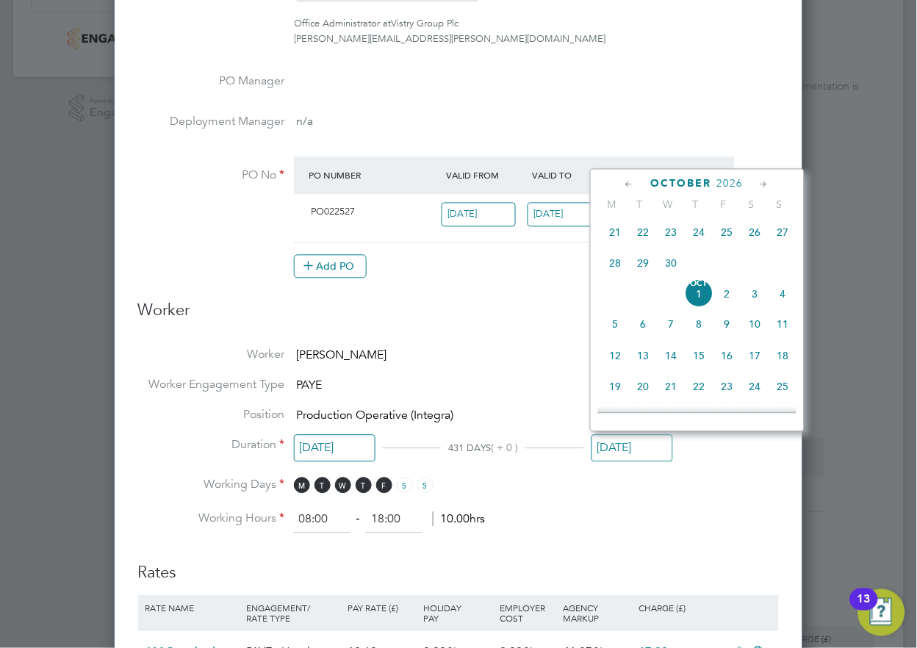
click at [718, 189] on div "[DATE]" at bounding box center [697, 184] width 198 height 14
click at [702, 180] on span "October" at bounding box center [681, 184] width 61 height 12
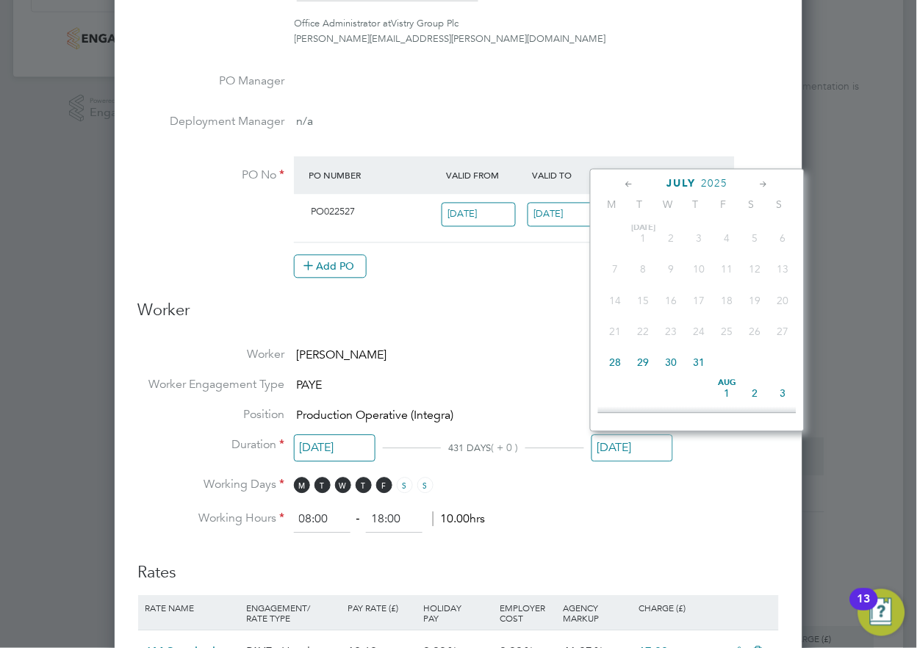
click at [703, 365] on span "31" at bounding box center [699, 363] width 28 height 28
type input "[DATE]"
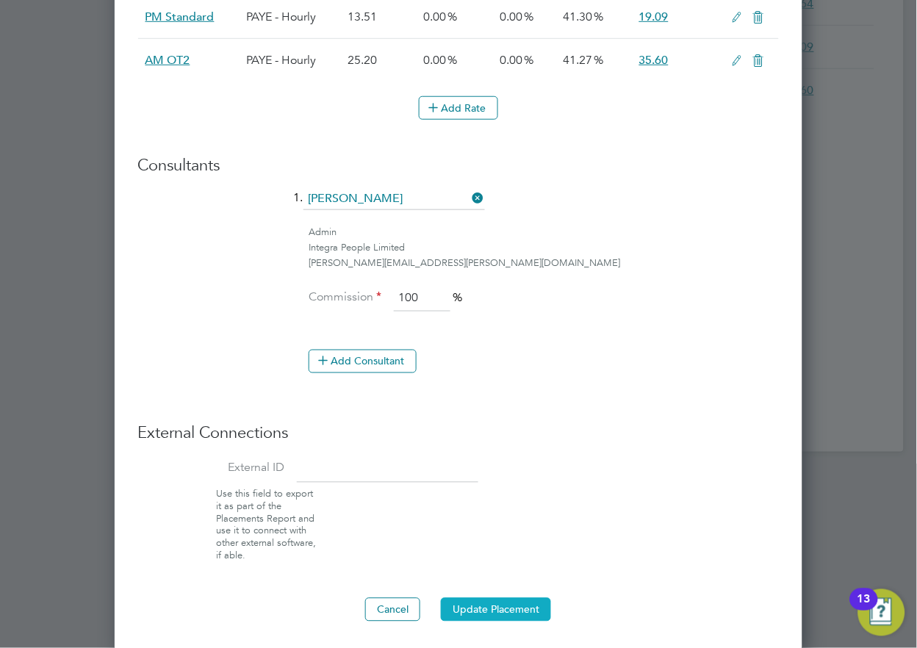
drag, startPoint x: 465, startPoint y: 607, endPoint x: 470, endPoint y: 600, distance: 9.0
click at [466, 606] on button "Update Placement" at bounding box center [496, 610] width 110 height 24
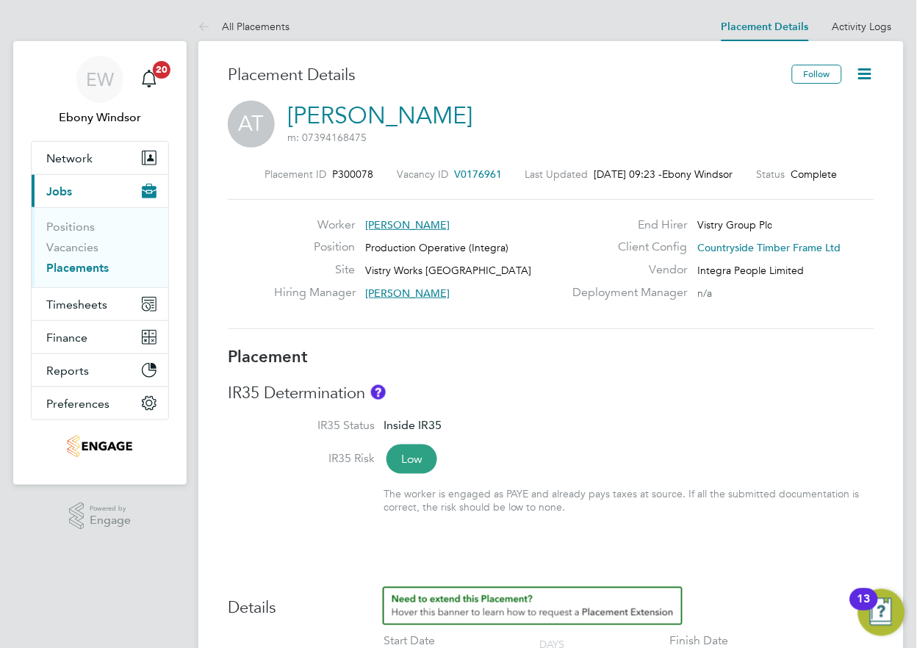
click at [211, 30] on icon at bounding box center [207, 27] width 18 height 18
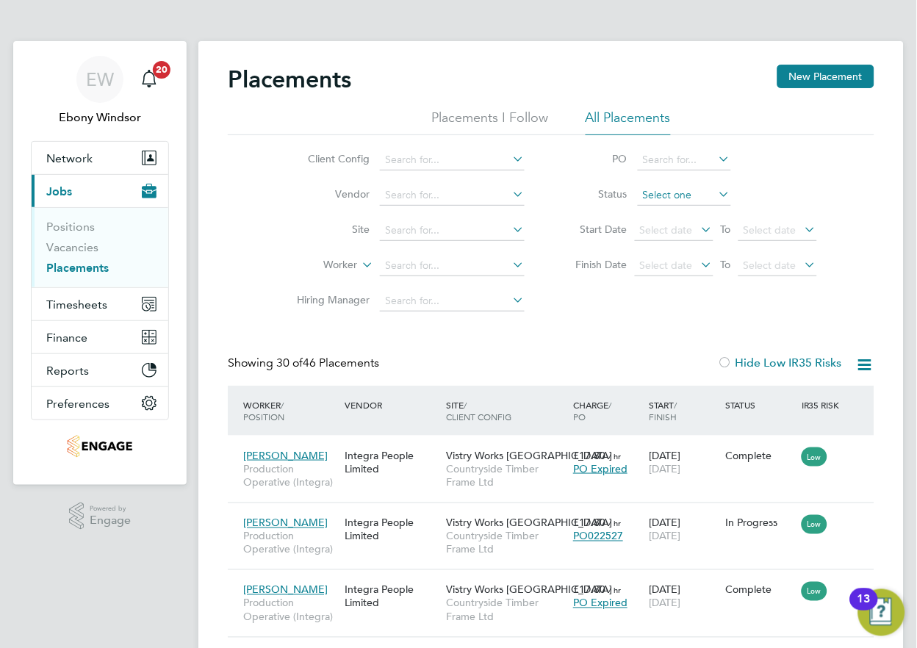
click at [707, 187] on input at bounding box center [683, 195] width 93 height 21
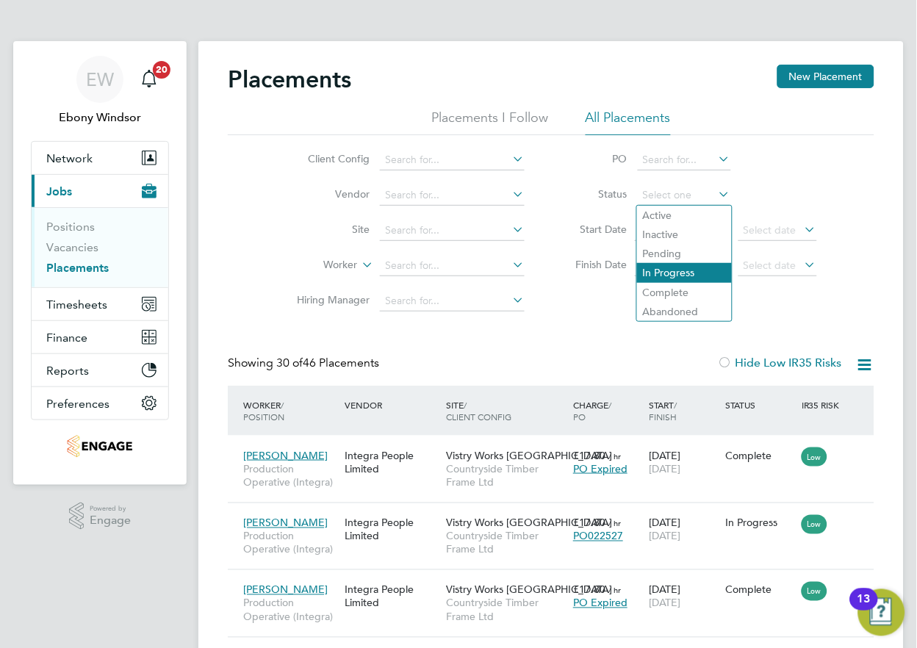
click at [649, 272] on li "In Progress" at bounding box center [684, 272] width 95 height 19
type input "In Progress"
